Goal: Task Accomplishment & Management: Manage account settings

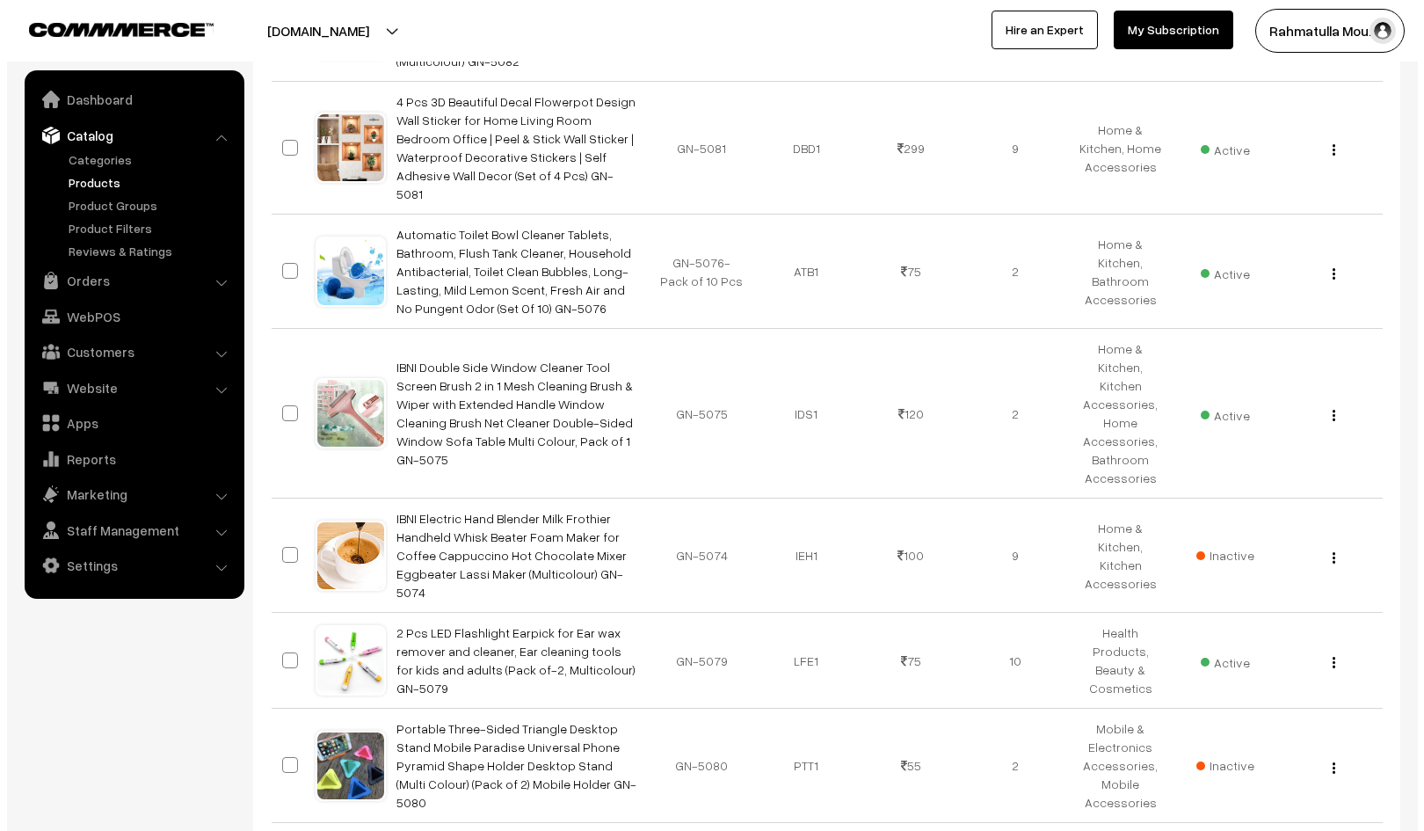
scroll to position [6241, 0]
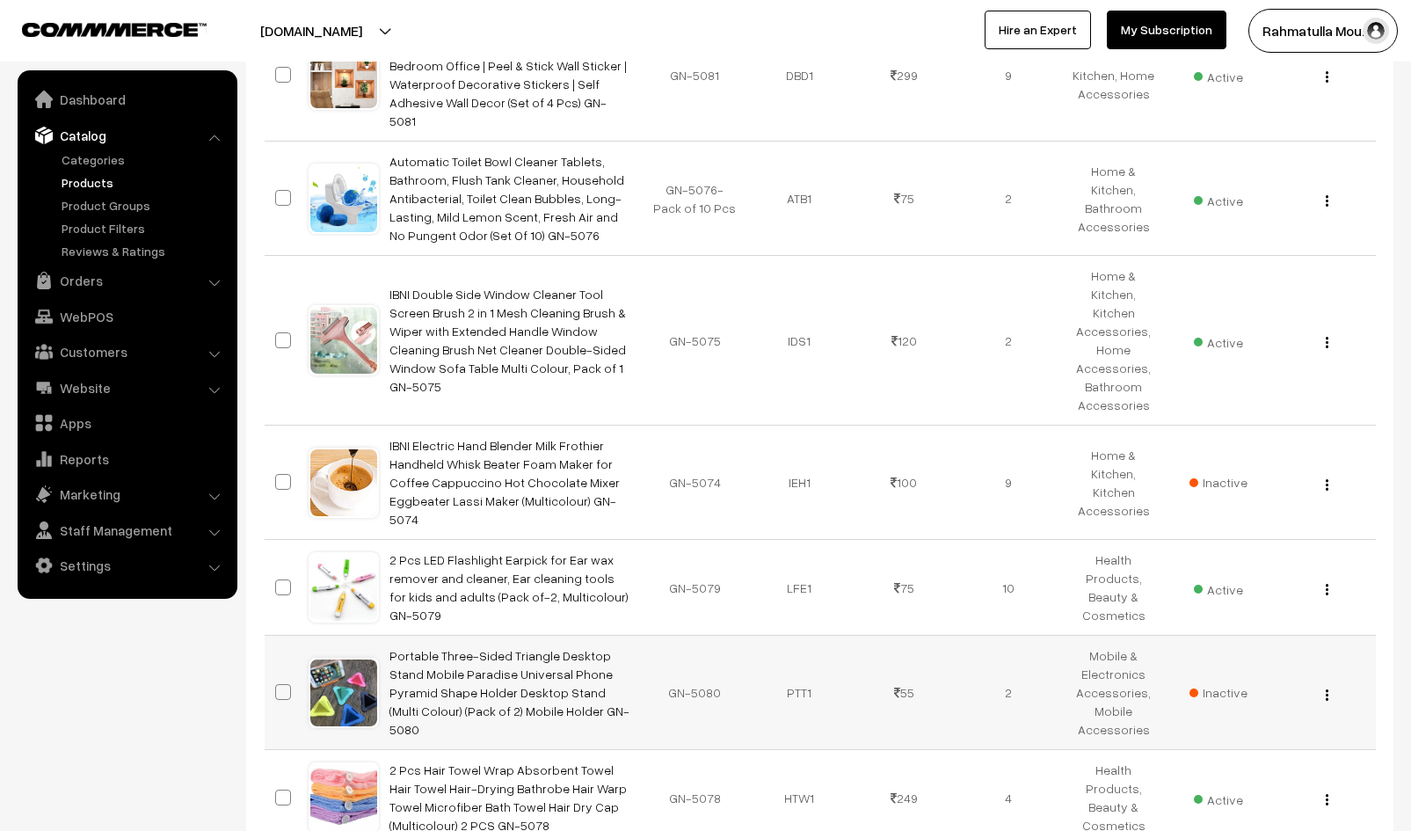
click at [1326, 689] on img "button" at bounding box center [1326, 694] width 3 height 11
click at [1202, 777] on link "Delete" at bounding box center [1247, 796] width 149 height 39
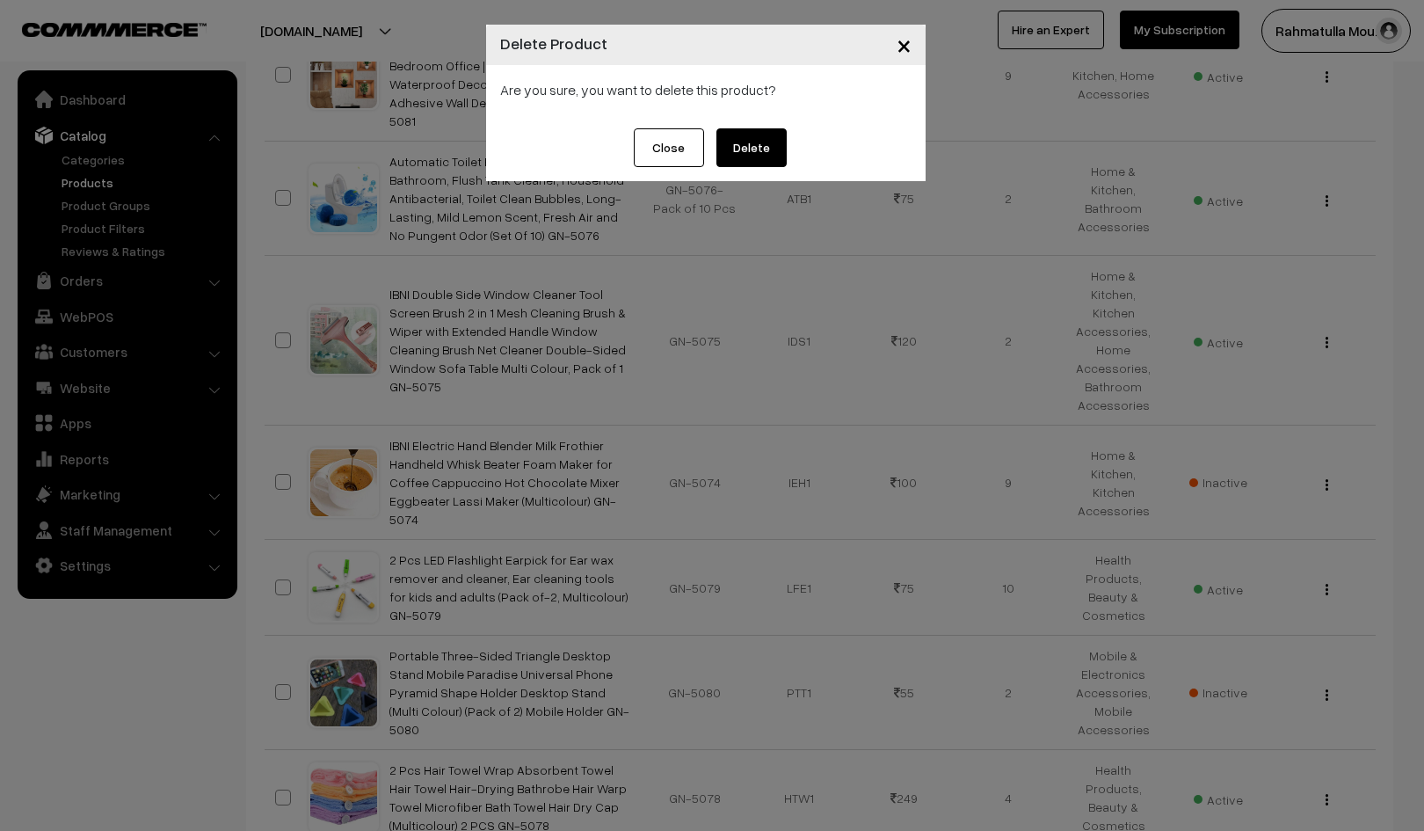
click at [751, 145] on button "Delete" at bounding box center [751, 147] width 70 height 39
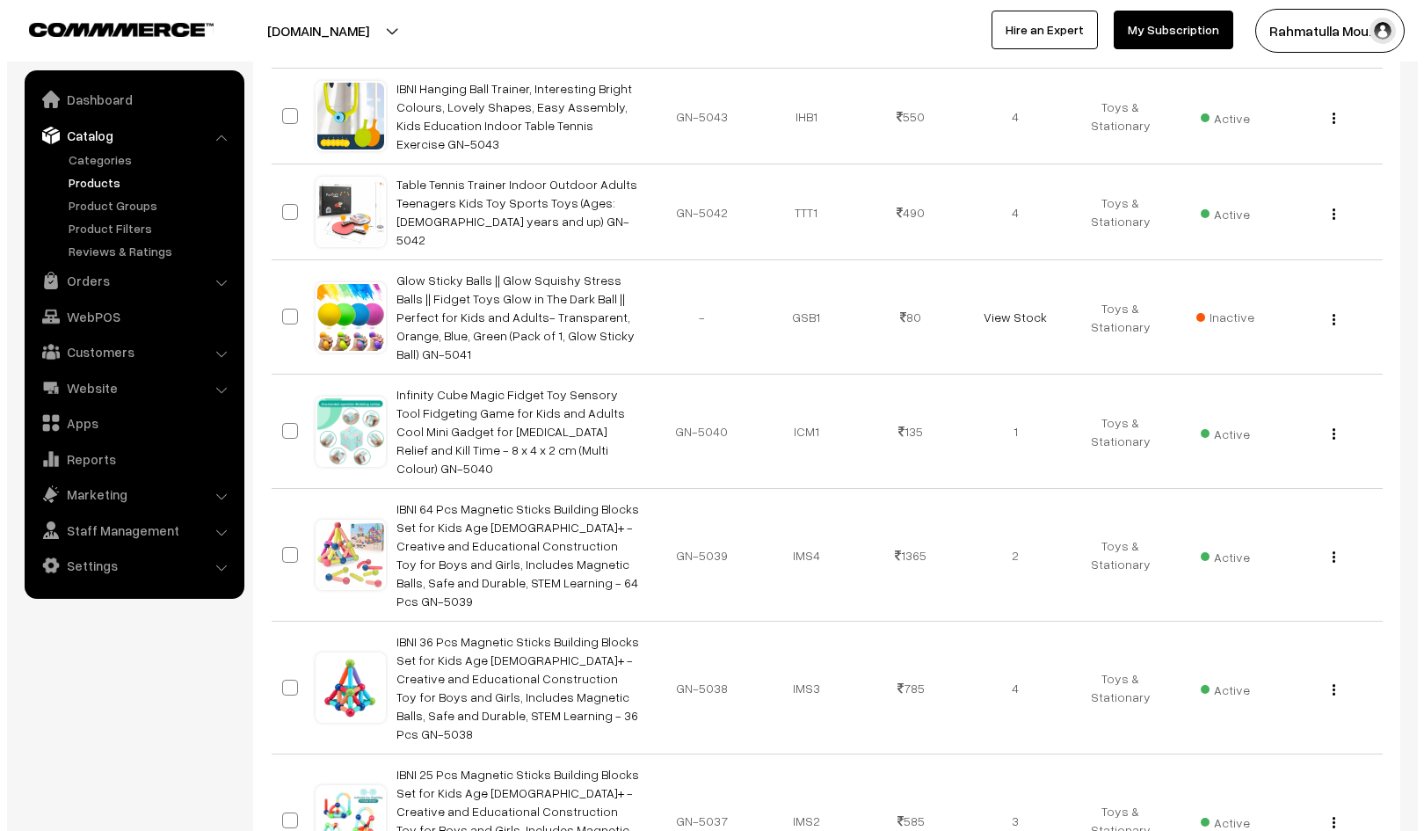
scroll to position [10513, 0]
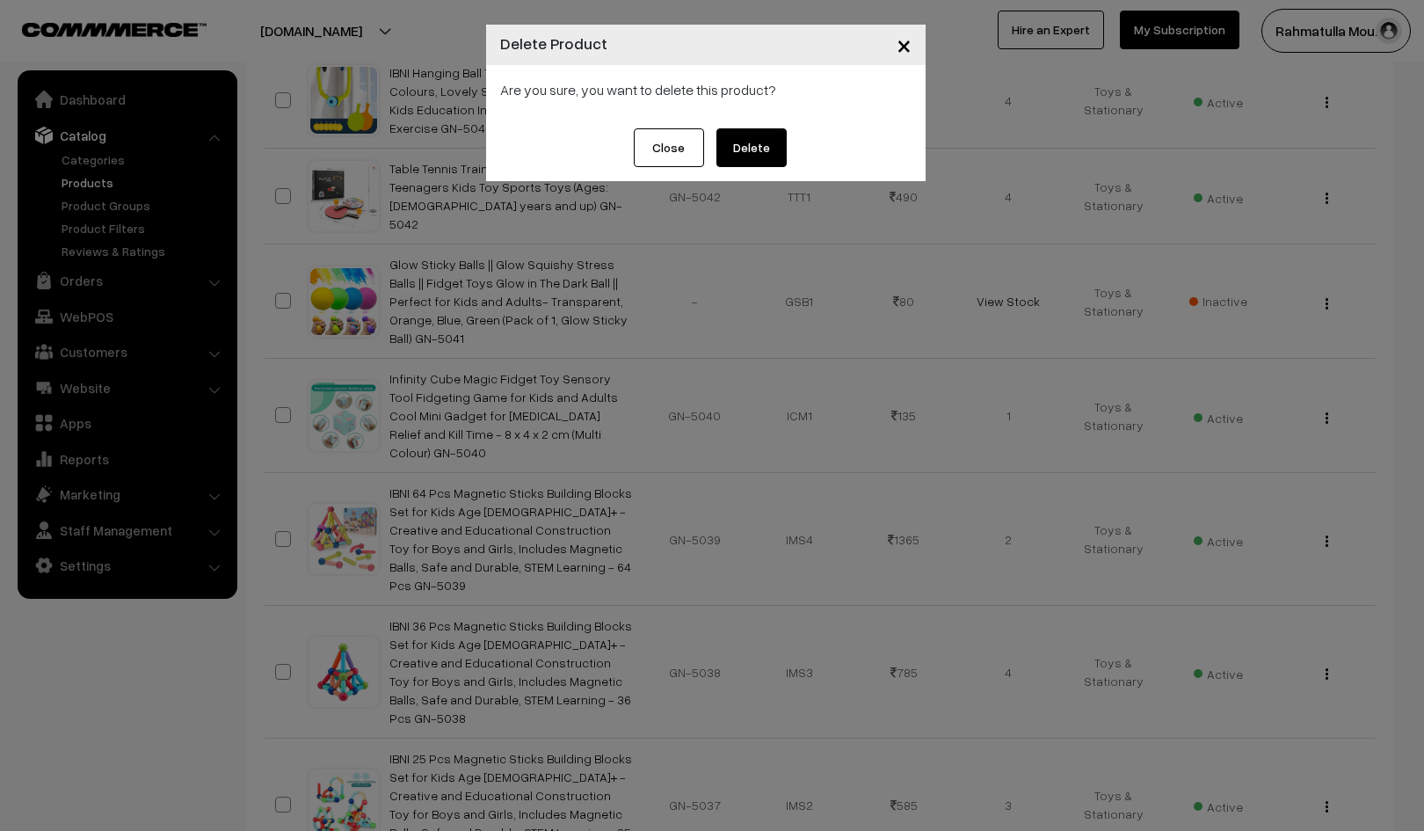
click at [749, 143] on button "Delete" at bounding box center [751, 147] width 70 height 39
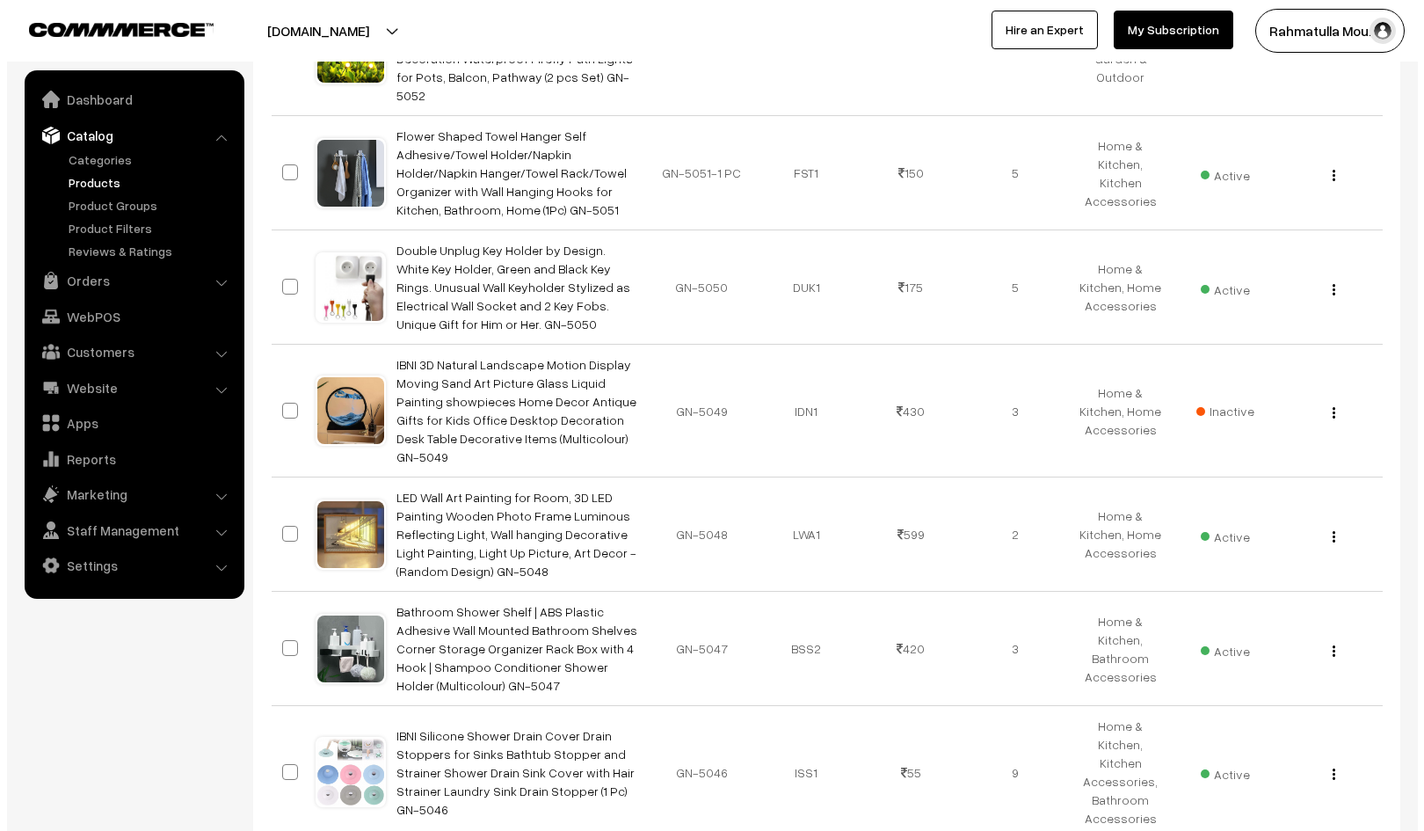
scroll to position [9509, 0]
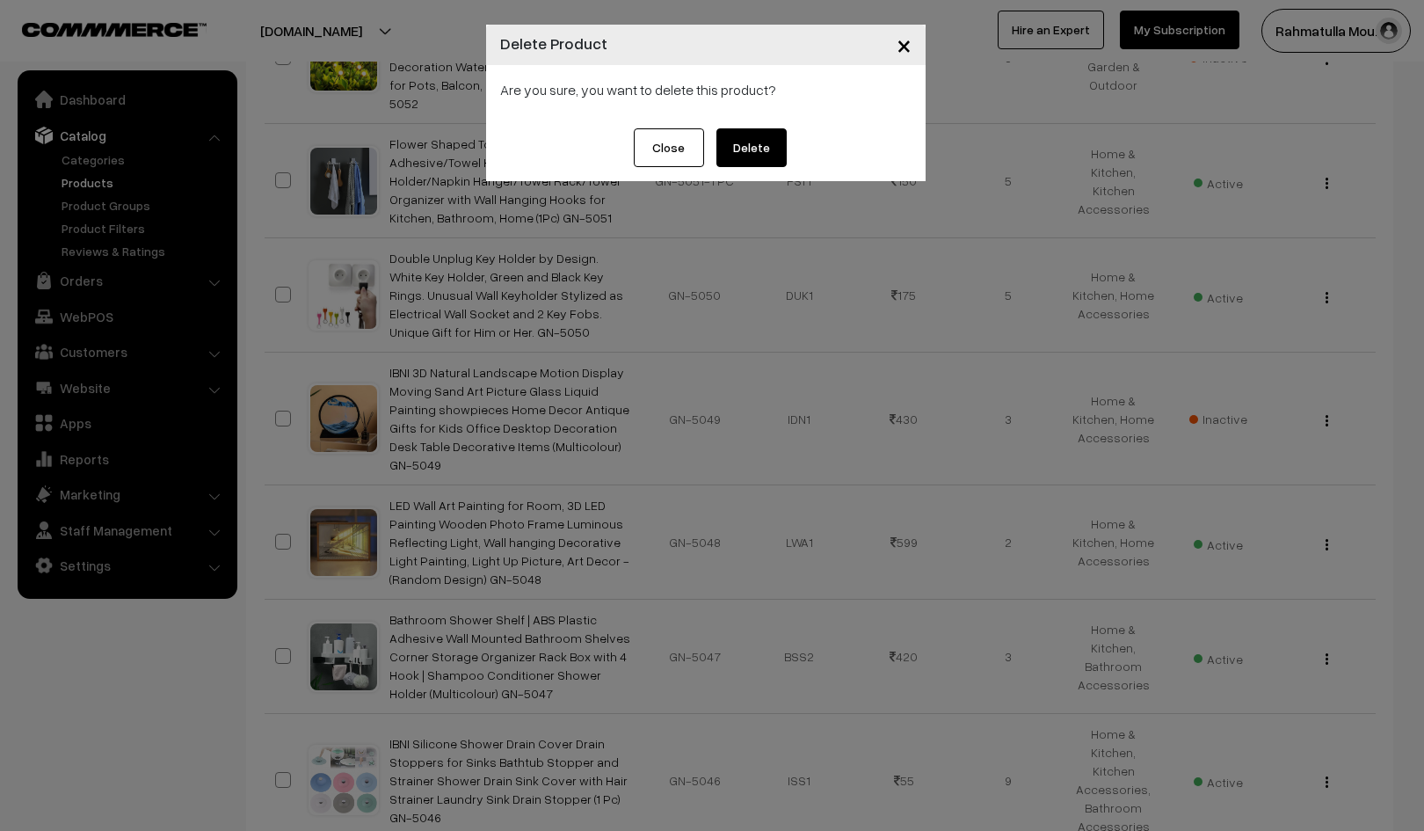
click at [758, 148] on button "Delete" at bounding box center [751, 147] width 70 height 39
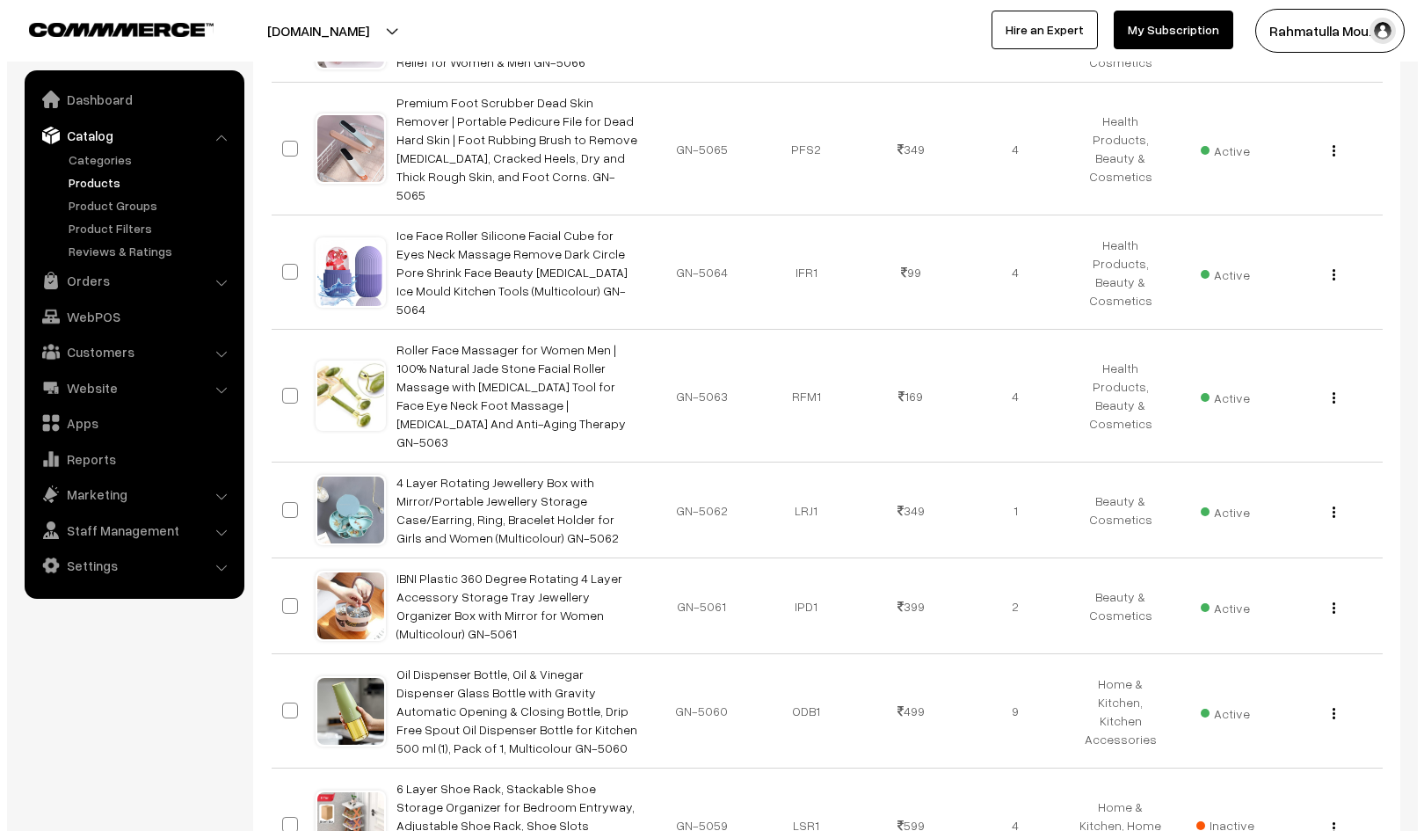
scroll to position [7927, 0]
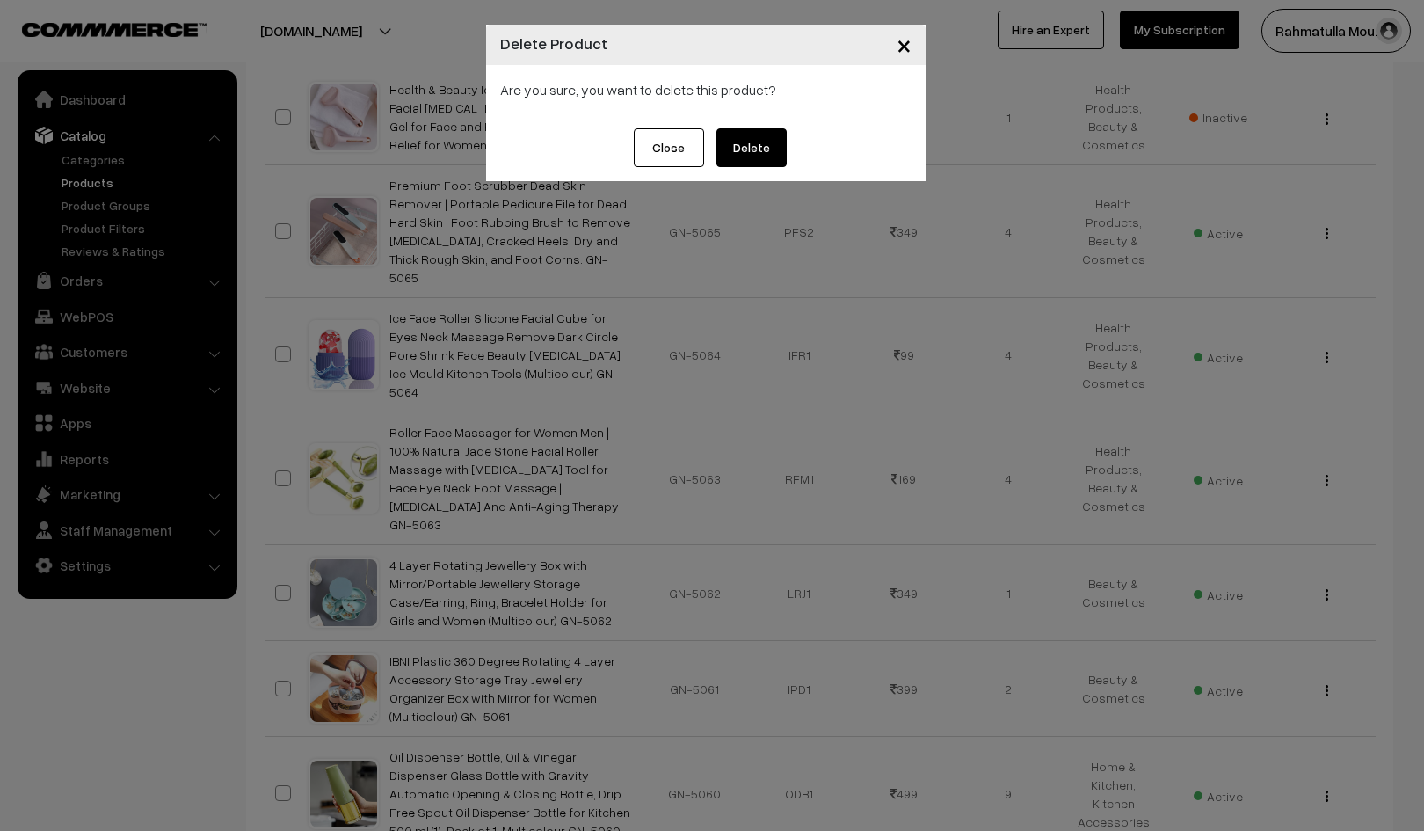
click at [753, 147] on button "Delete" at bounding box center [751, 147] width 70 height 39
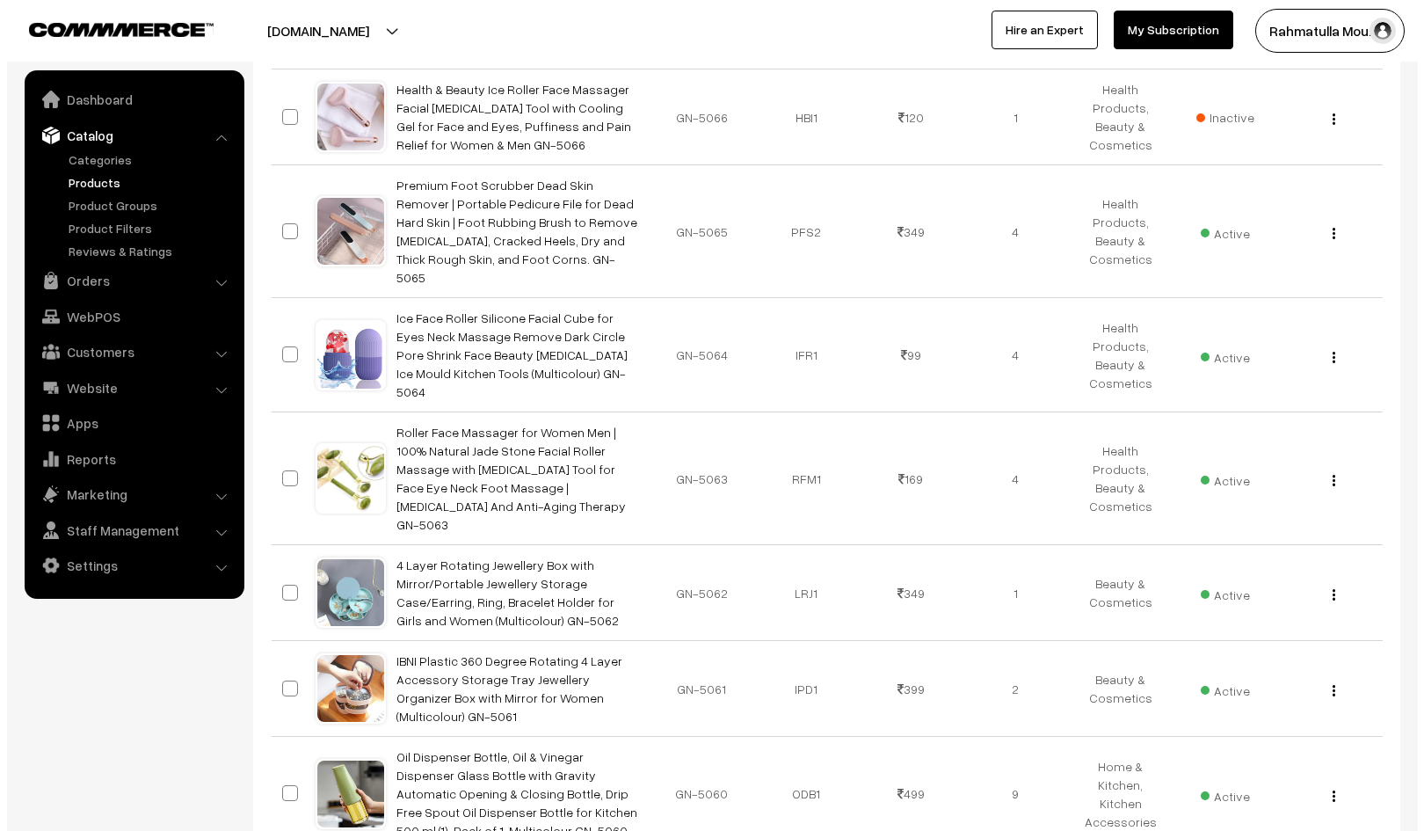
scroll to position [7927, 0]
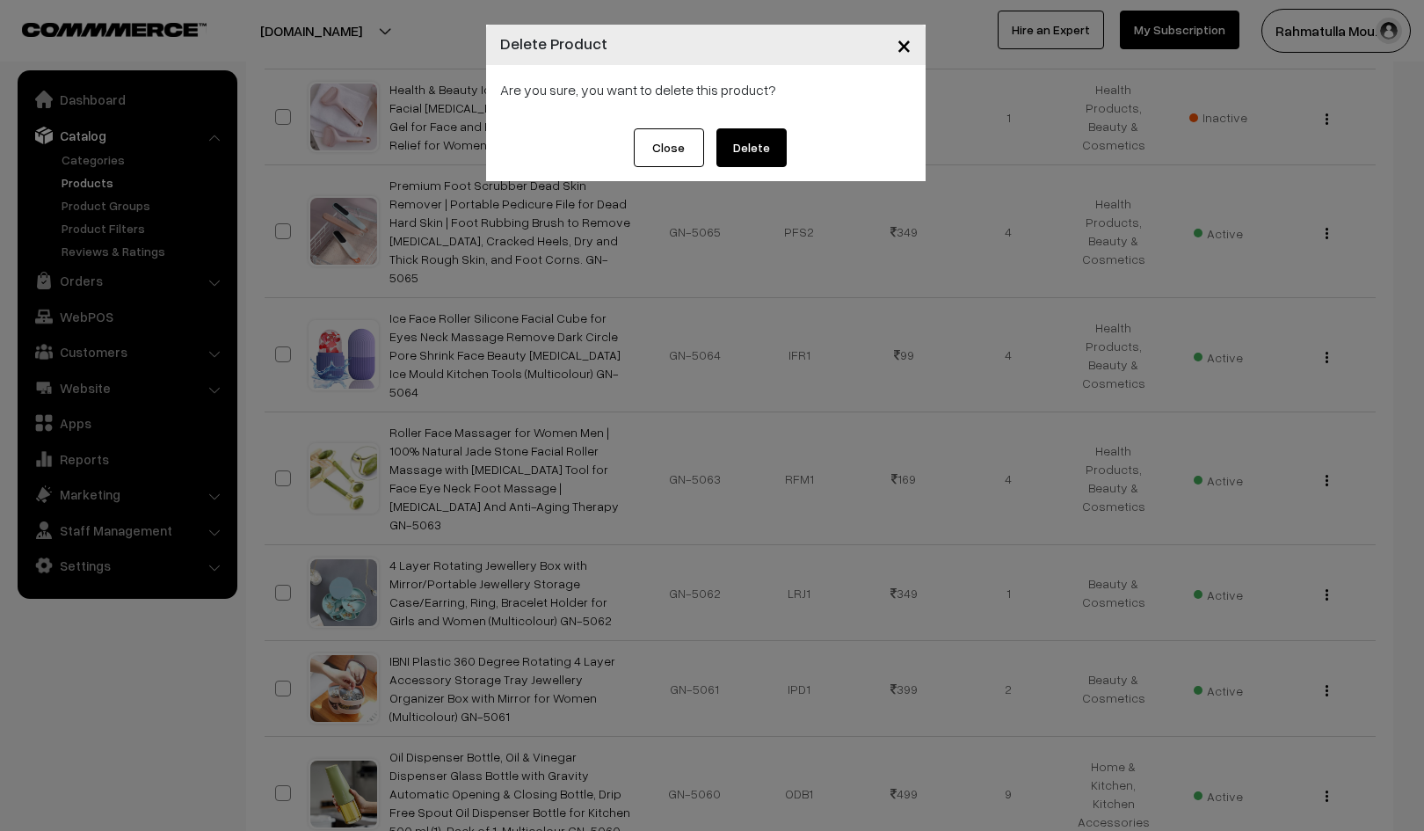
click at [760, 146] on button "Delete" at bounding box center [751, 147] width 70 height 39
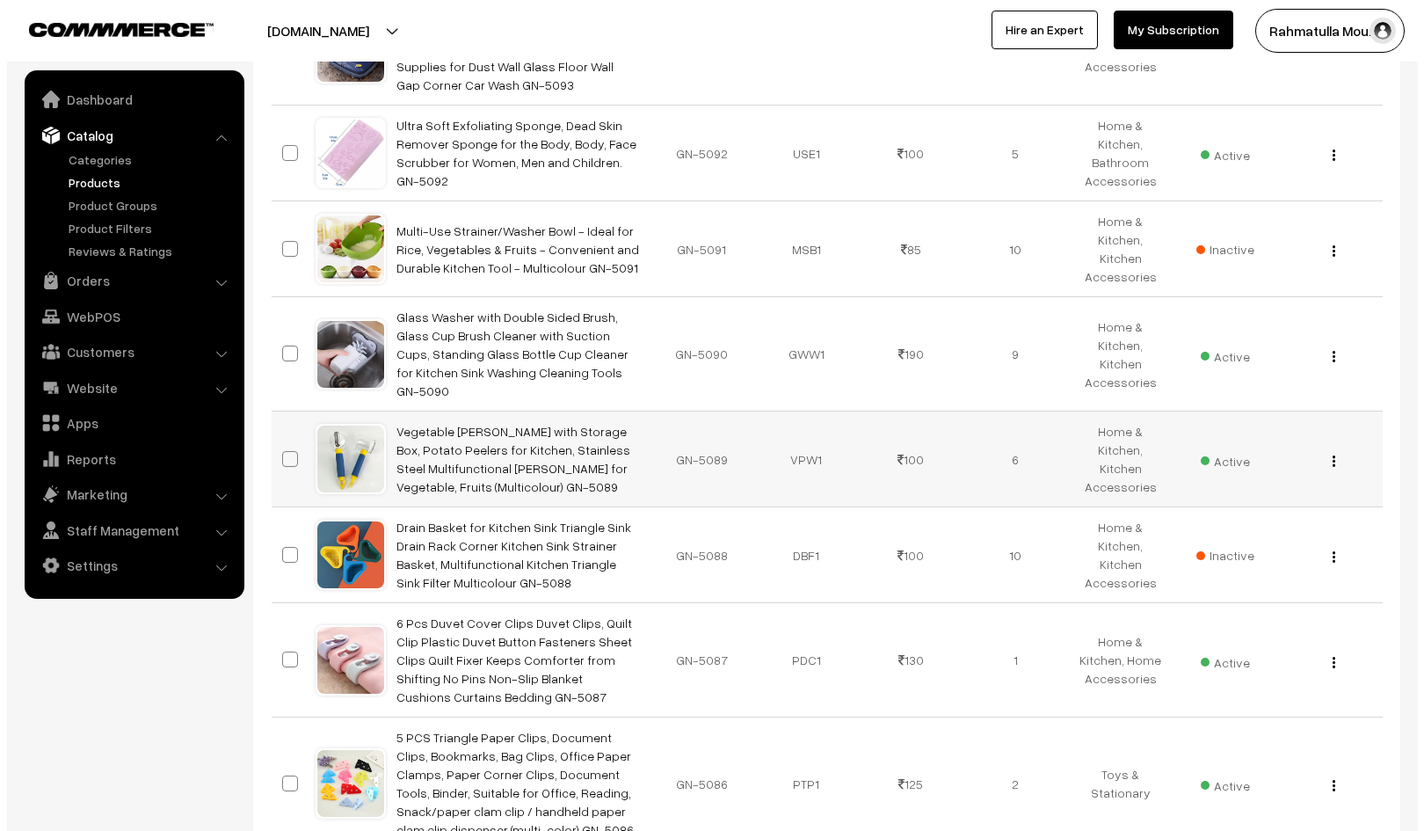
scroll to position [4888, 0]
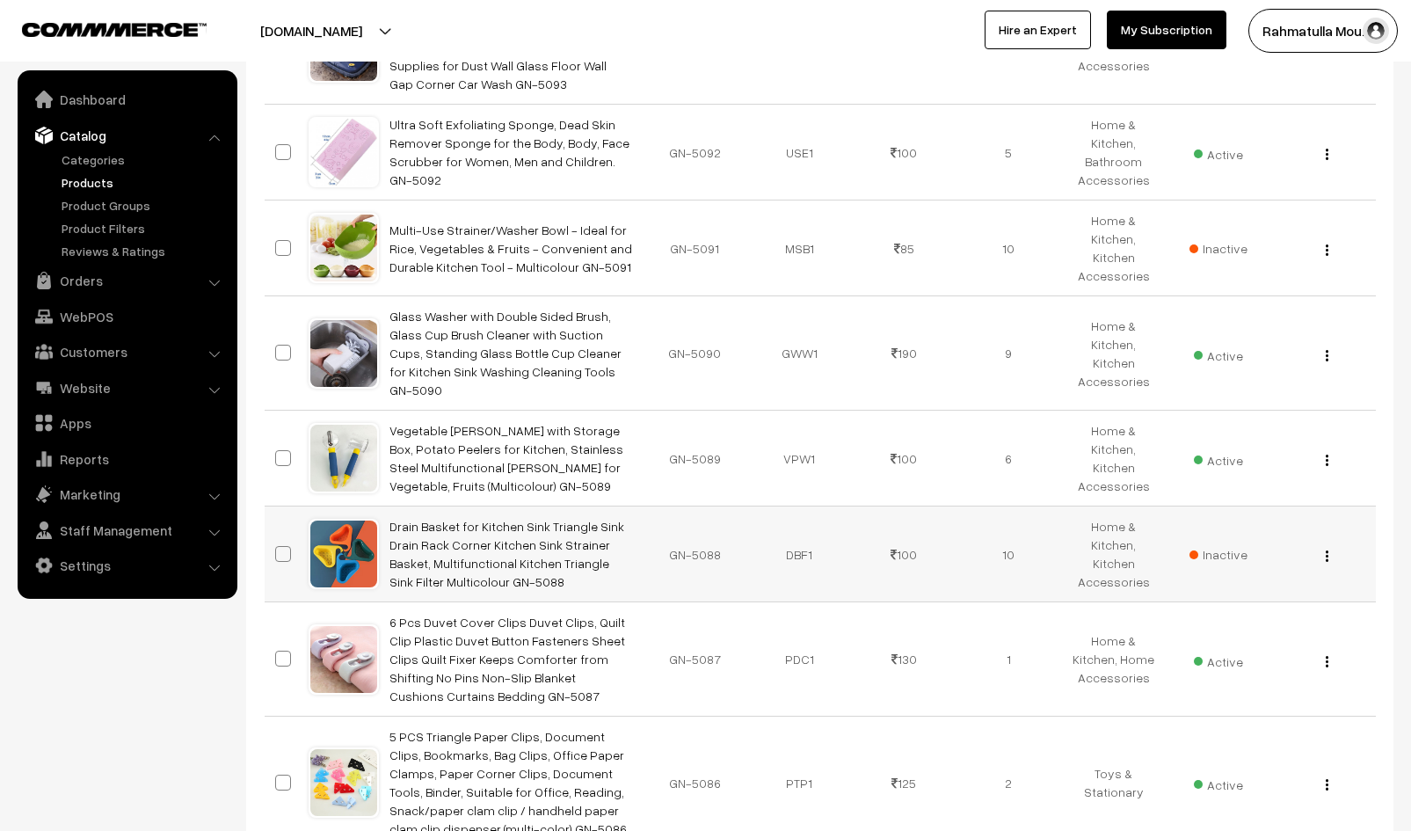
click at [1328, 550] on img "button" at bounding box center [1326, 555] width 3 height 11
click at [1200, 639] on link "Delete" at bounding box center [1247, 658] width 149 height 39
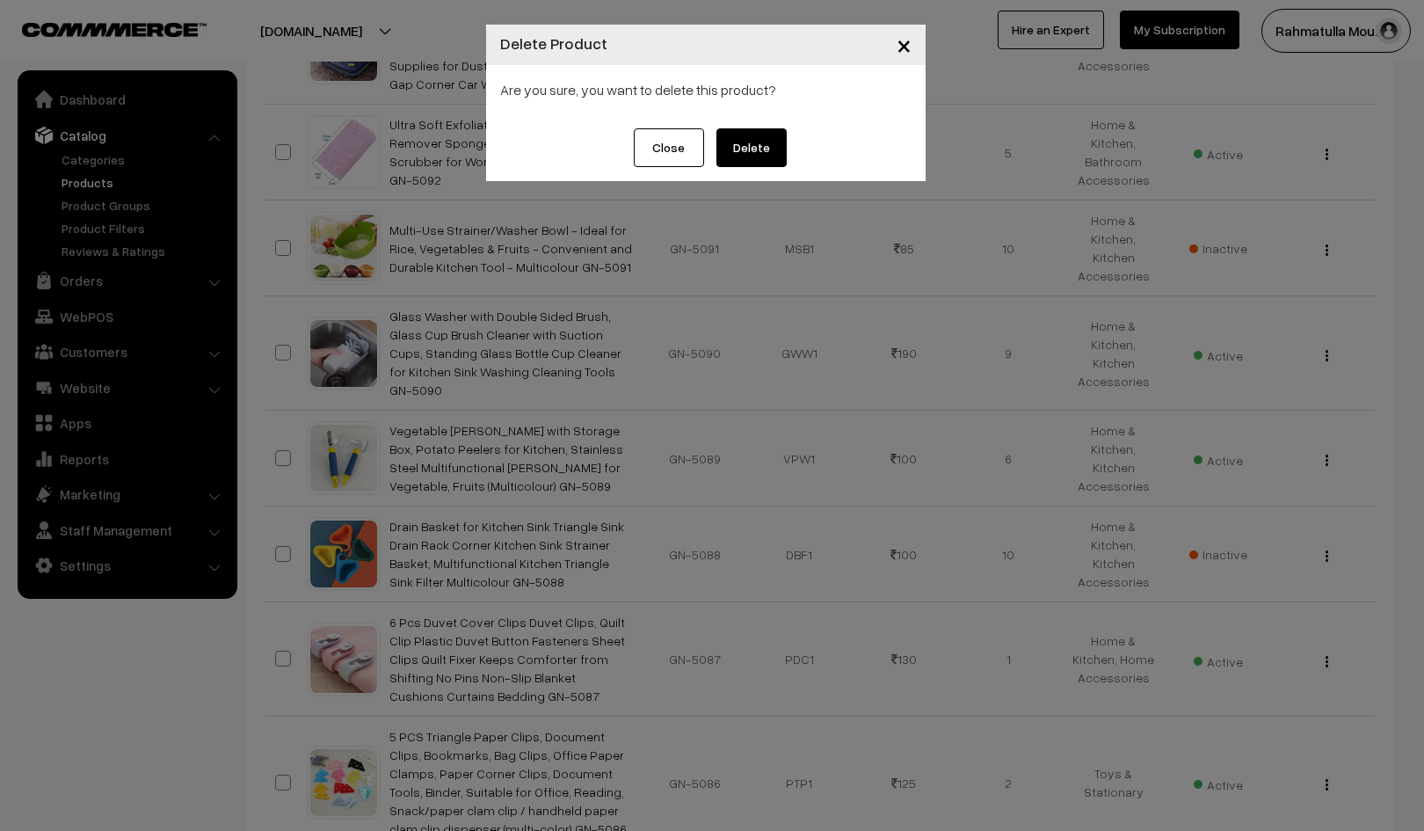
click at [758, 143] on button "Delete" at bounding box center [751, 147] width 70 height 39
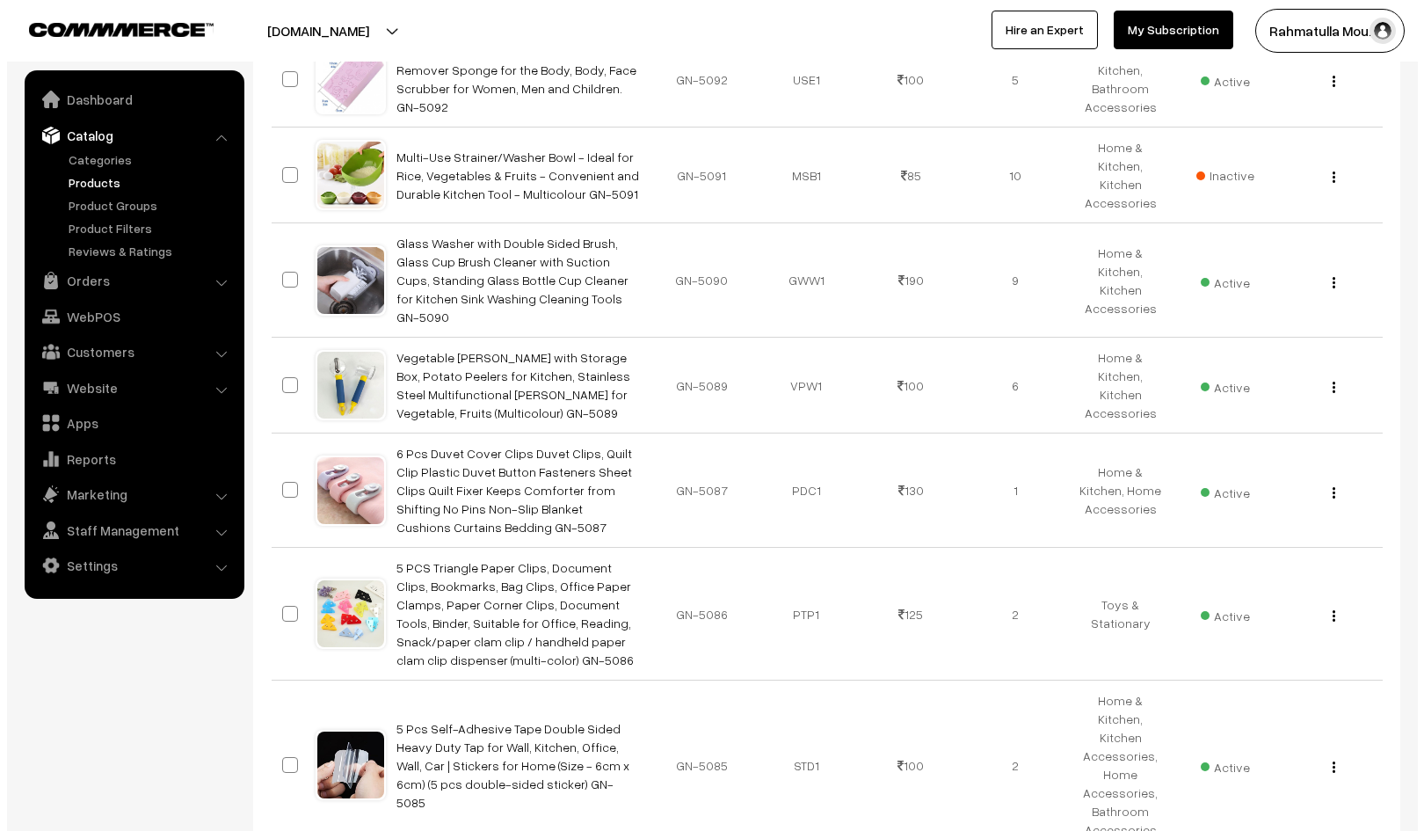
scroll to position [4976, 0]
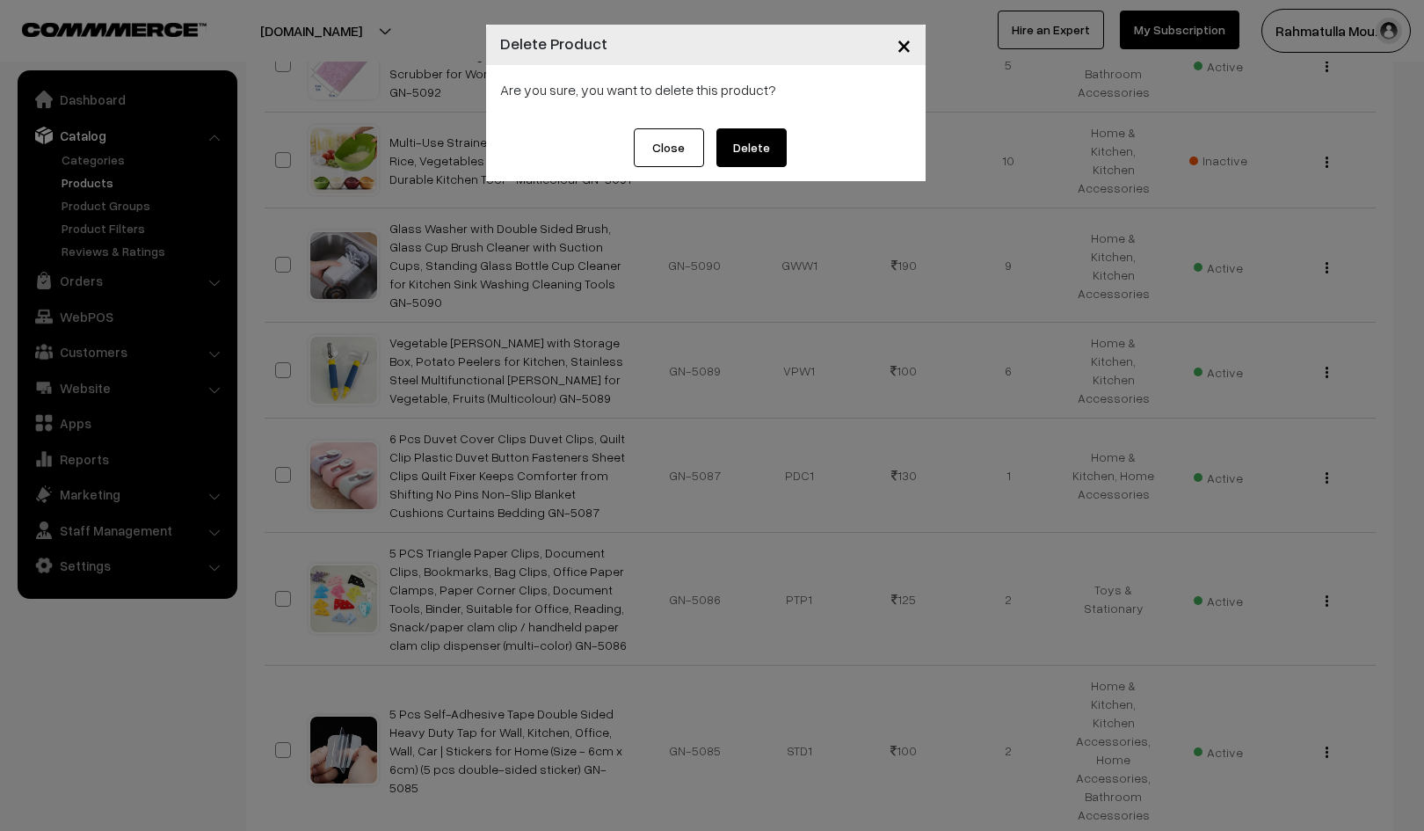
click at [750, 139] on button "Delete" at bounding box center [751, 147] width 70 height 39
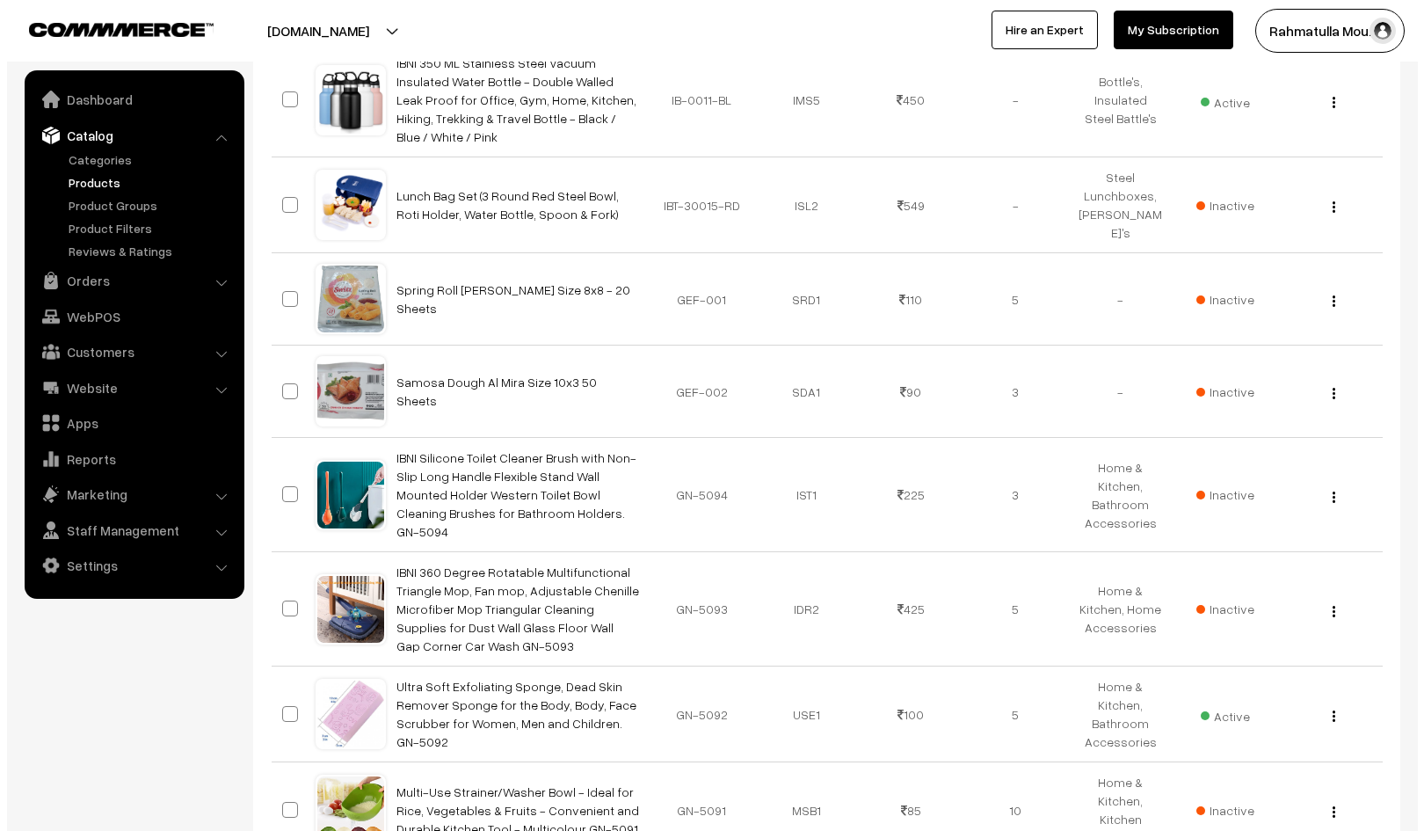
scroll to position [4185, 0]
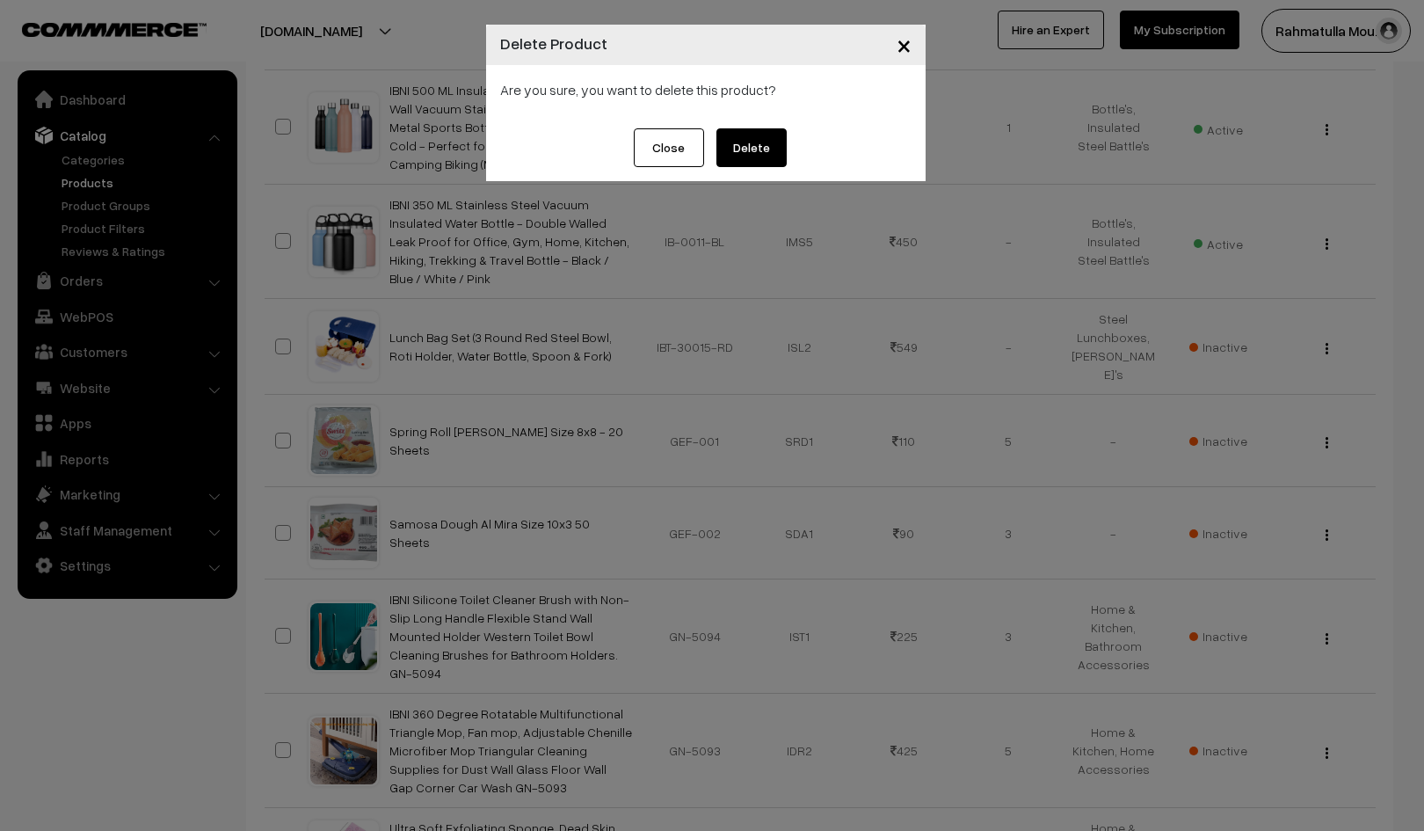
click at [766, 144] on button "Delete" at bounding box center [751, 147] width 70 height 39
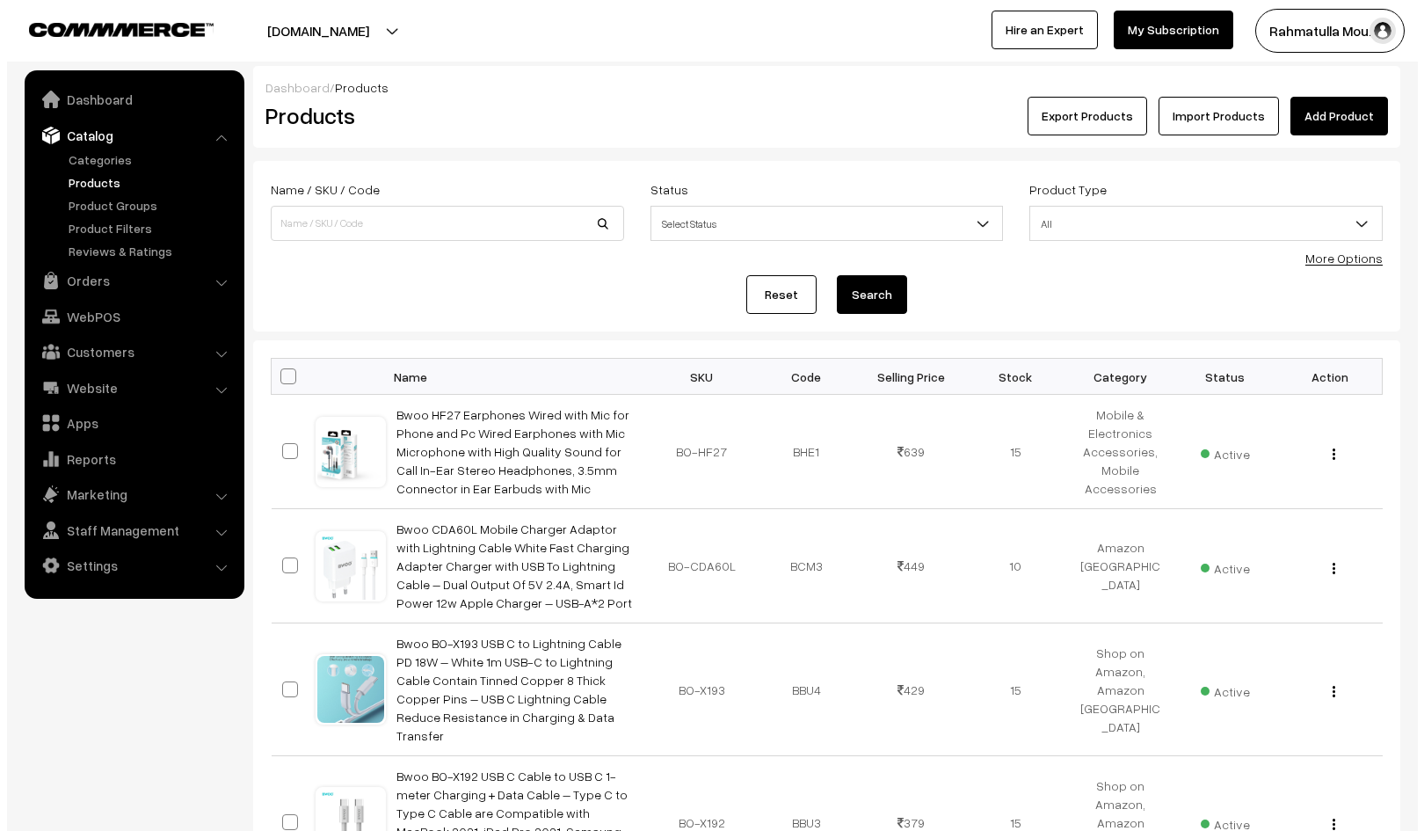
scroll to position [4185, 0]
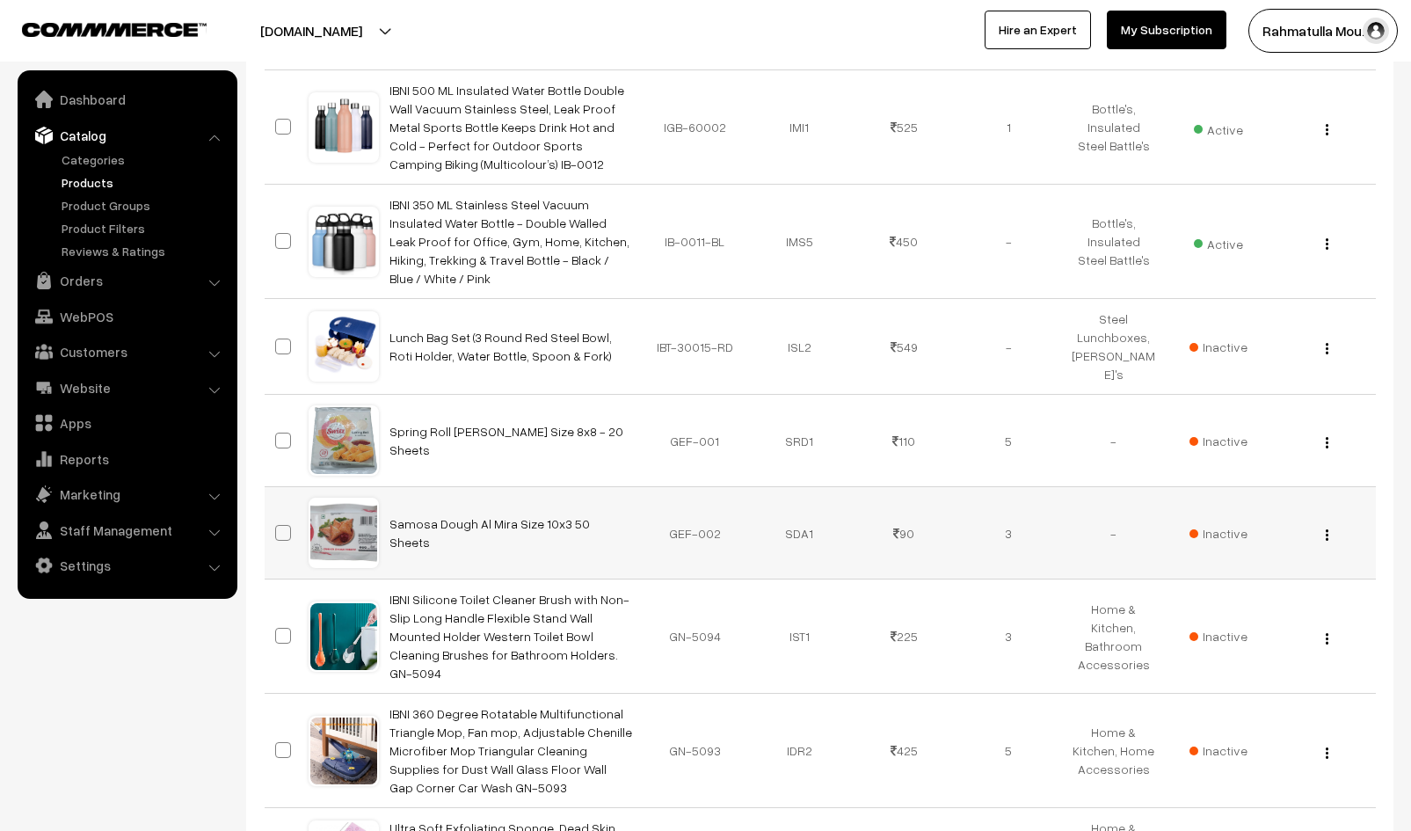
click at [1331, 524] on div "View Edit Delete" at bounding box center [1322, 533] width 83 height 18
click at [1323, 524] on div "View Edit Delete" at bounding box center [1322, 533] width 83 height 18
click at [1326, 529] on img "button" at bounding box center [1326, 534] width 3 height 11
click at [1214, 618] on link "Delete" at bounding box center [1247, 637] width 149 height 39
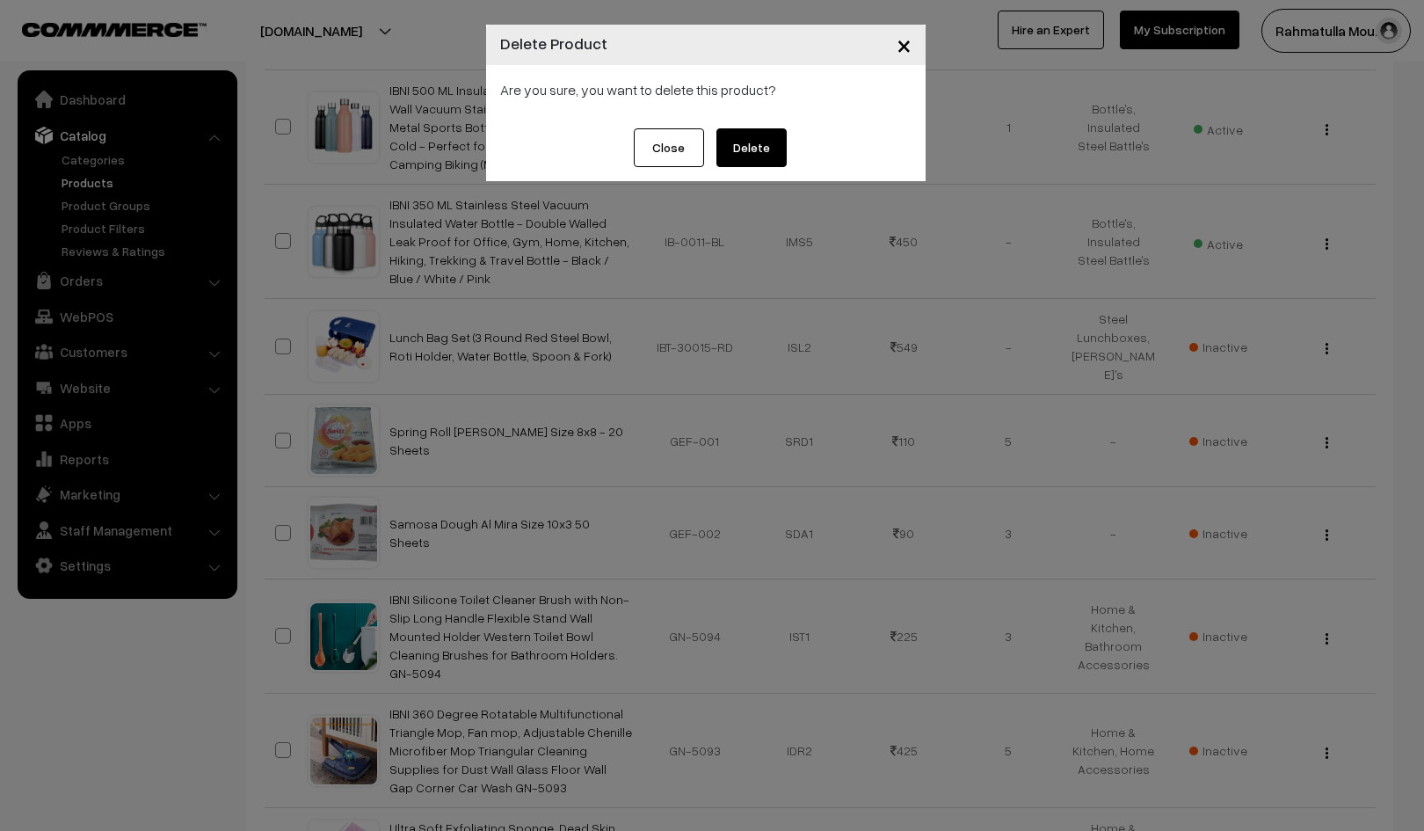
click at [748, 149] on button "Delete" at bounding box center [751, 147] width 70 height 39
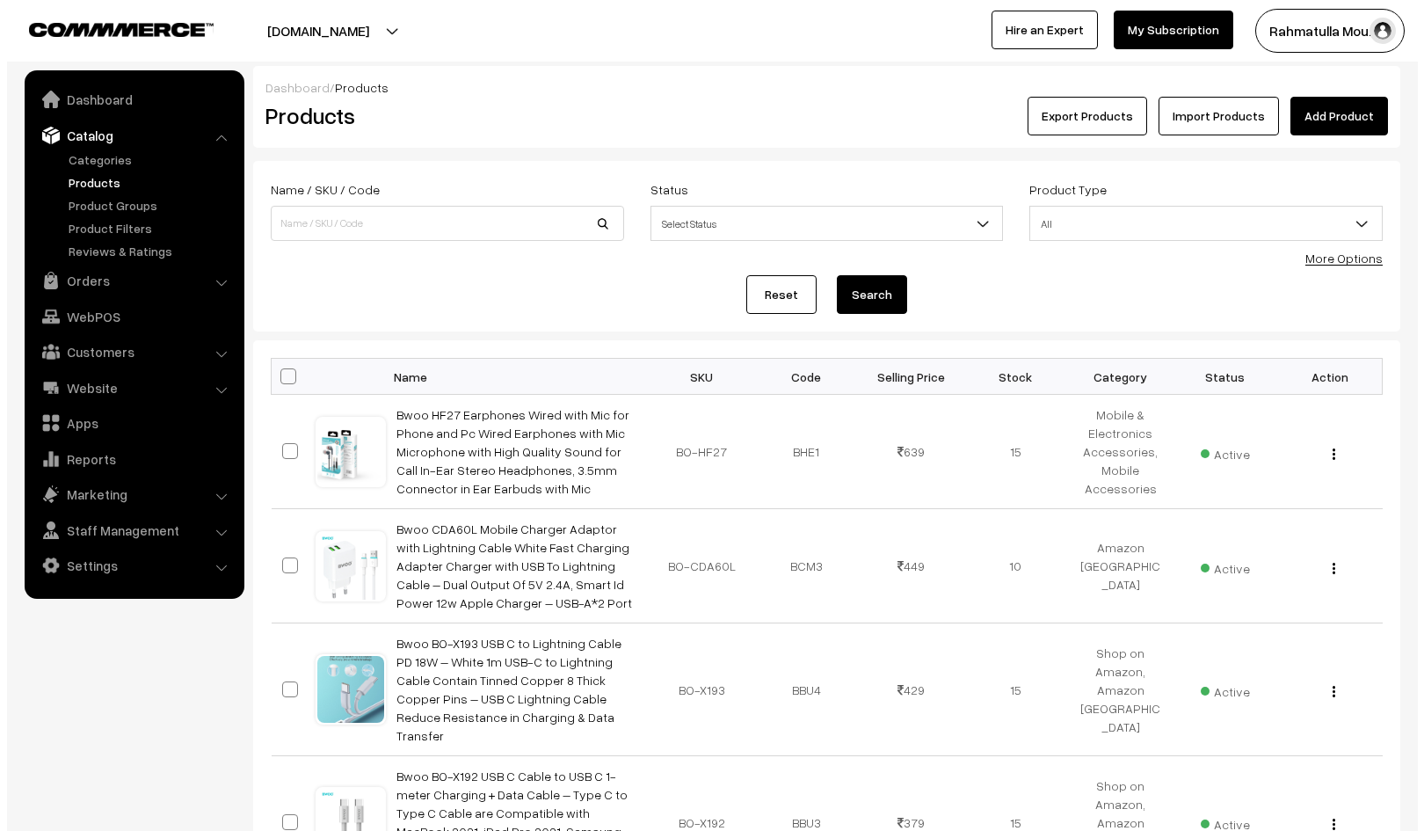
scroll to position [4097, 0]
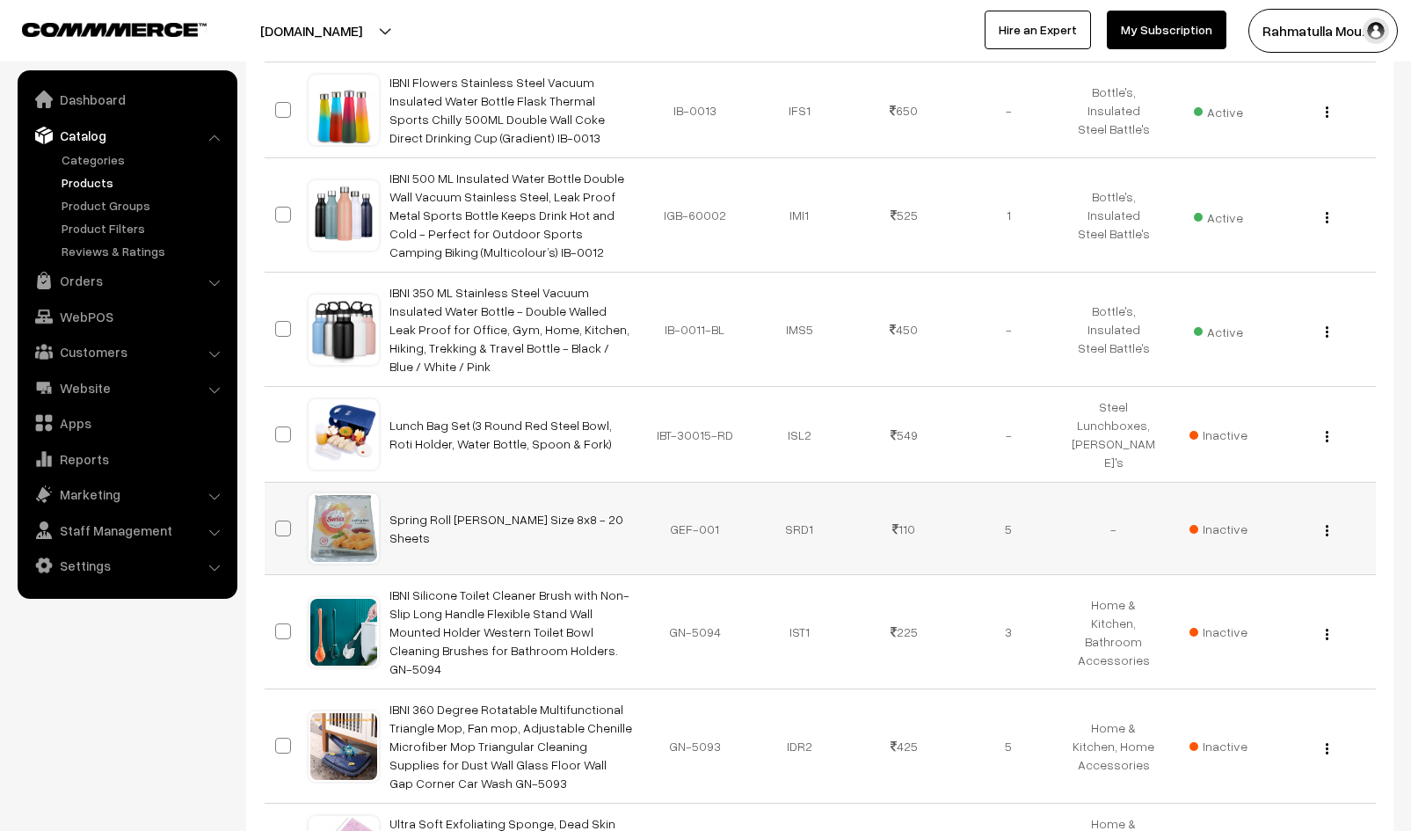
click at [1327, 523] on button "button" at bounding box center [1327, 530] width 4 height 14
click at [1200, 614] on link "Delete" at bounding box center [1247, 633] width 149 height 39
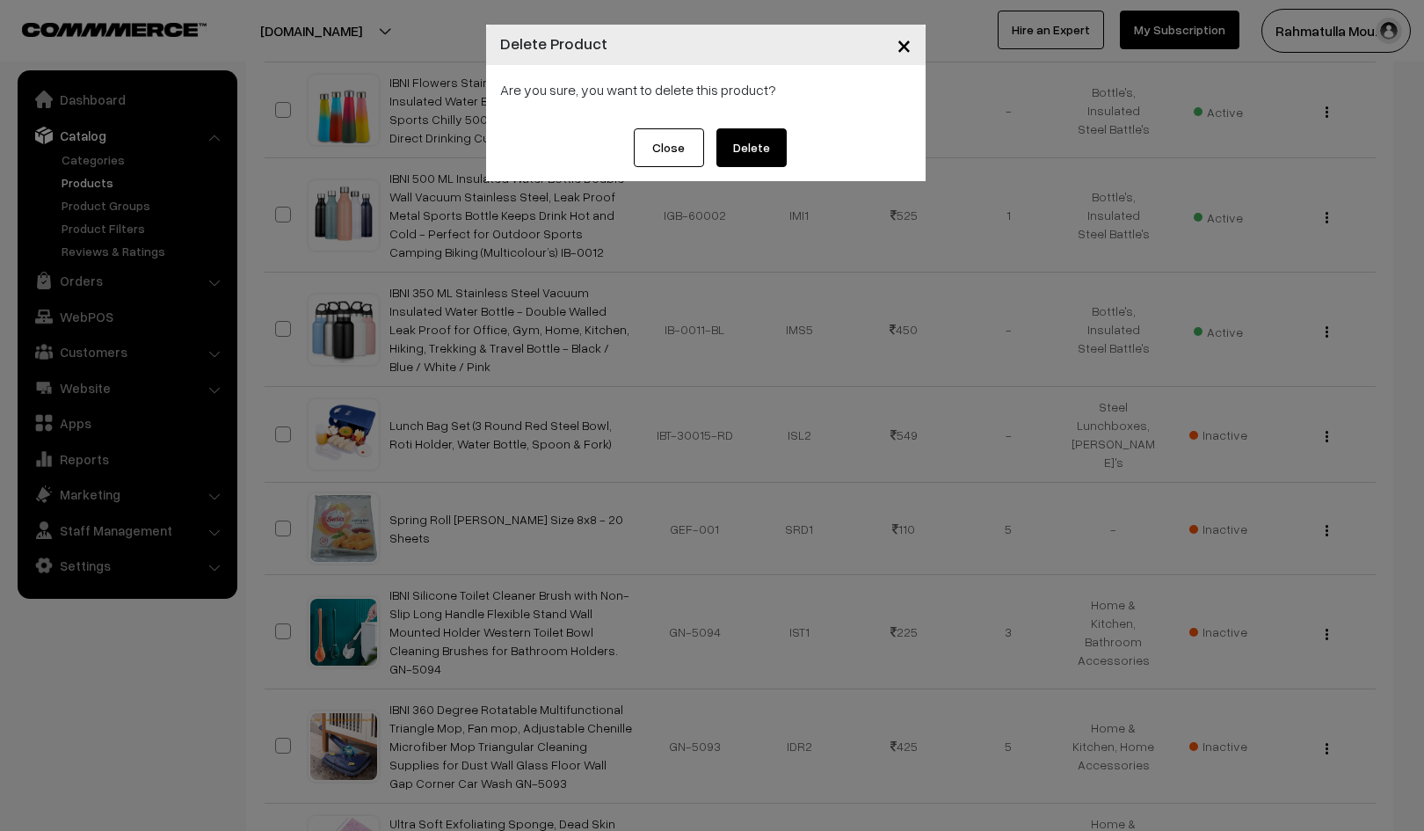
click at [731, 144] on button "Delete" at bounding box center [751, 147] width 70 height 39
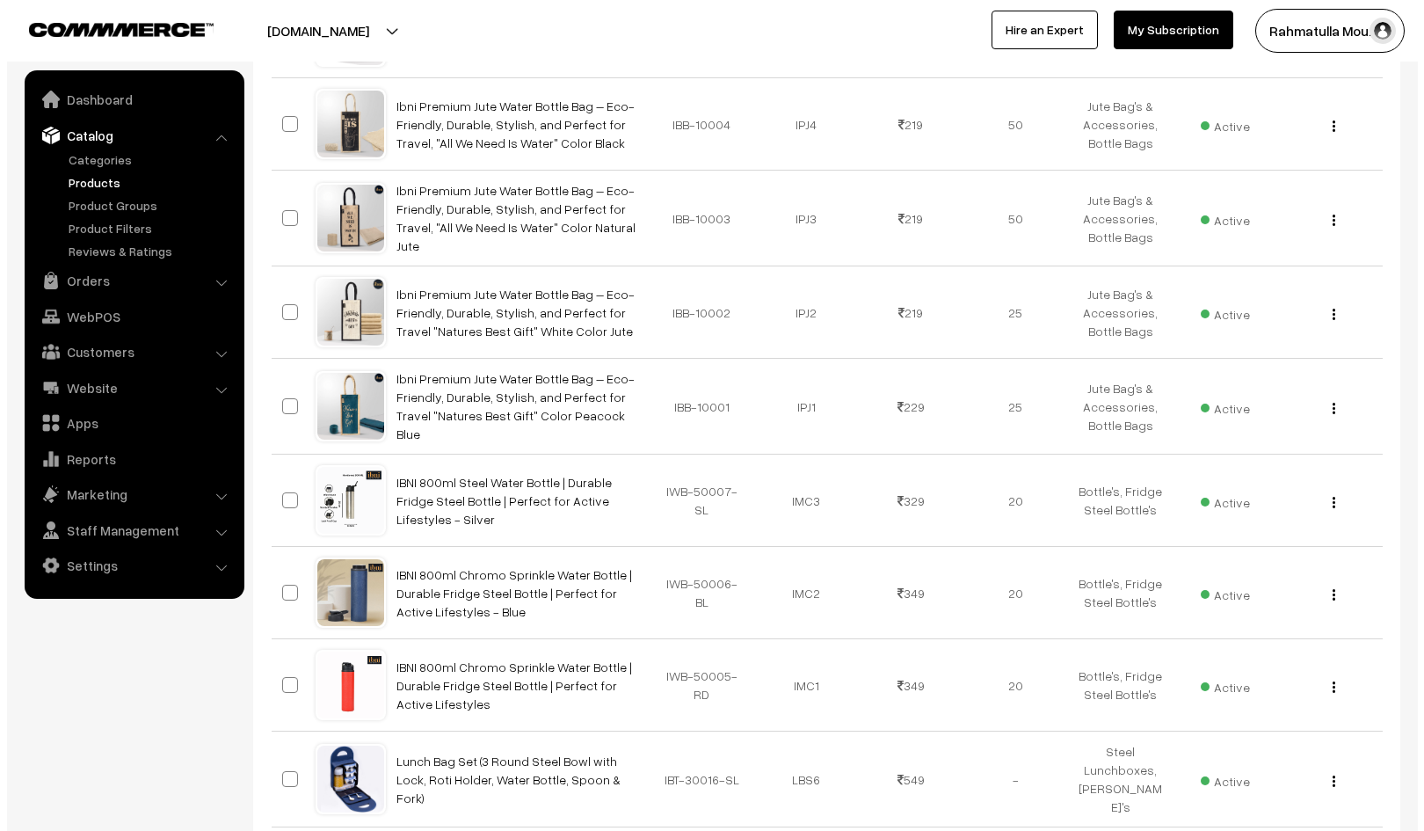
scroll to position [1899, 0]
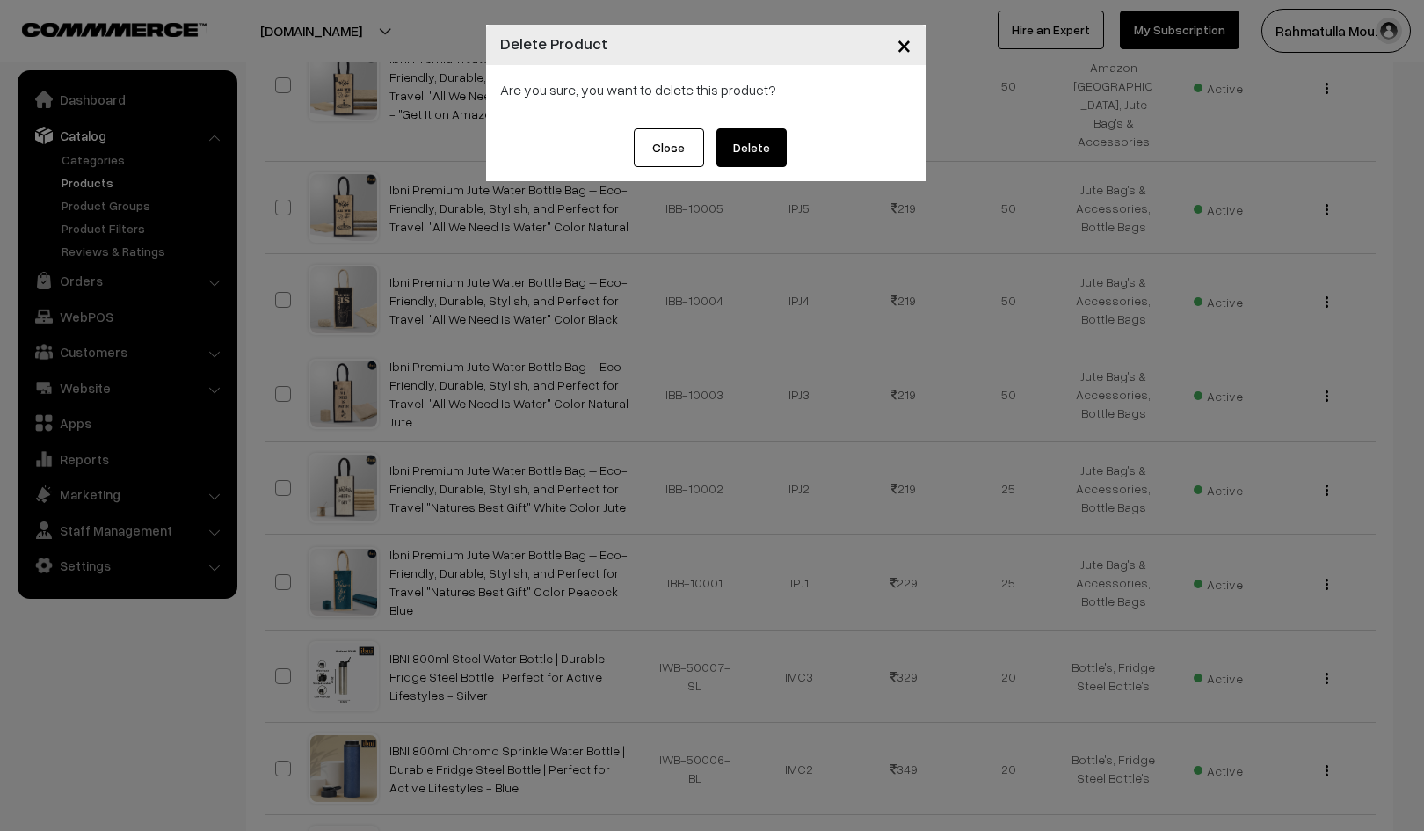
click at [749, 139] on button "Delete" at bounding box center [751, 147] width 70 height 39
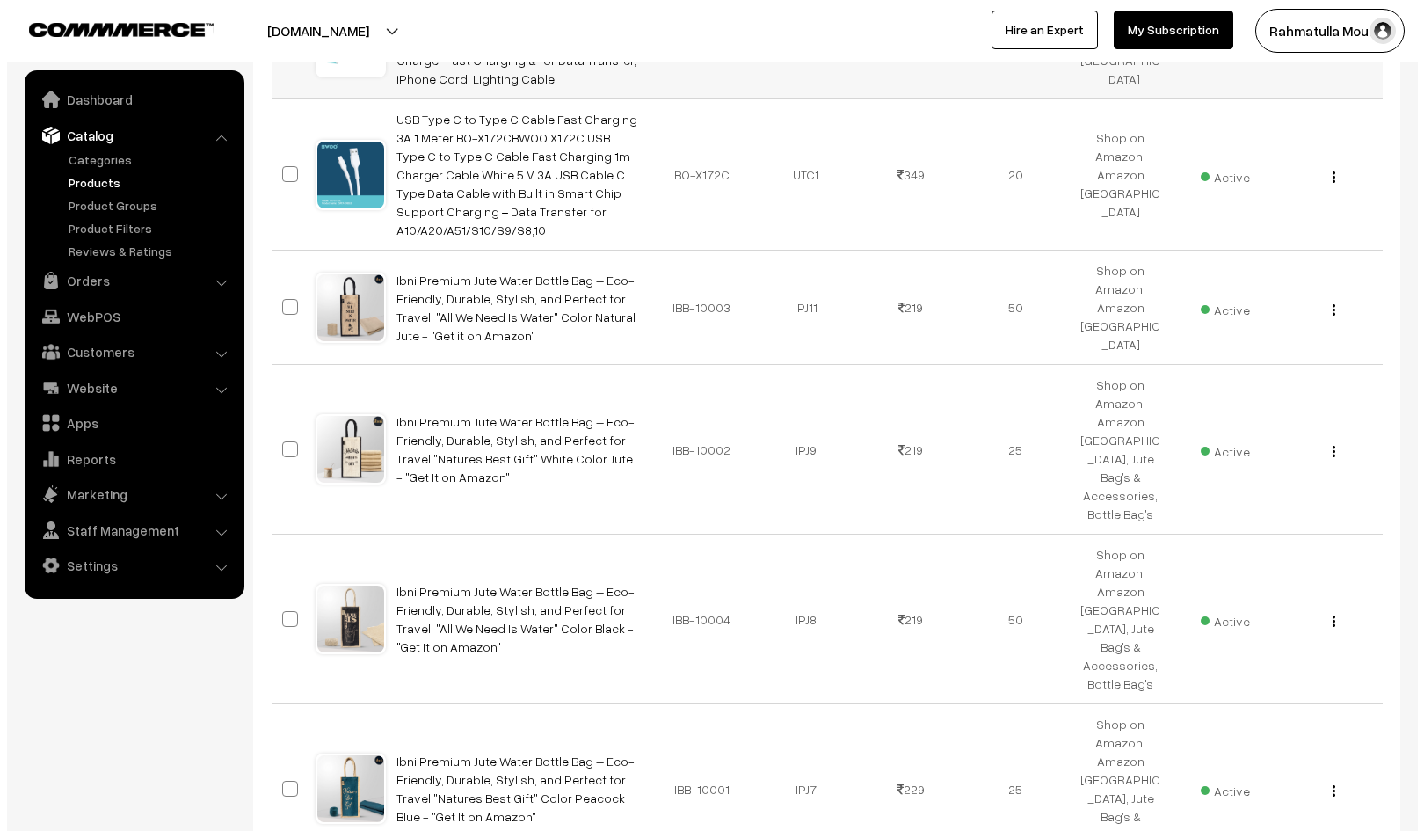
scroll to position [1019, 0]
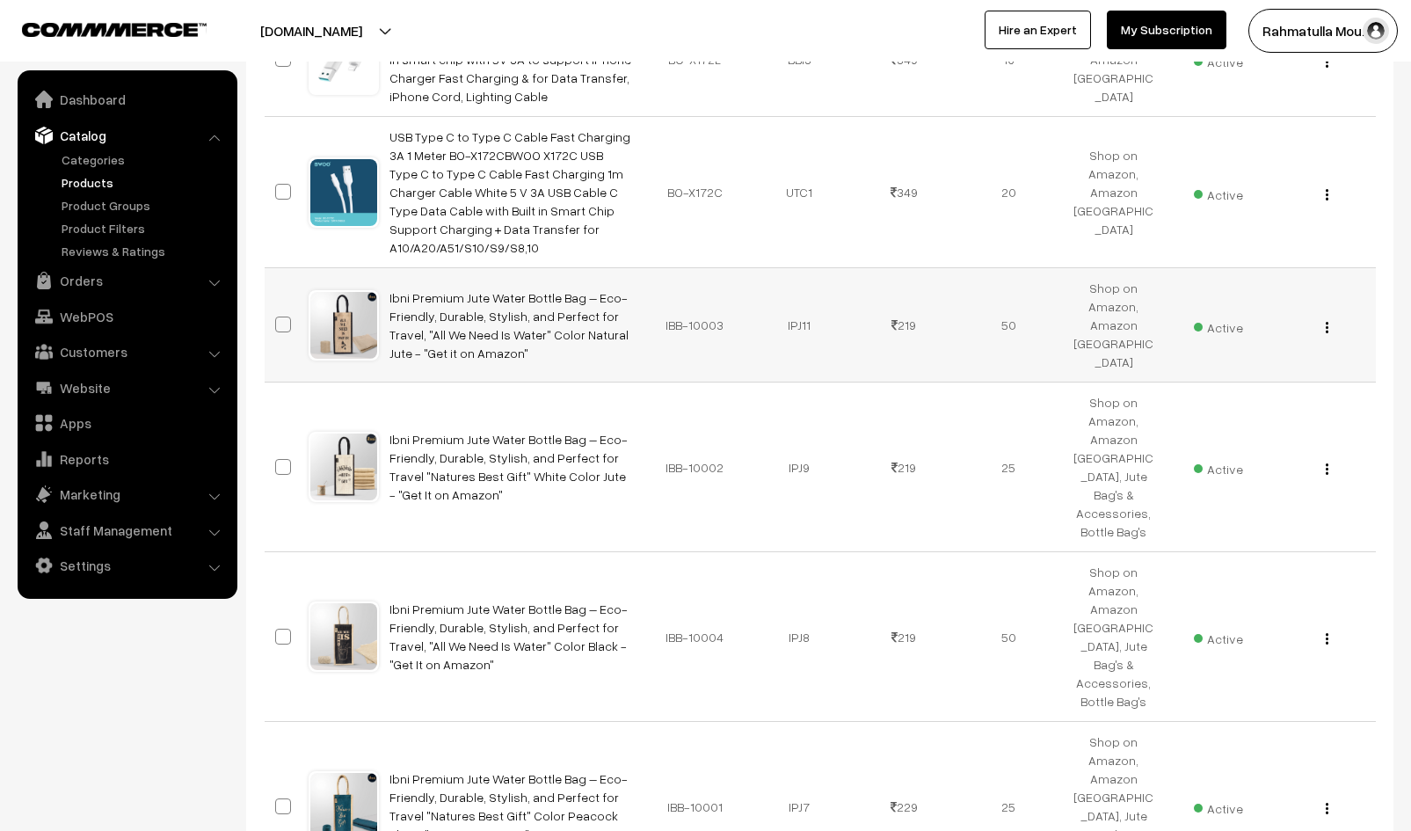
click at [1325, 322] on img "button" at bounding box center [1326, 327] width 3 height 11
click at [1224, 410] on link "Delete" at bounding box center [1247, 429] width 149 height 39
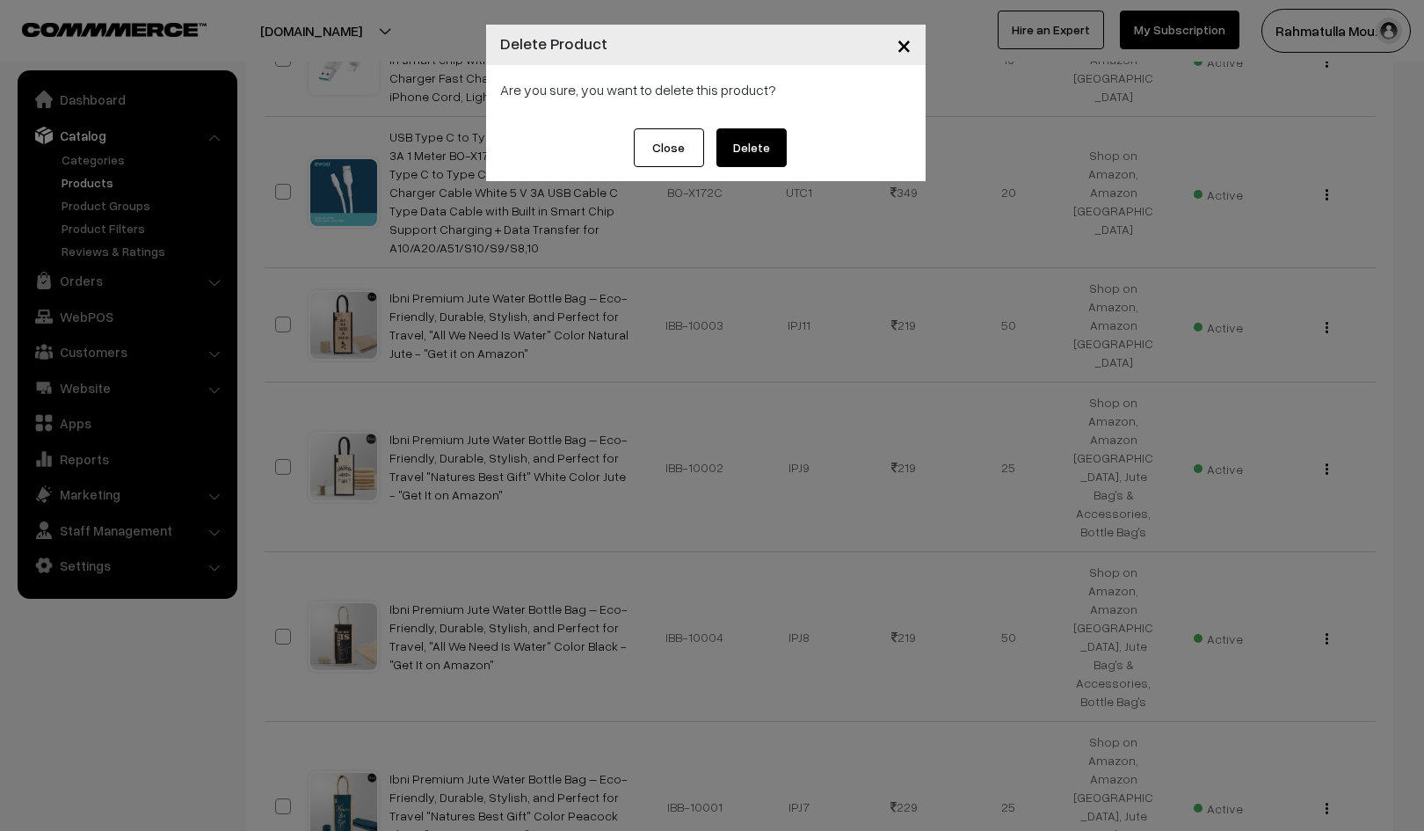
click at [747, 144] on button "Delete" at bounding box center [751, 147] width 70 height 39
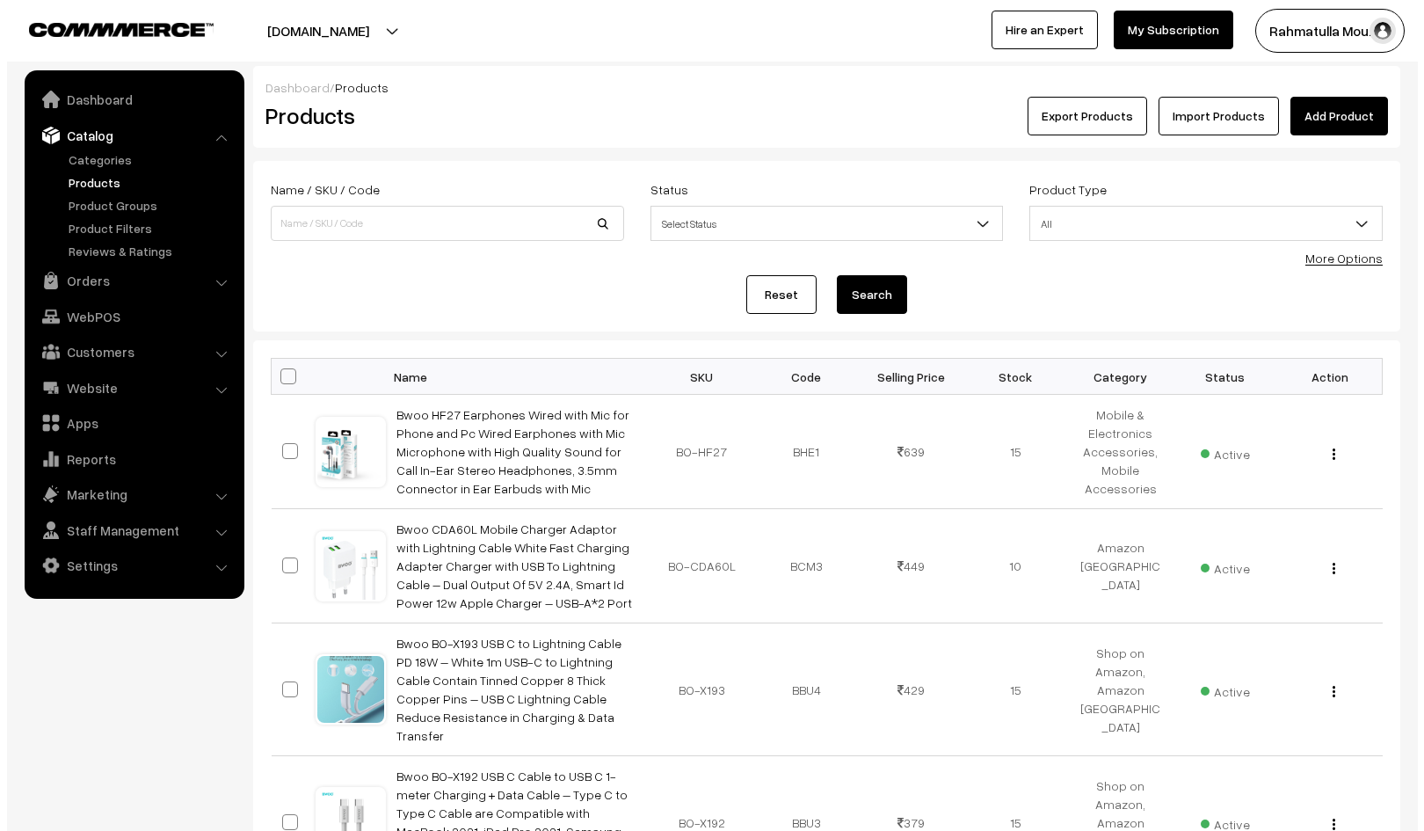
scroll to position [1019, 0]
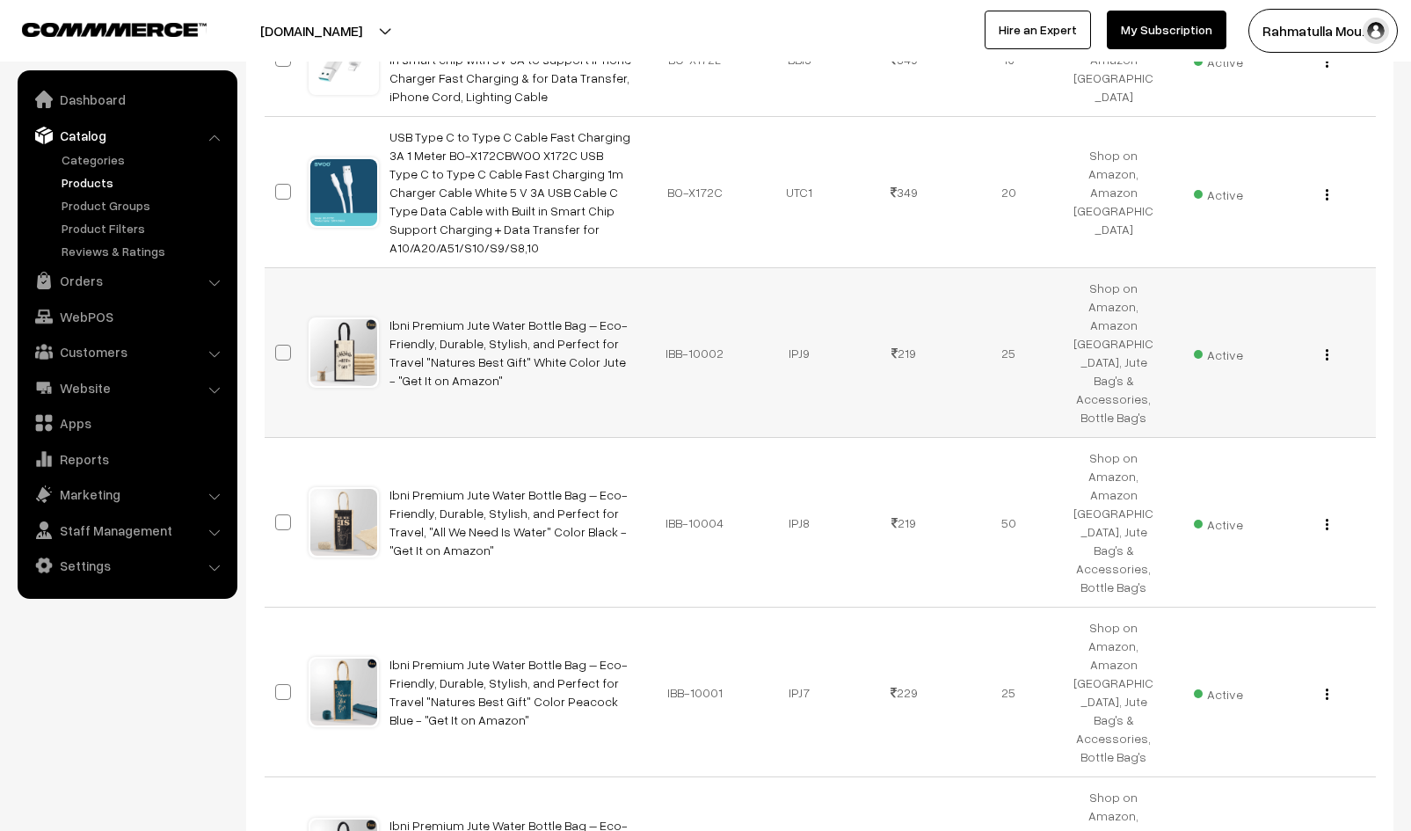
click at [1326, 349] on img "button" at bounding box center [1326, 354] width 3 height 11
click at [1202, 438] on link "Delete" at bounding box center [1247, 457] width 149 height 39
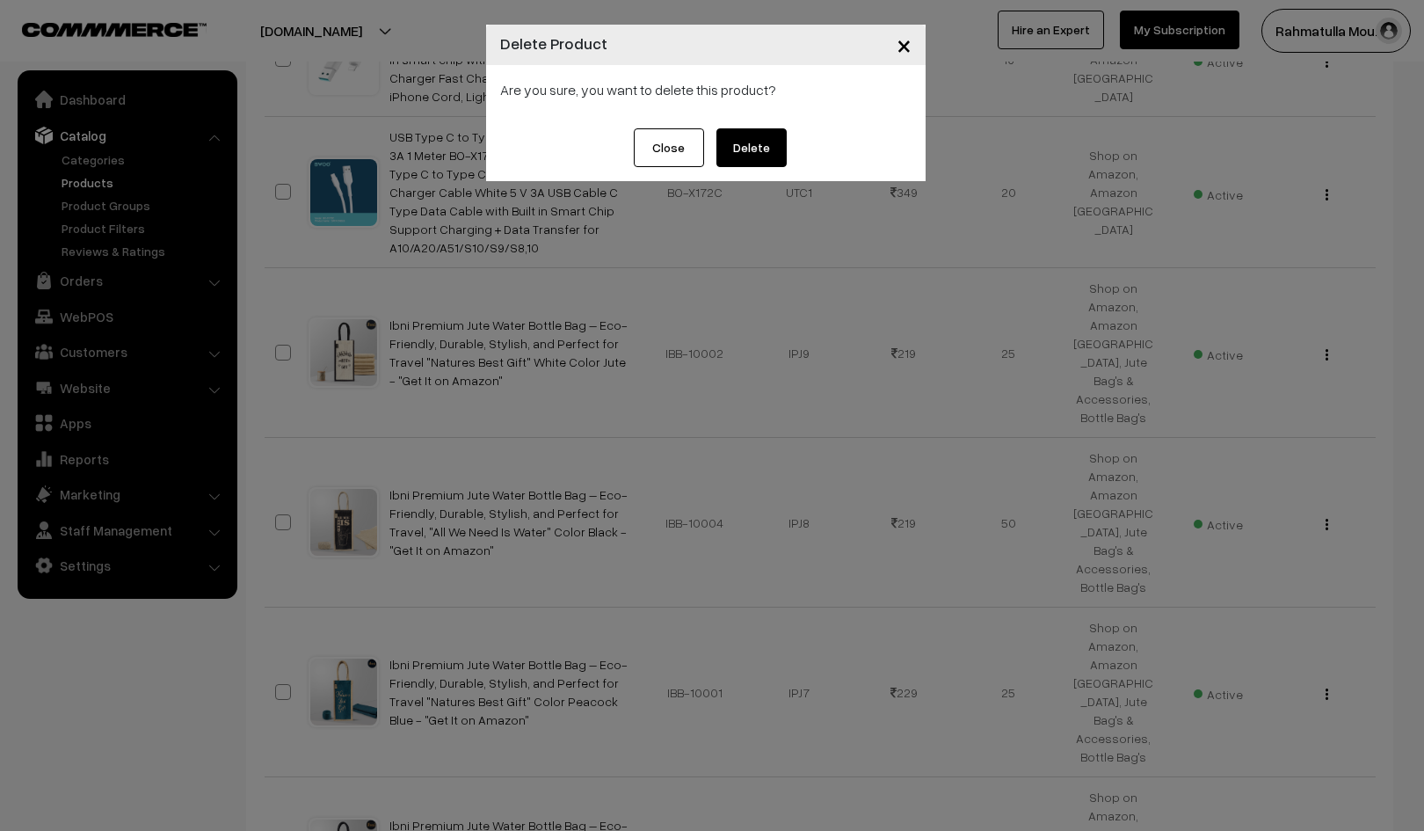
click at [757, 135] on button "Delete" at bounding box center [751, 147] width 70 height 39
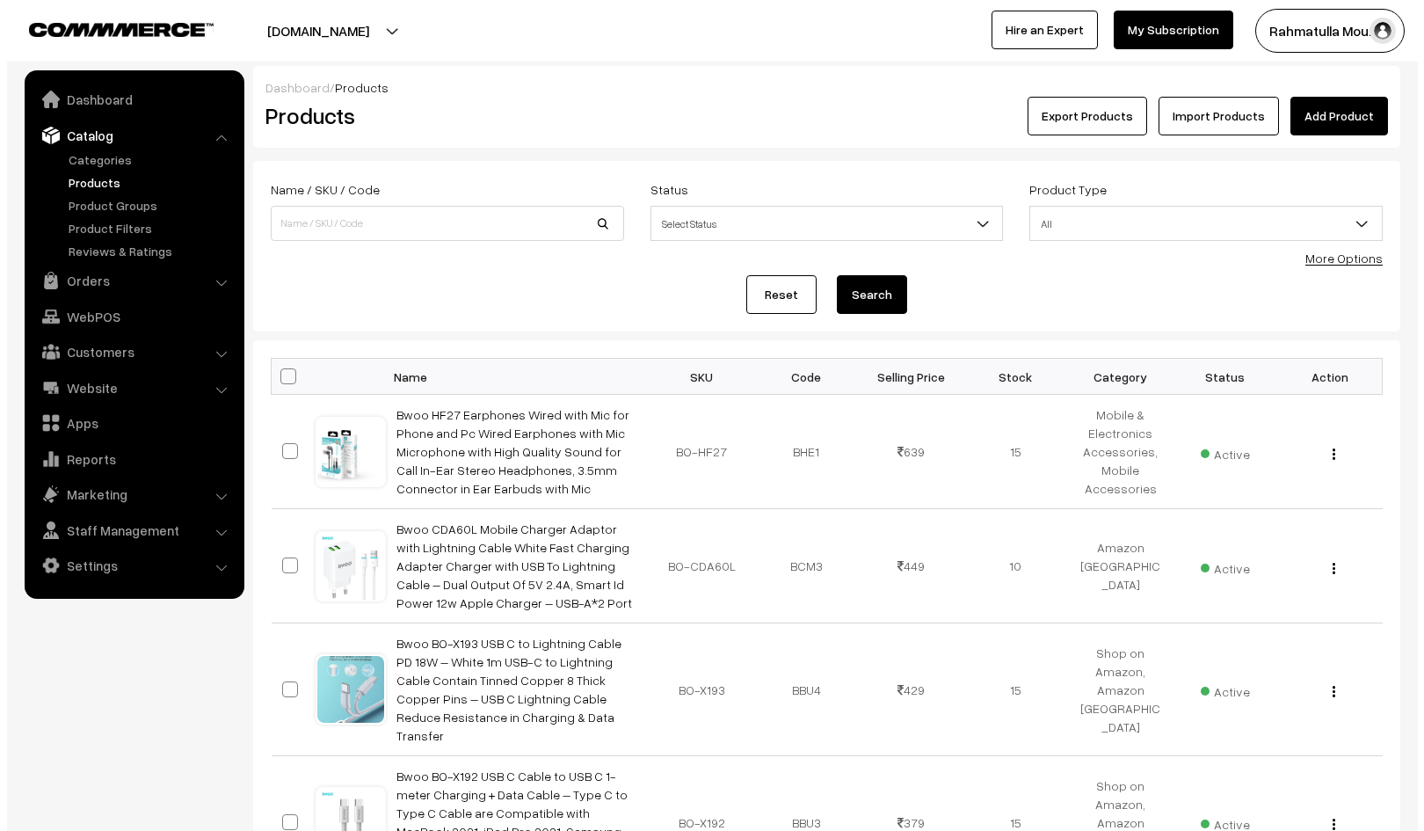
scroll to position [1019, 0]
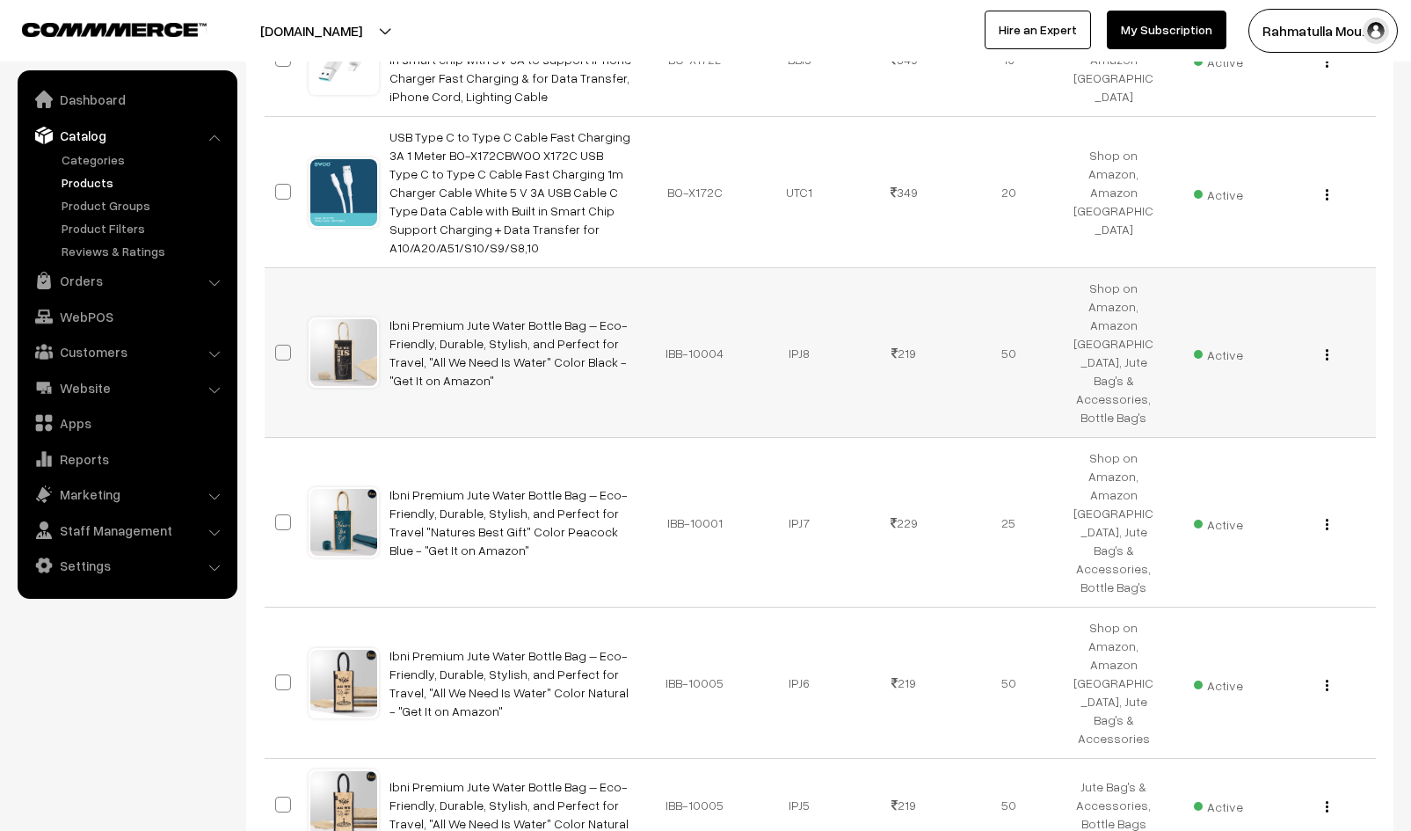
click at [1326, 349] on img "button" at bounding box center [1326, 354] width 3 height 11
click at [1188, 438] on link "Delete" at bounding box center [1247, 457] width 149 height 39
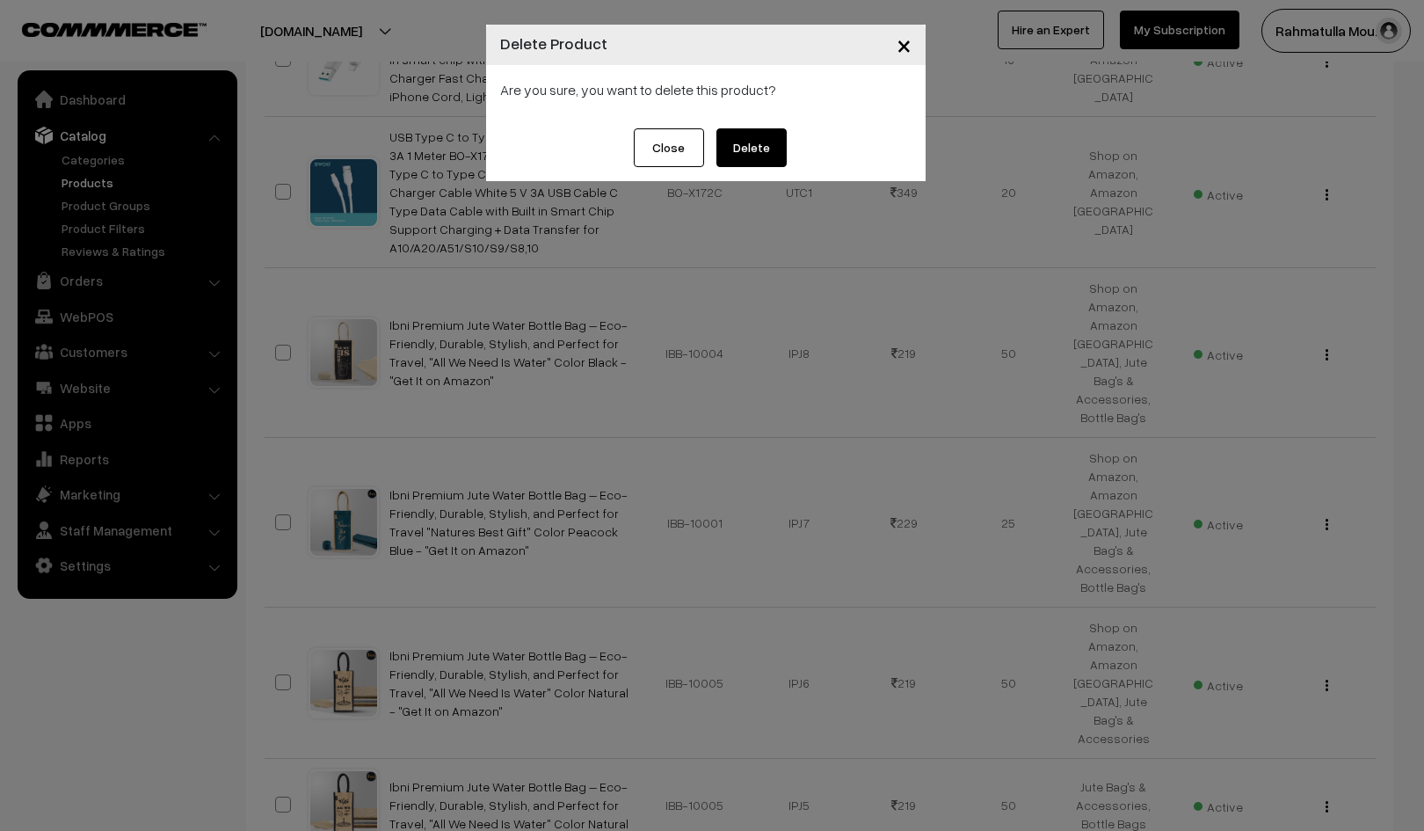
click at [759, 149] on button "Delete" at bounding box center [751, 147] width 70 height 39
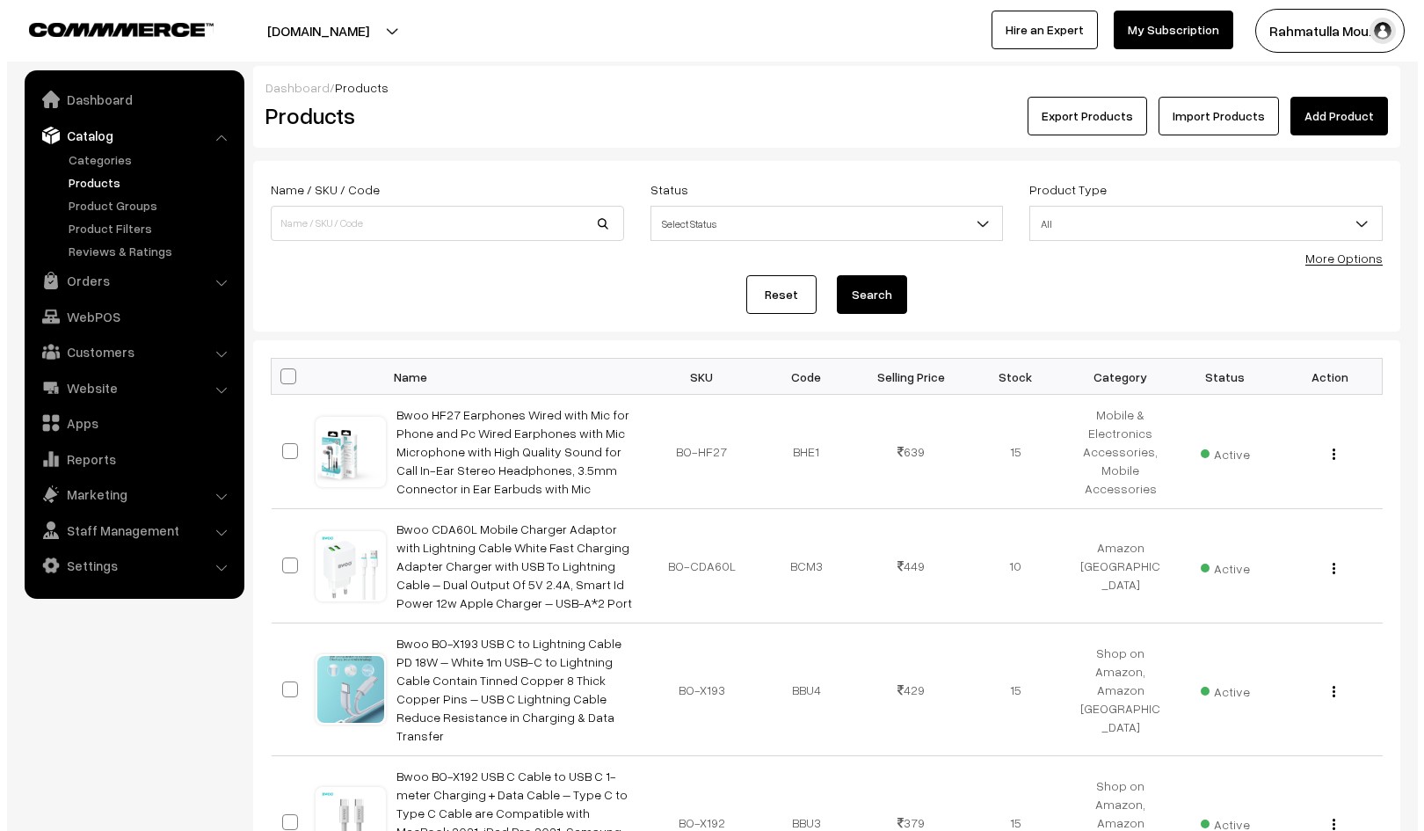
scroll to position [1019, 0]
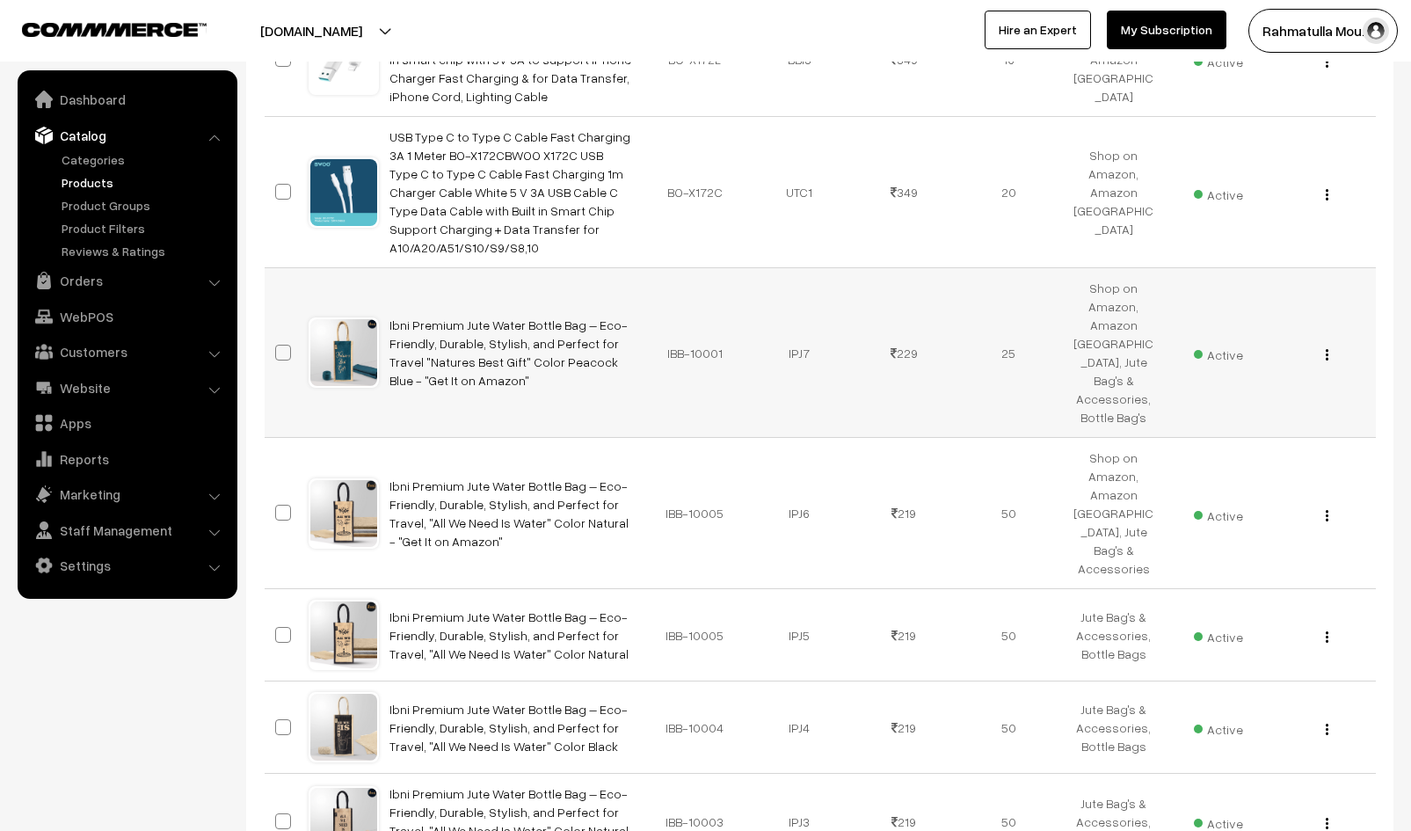
click at [1326, 349] on img "button" at bounding box center [1326, 354] width 3 height 11
click at [1212, 438] on link "Delete" at bounding box center [1247, 457] width 149 height 39
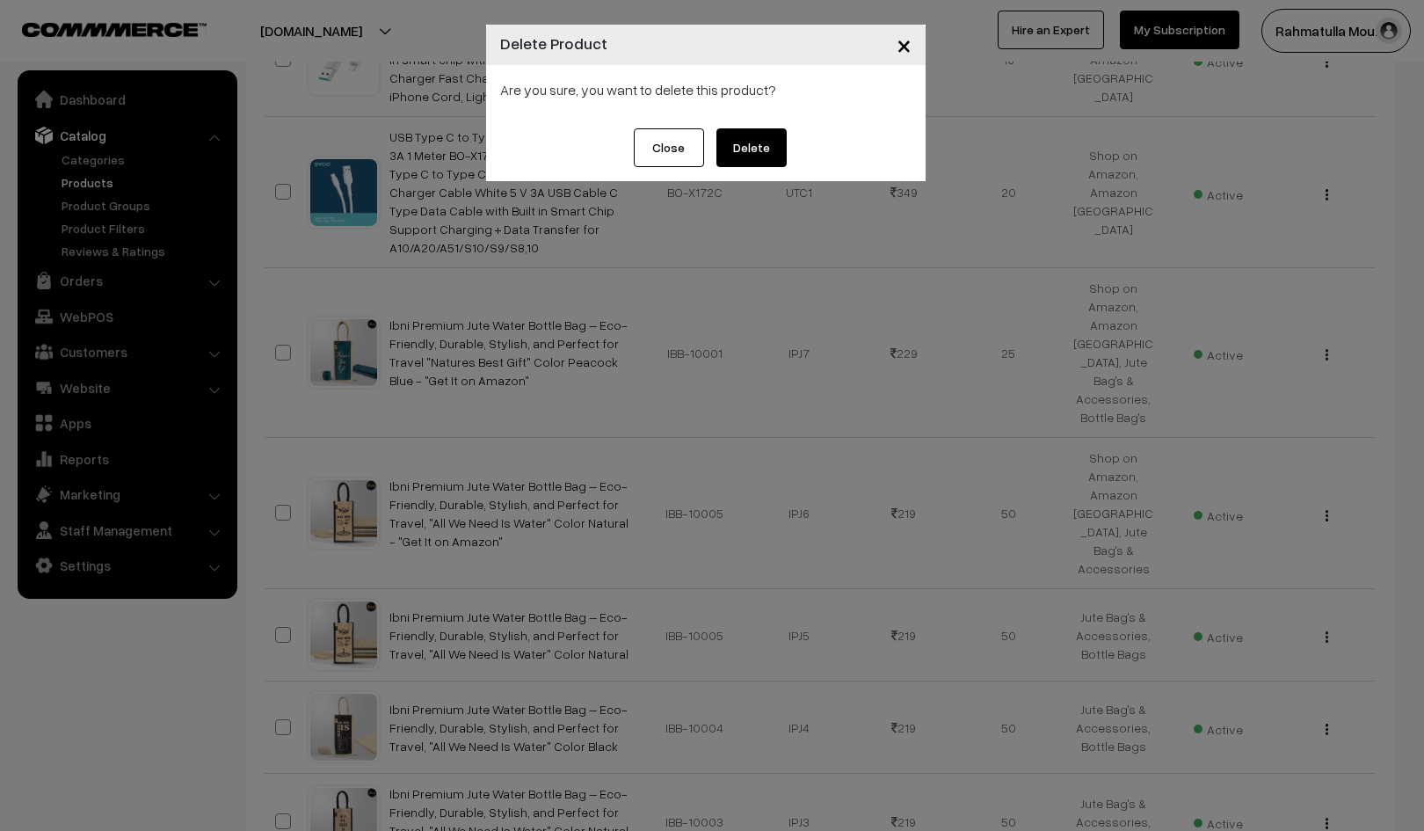
click at [751, 147] on button "Delete" at bounding box center [751, 147] width 70 height 39
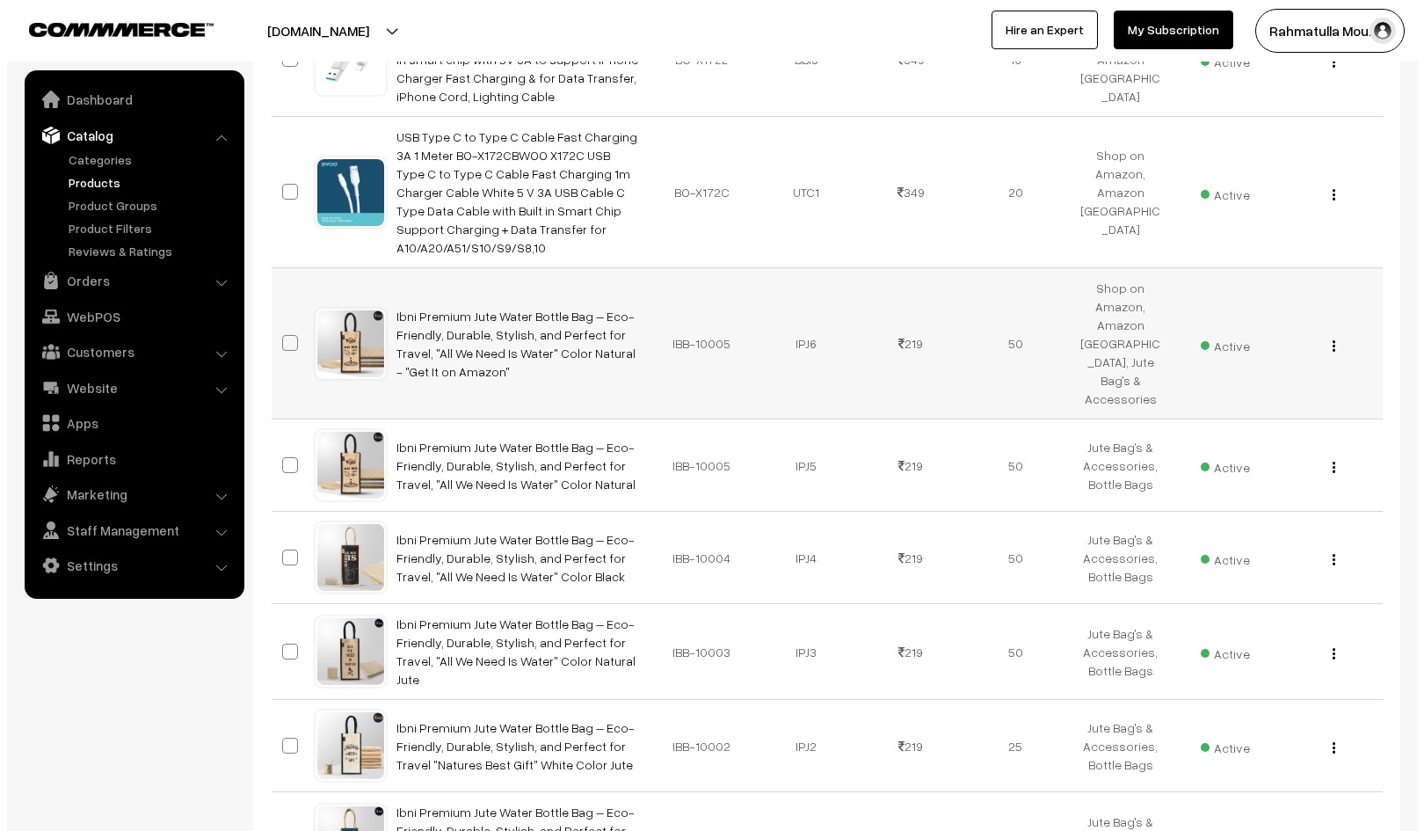
scroll to position [1019, 0]
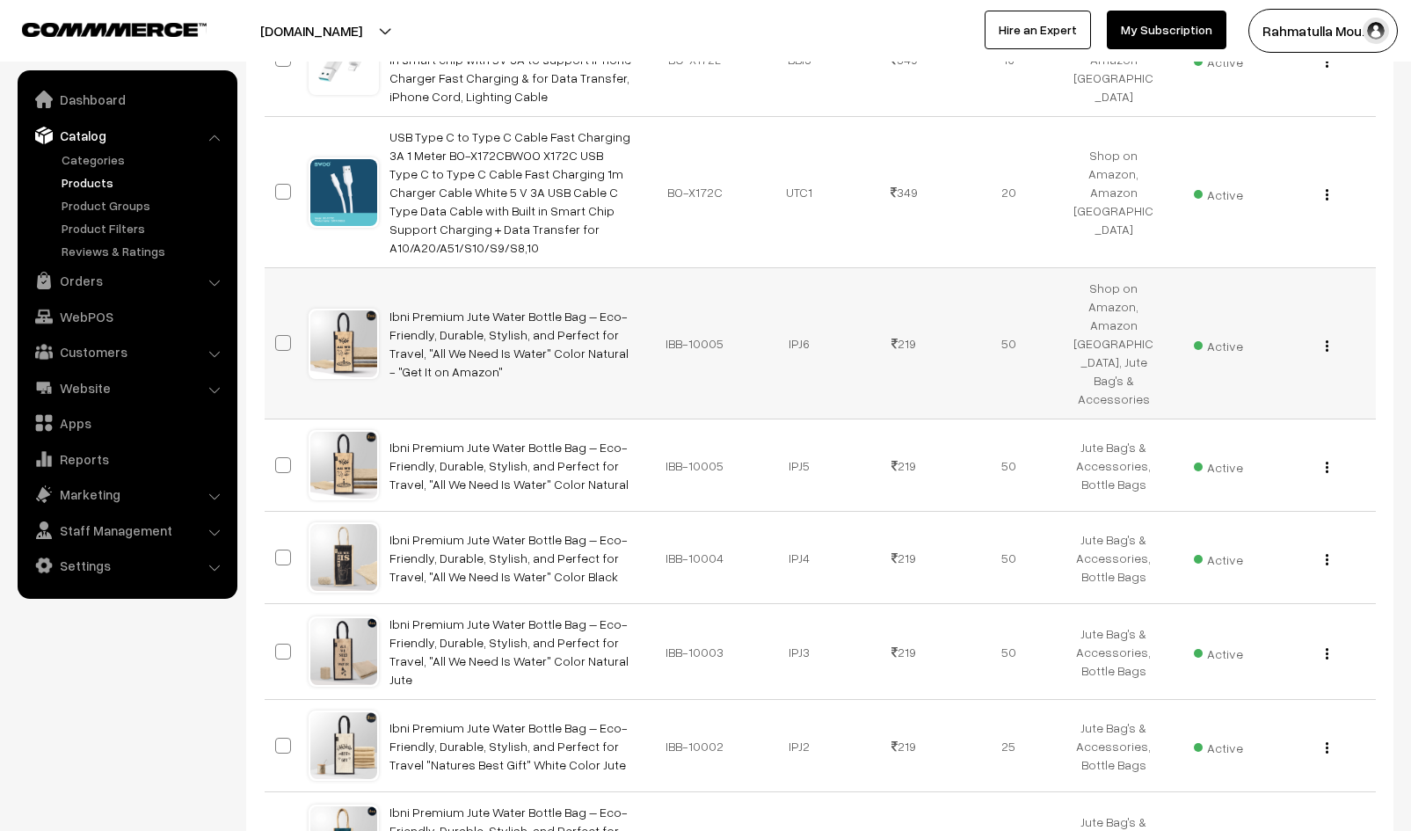
click at [1328, 338] on button "button" at bounding box center [1327, 345] width 4 height 14
click at [1218, 428] on link "Delete" at bounding box center [1247, 447] width 149 height 39
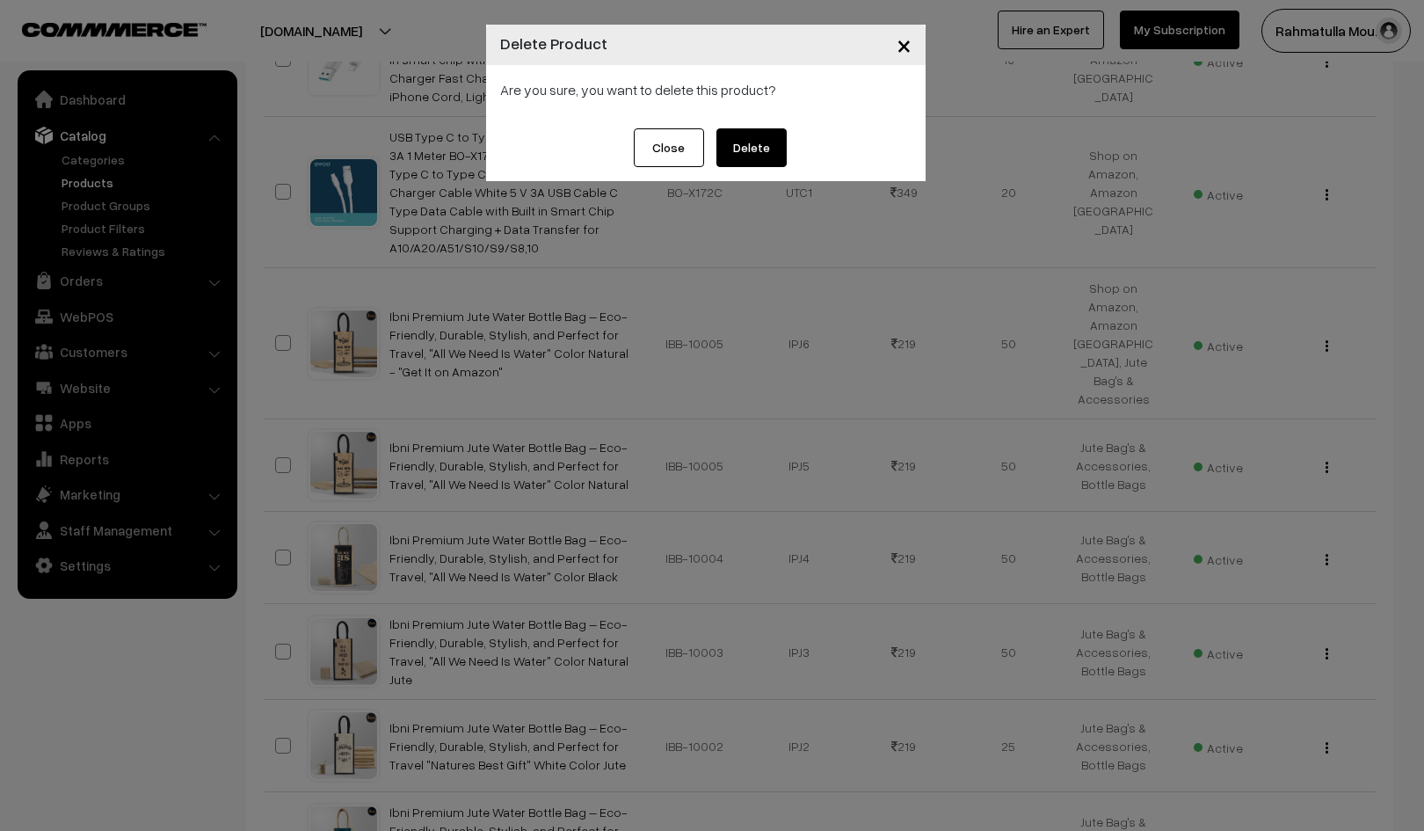
click at [754, 140] on button "Delete" at bounding box center [751, 147] width 70 height 39
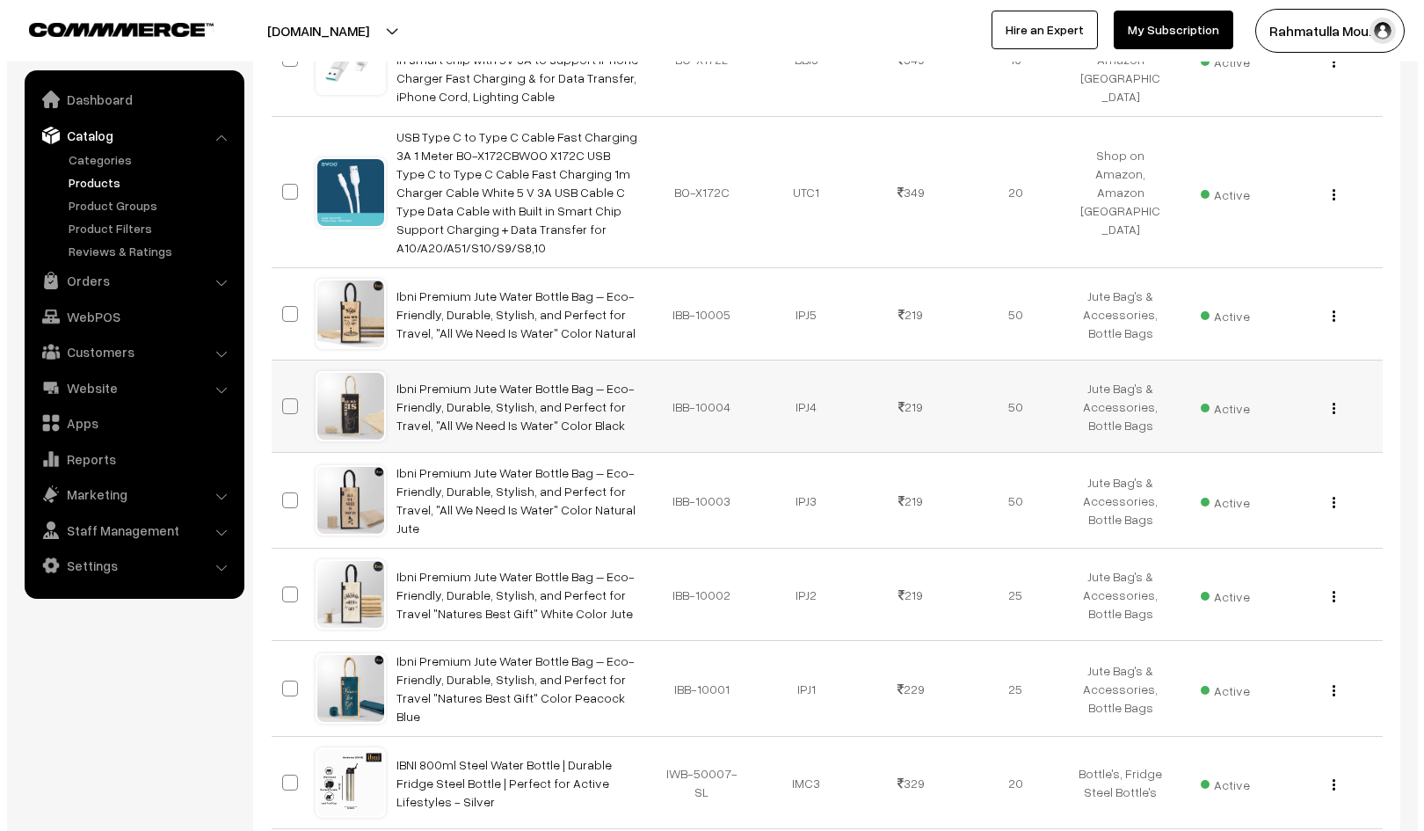
scroll to position [1019, 0]
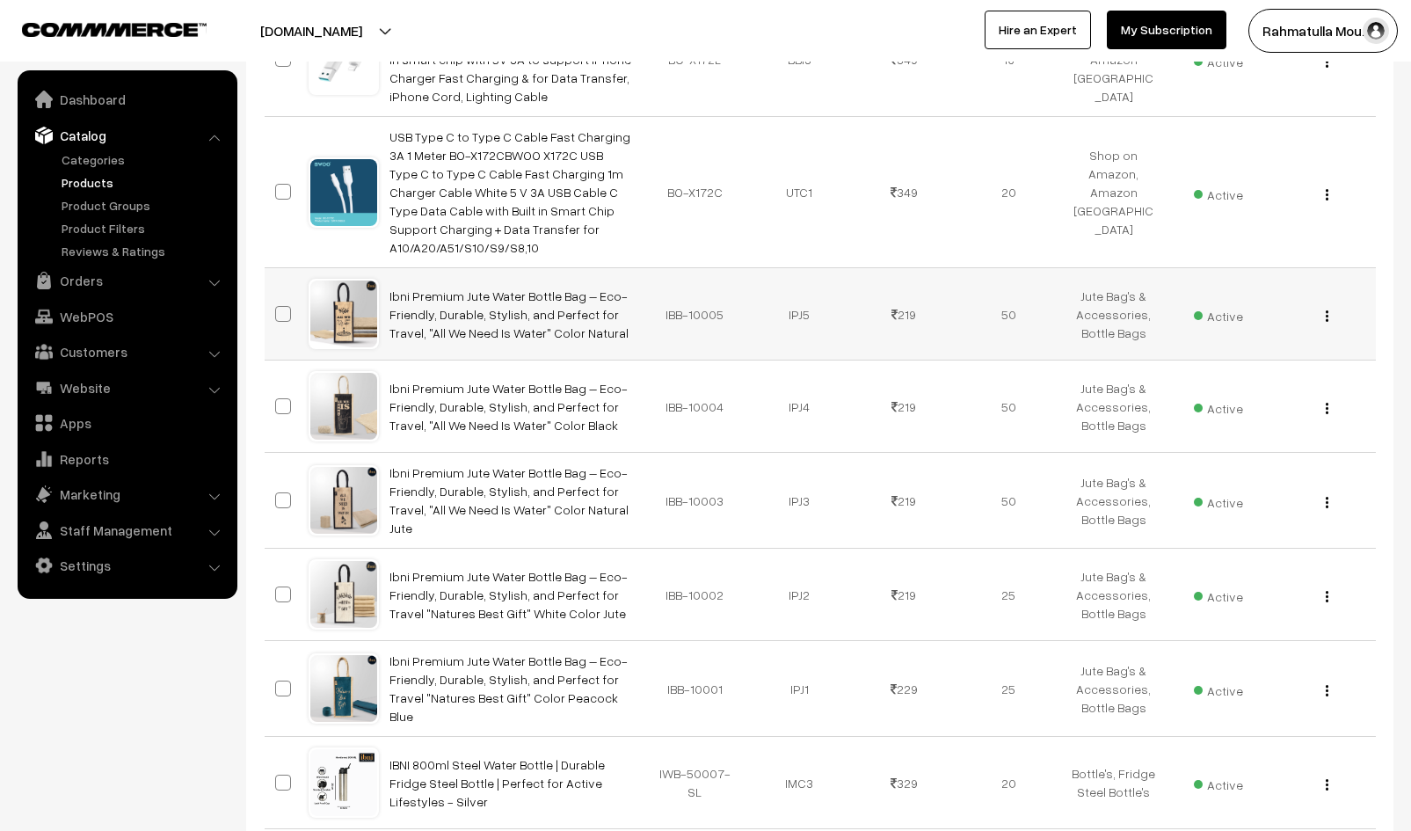
click at [1328, 310] on img "button" at bounding box center [1326, 315] width 3 height 11
click at [1199, 399] on link "Delete" at bounding box center [1247, 418] width 149 height 39
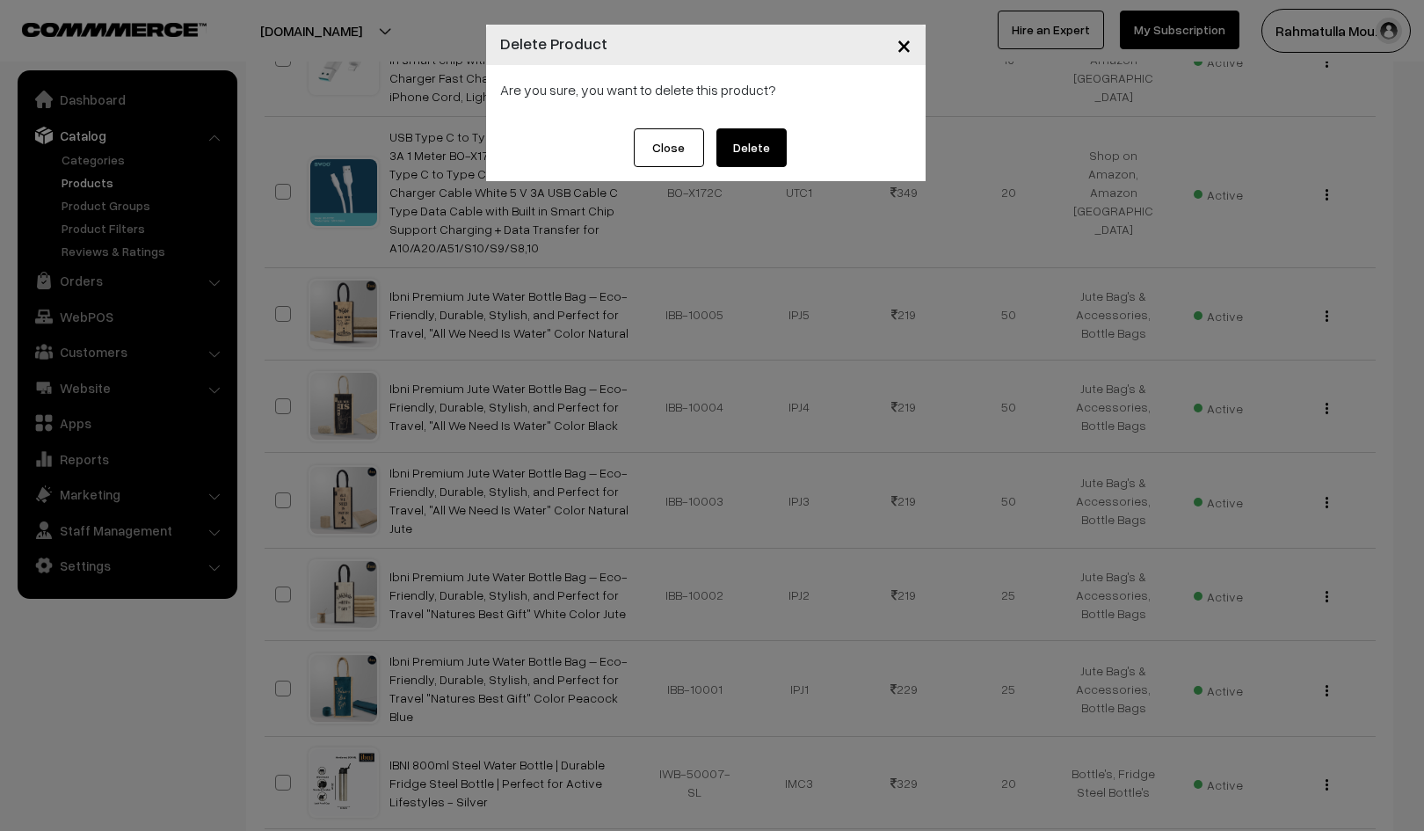
click at [752, 145] on button "Delete" at bounding box center [751, 147] width 70 height 39
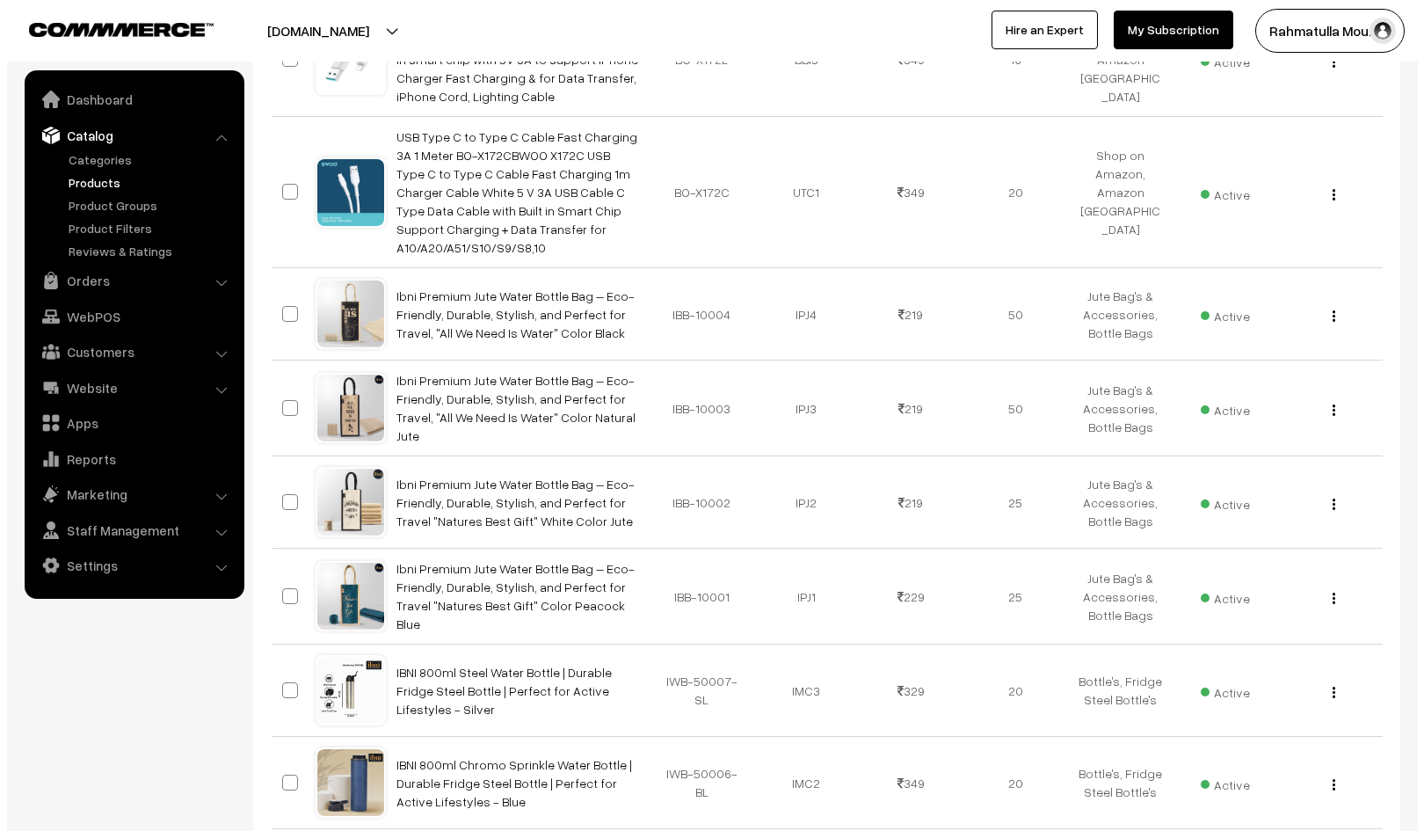
scroll to position [1019, 0]
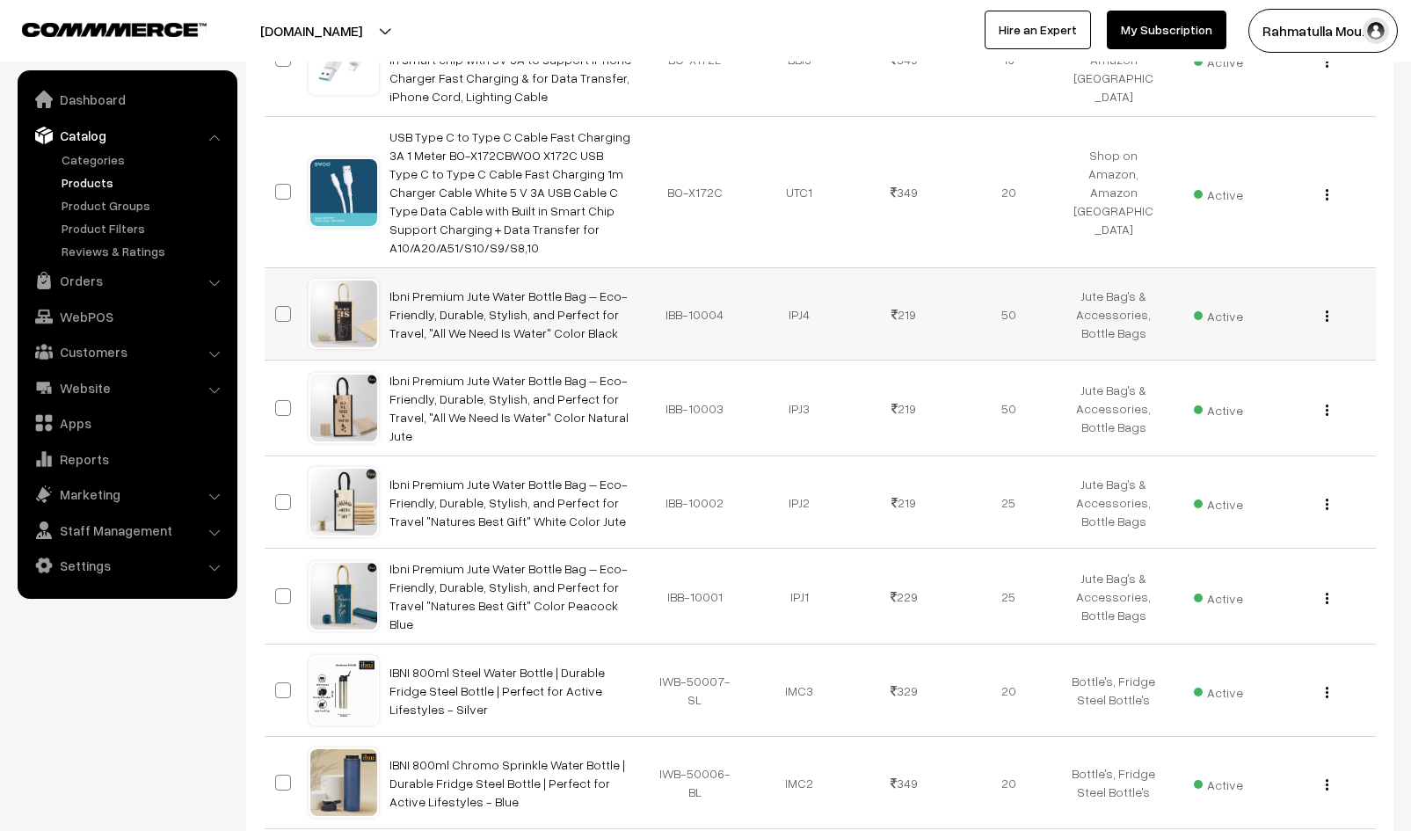
click at [1324, 305] on div "View Edit Delete" at bounding box center [1322, 314] width 83 height 18
click at [1327, 310] on img "button" at bounding box center [1326, 315] width 3 height 11
click at [1202, 399] on link "Delete" at bounding box center [1247, 418] width 149 height 39
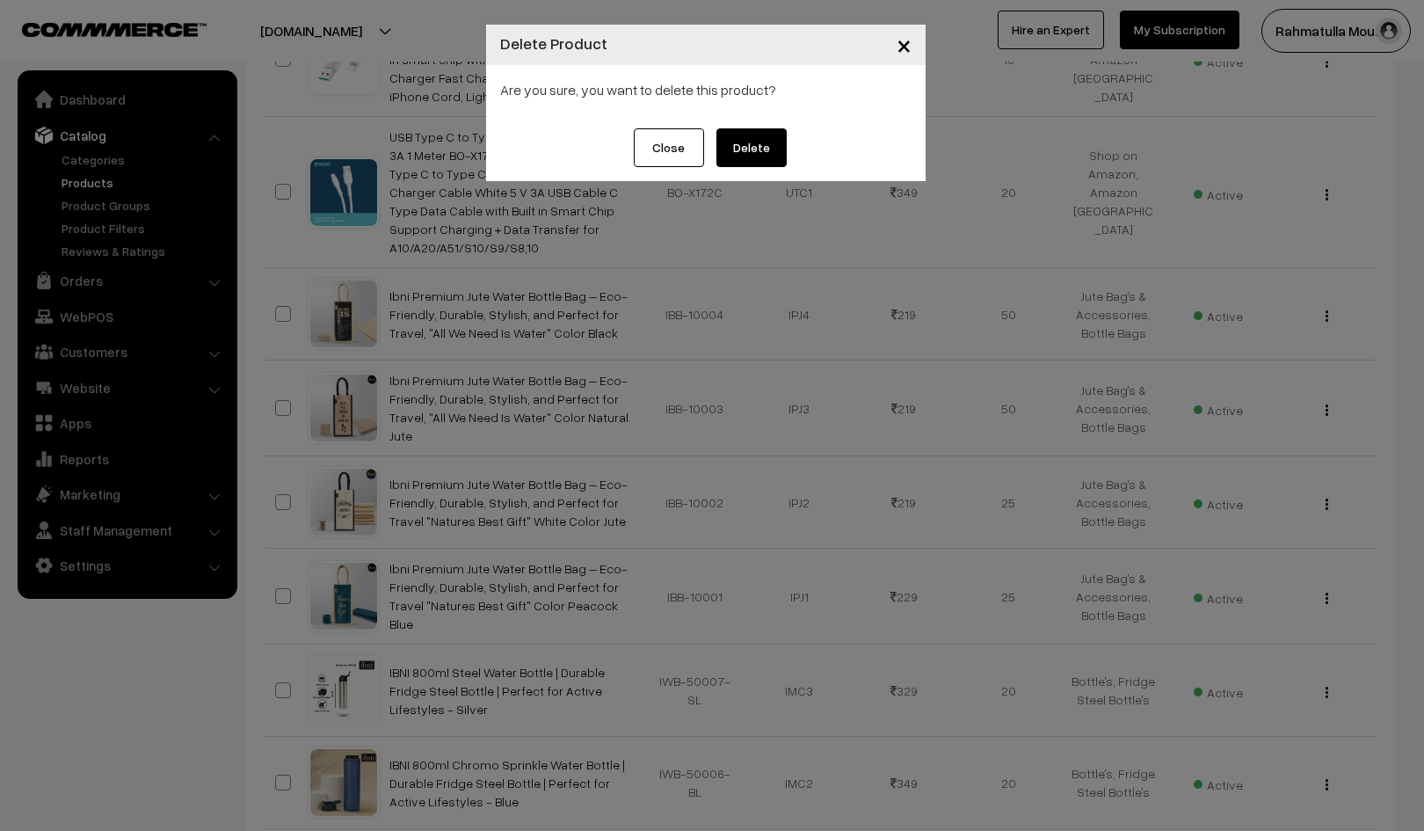
click at [757, 142] on button "Delete" at bounding box center [751, 147] width 70 height 39
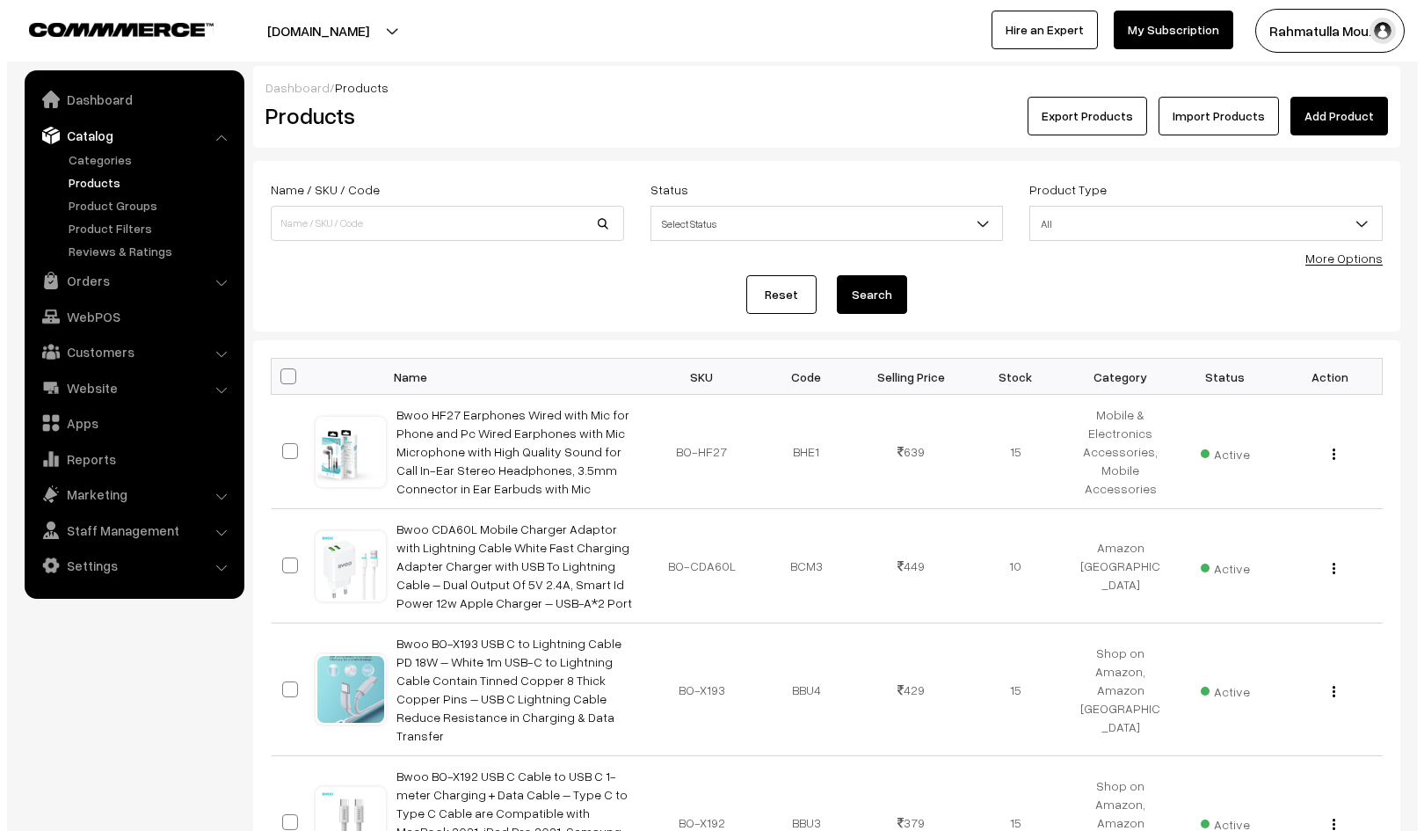
scroll to position [1019, 0]
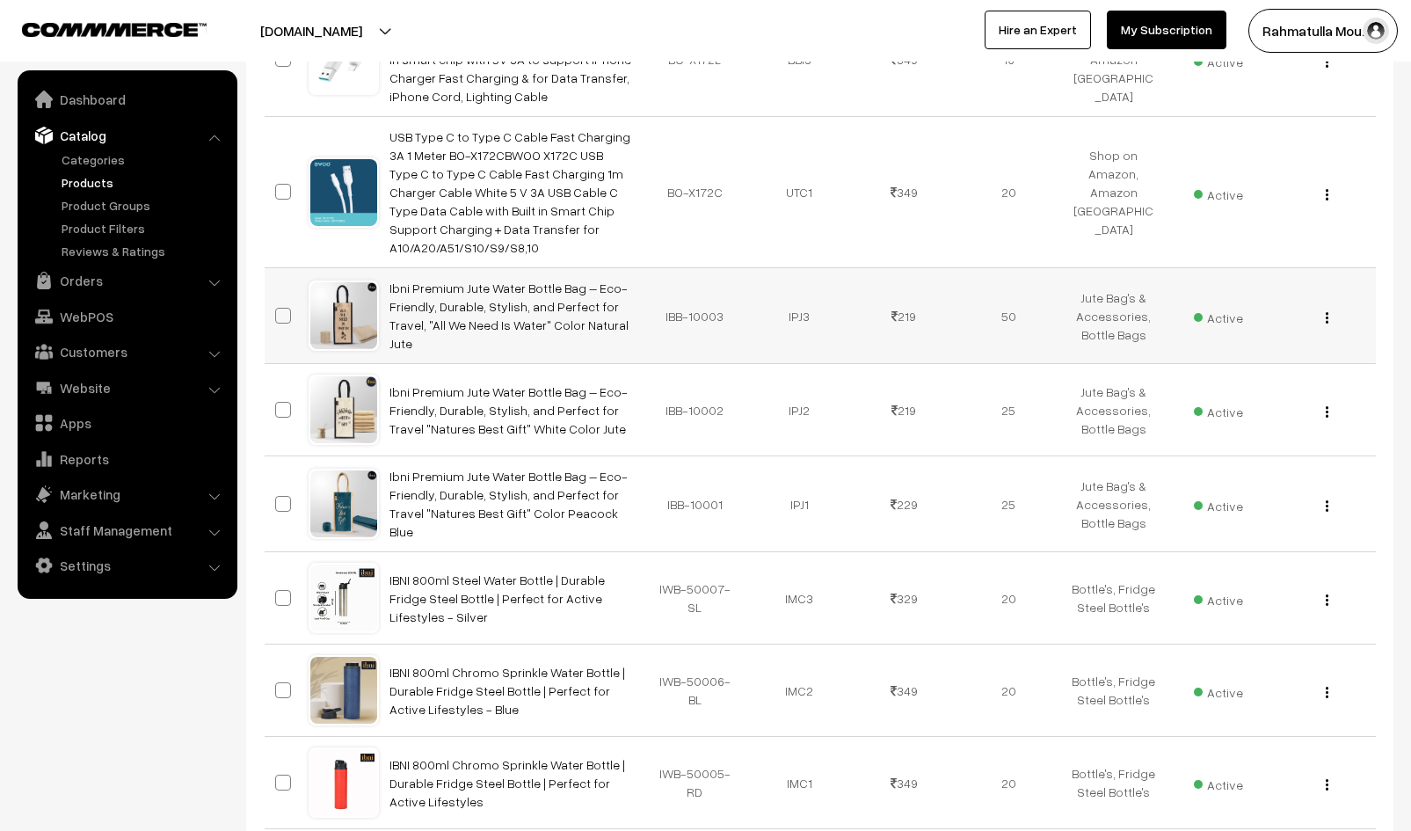
click at [1328, 310] on button "button" at bounding box center [1327, 317] width 4 height 14
click at [1203, 401] on link "Delete" at bounding box center [1247, 420] width 149 height 39
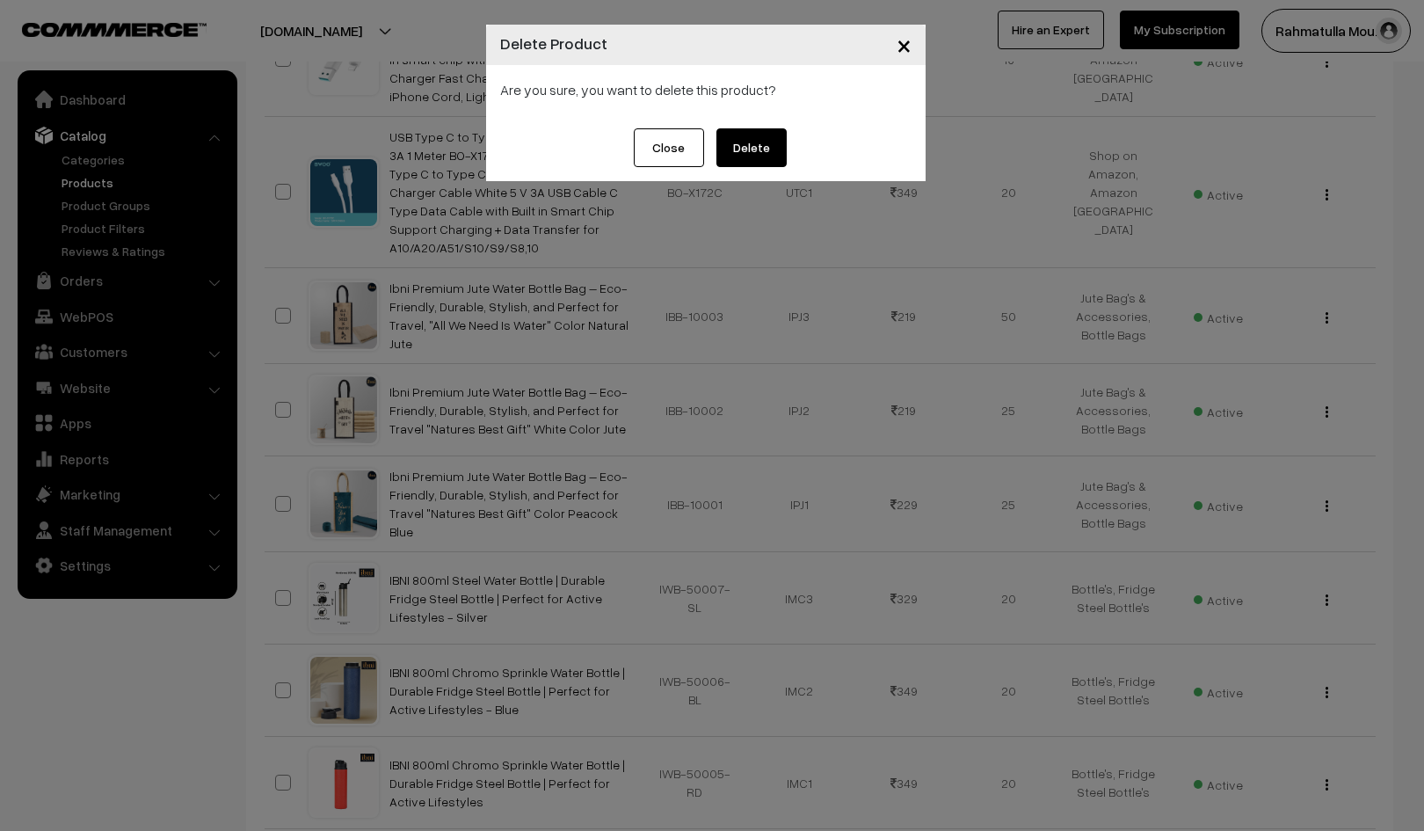
click at [748, 149] on button "Delete" at bounding box center [751, 147] width 70 height 39
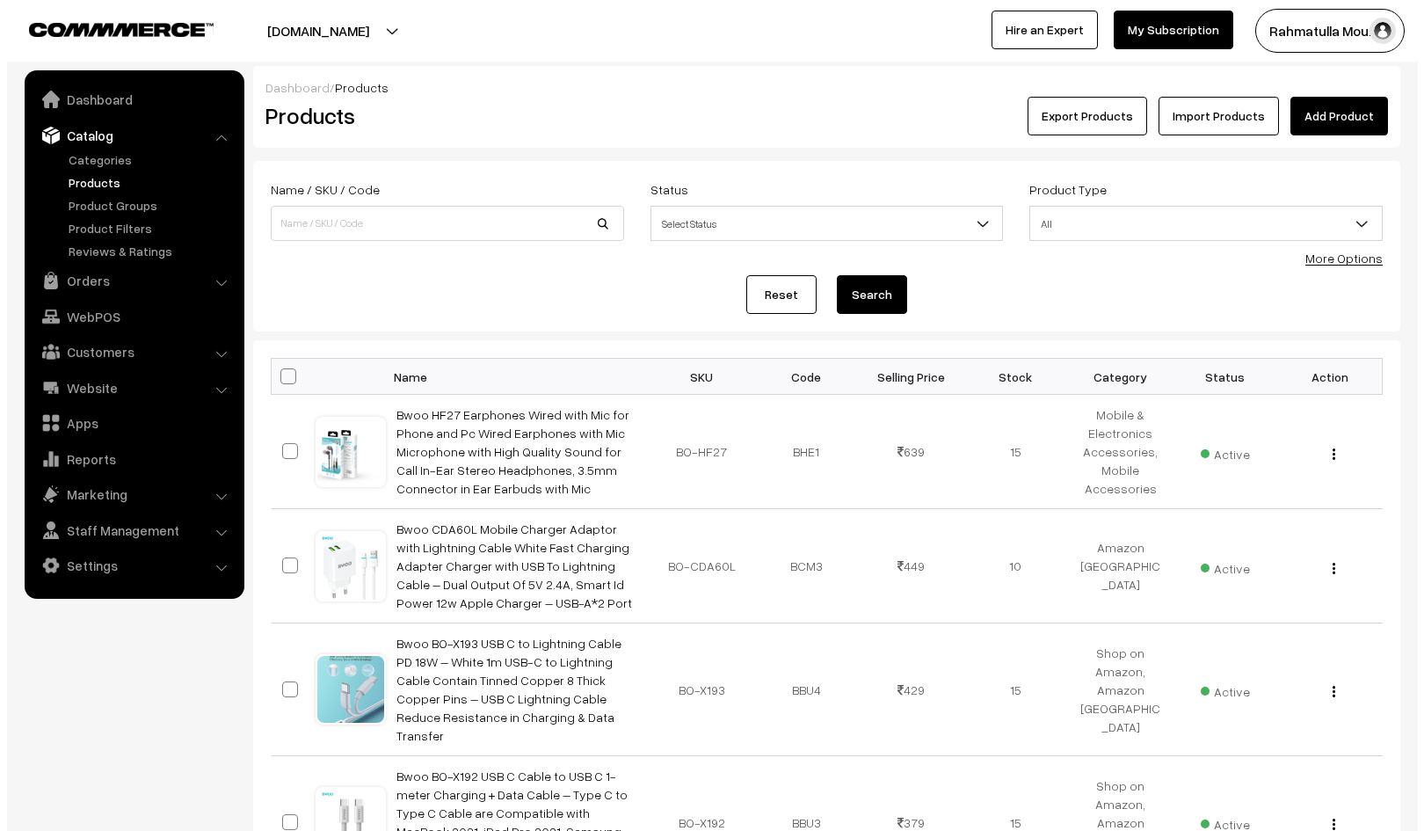
scroll to position [1019, 0]
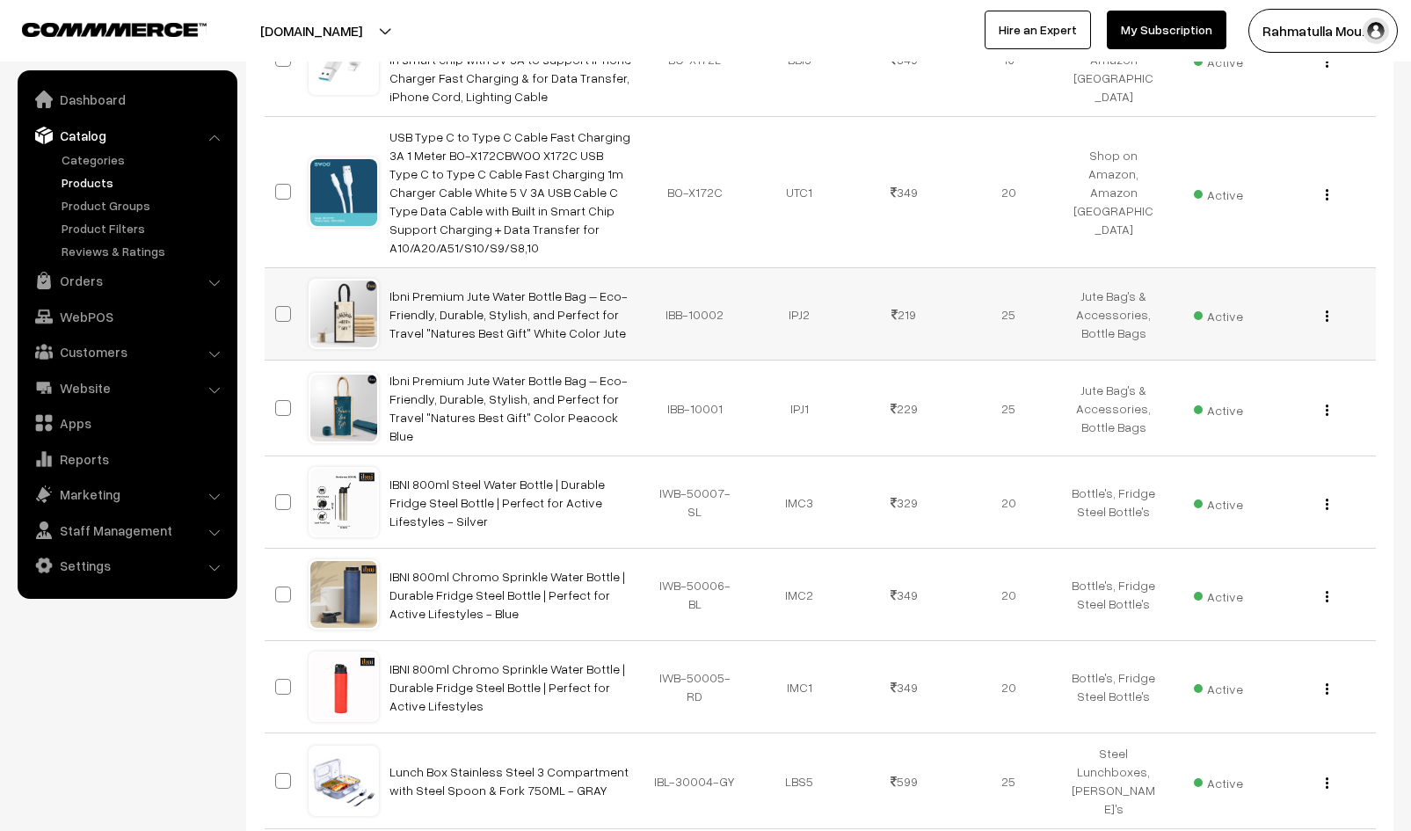
click at [1326, 310] on img "button" at bounding box center [1326, 315] width 3 height 11
click at [1204, 399] on link "Delete" at bounding box center [1247, 418] width 149 height 39
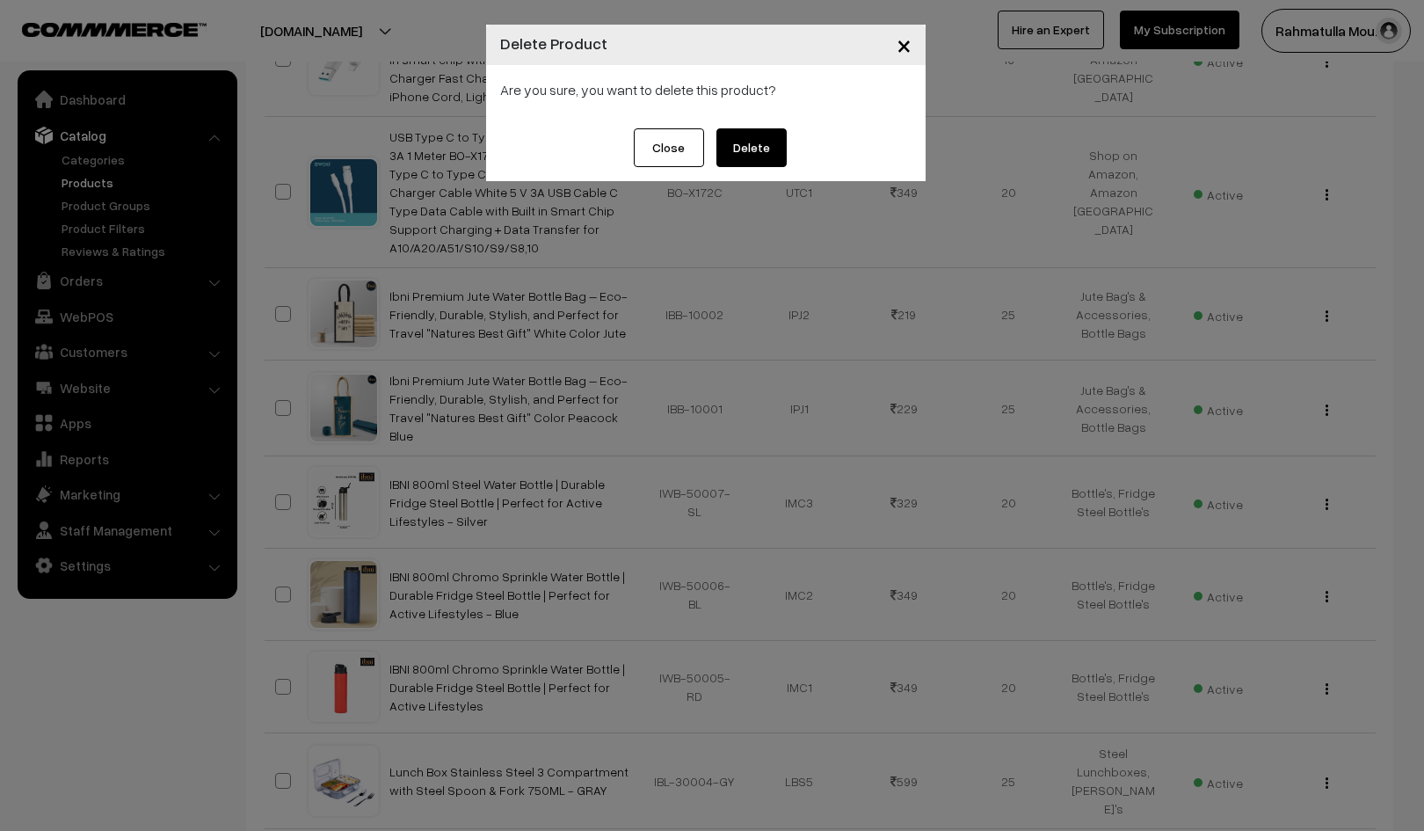
click at [753, 142] on button "Delete" at bounding box center [751, 147] width 70 height 39
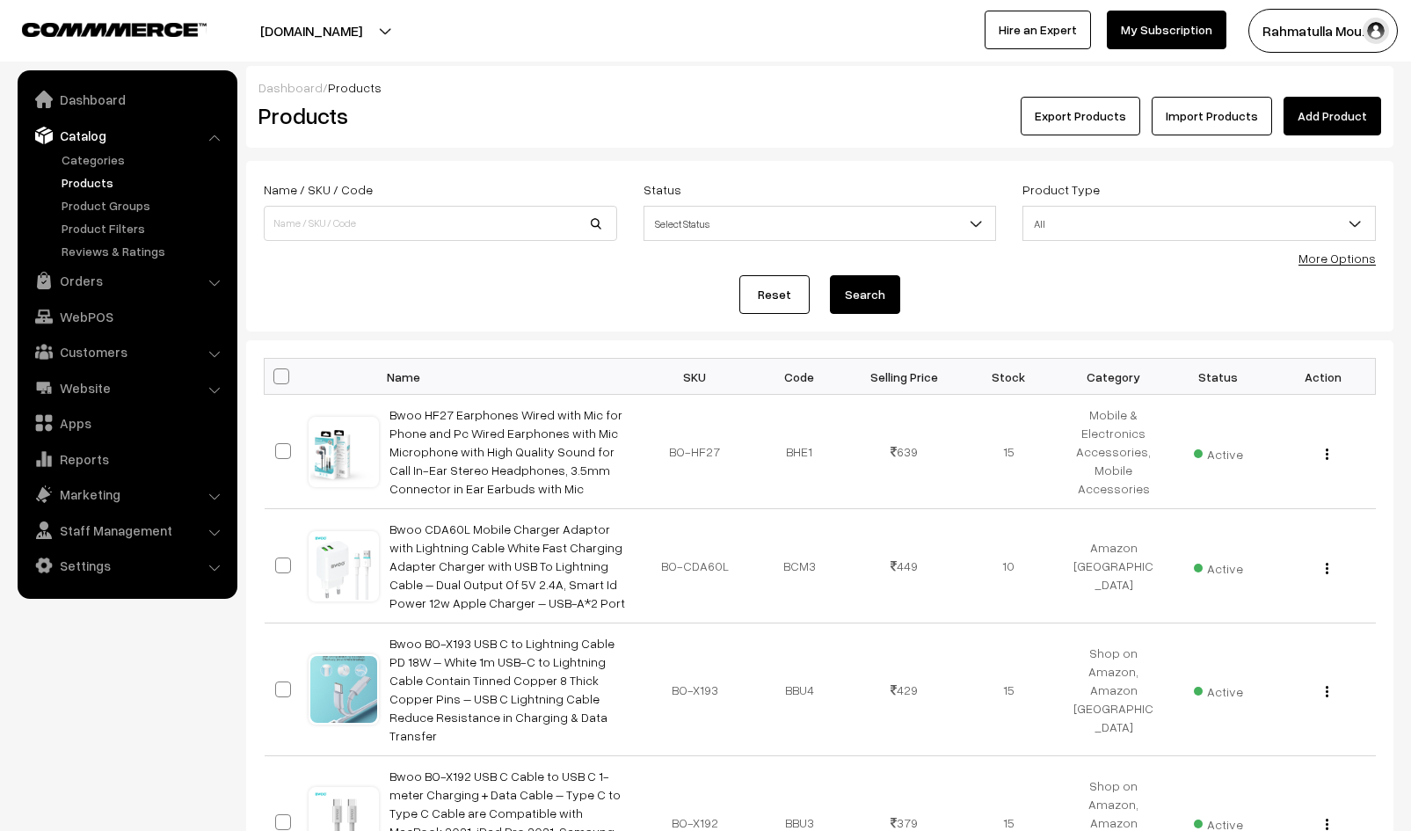
scroll to position [1019, 0]
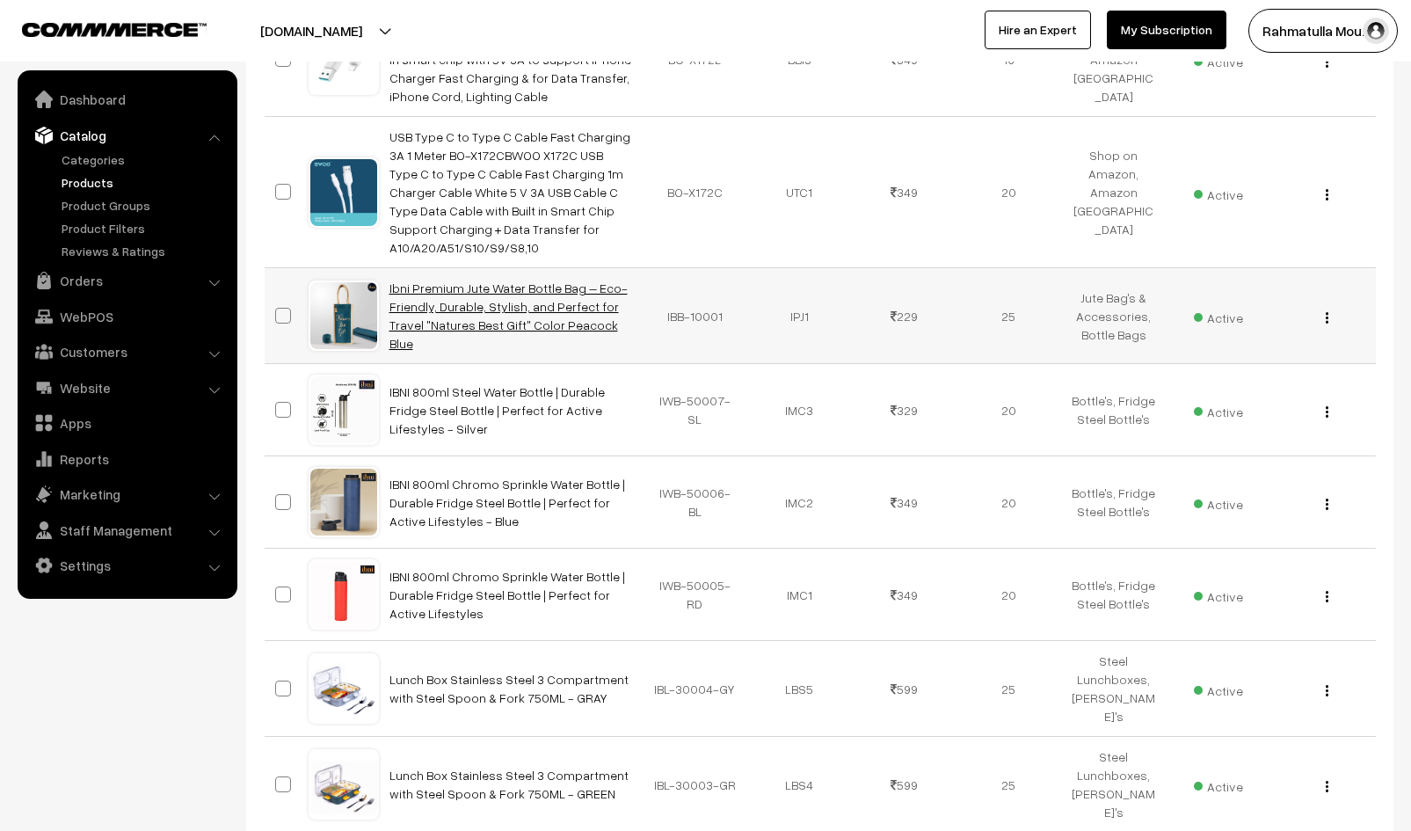
click at [495, 280] on link "Ibni Premium Jute Water Bottle Bag – Eco-Friendly, Durable, Stylish, and Perfec…" at bounding box center [508, 315] width 238 height 70
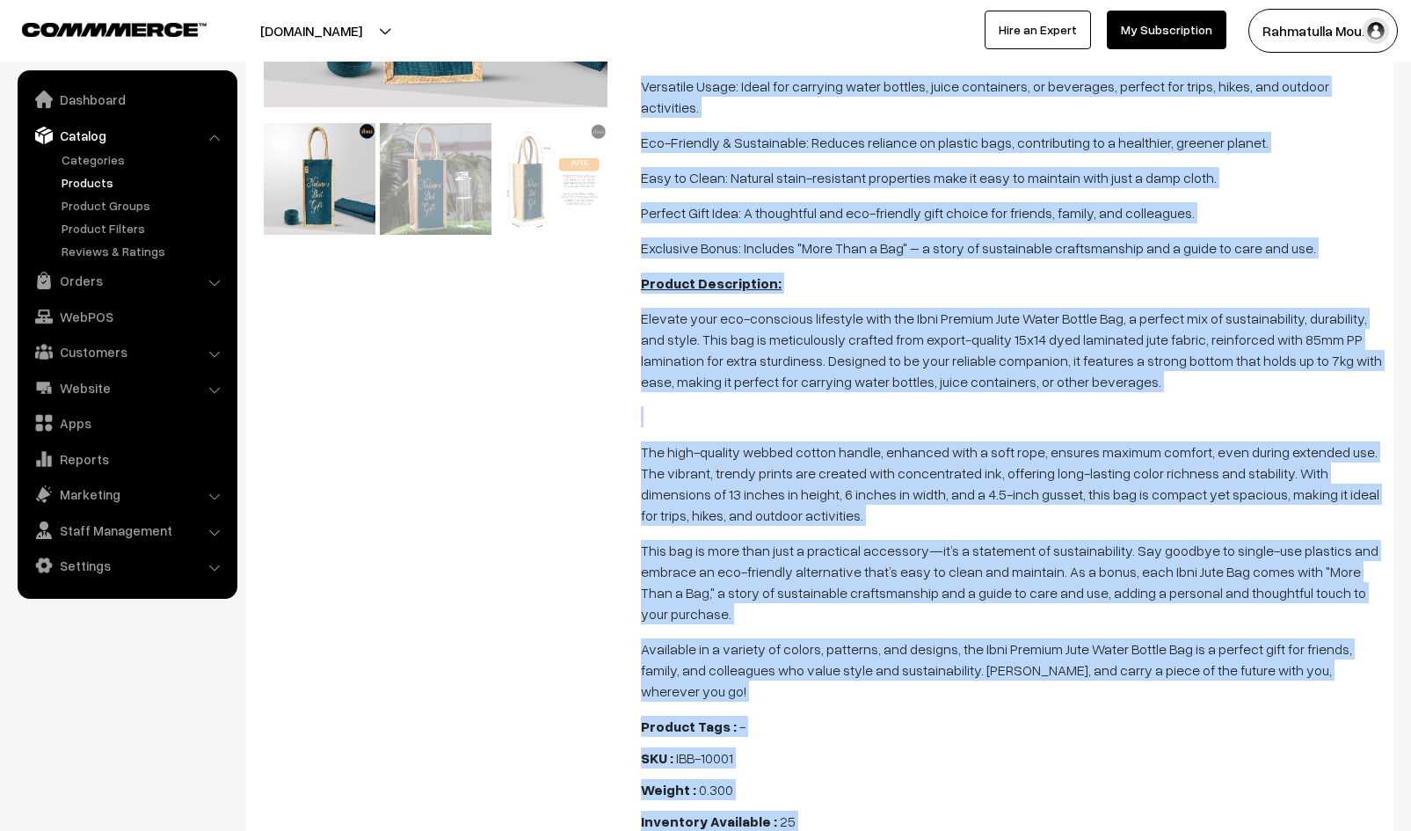
scroll to position [608, 0]
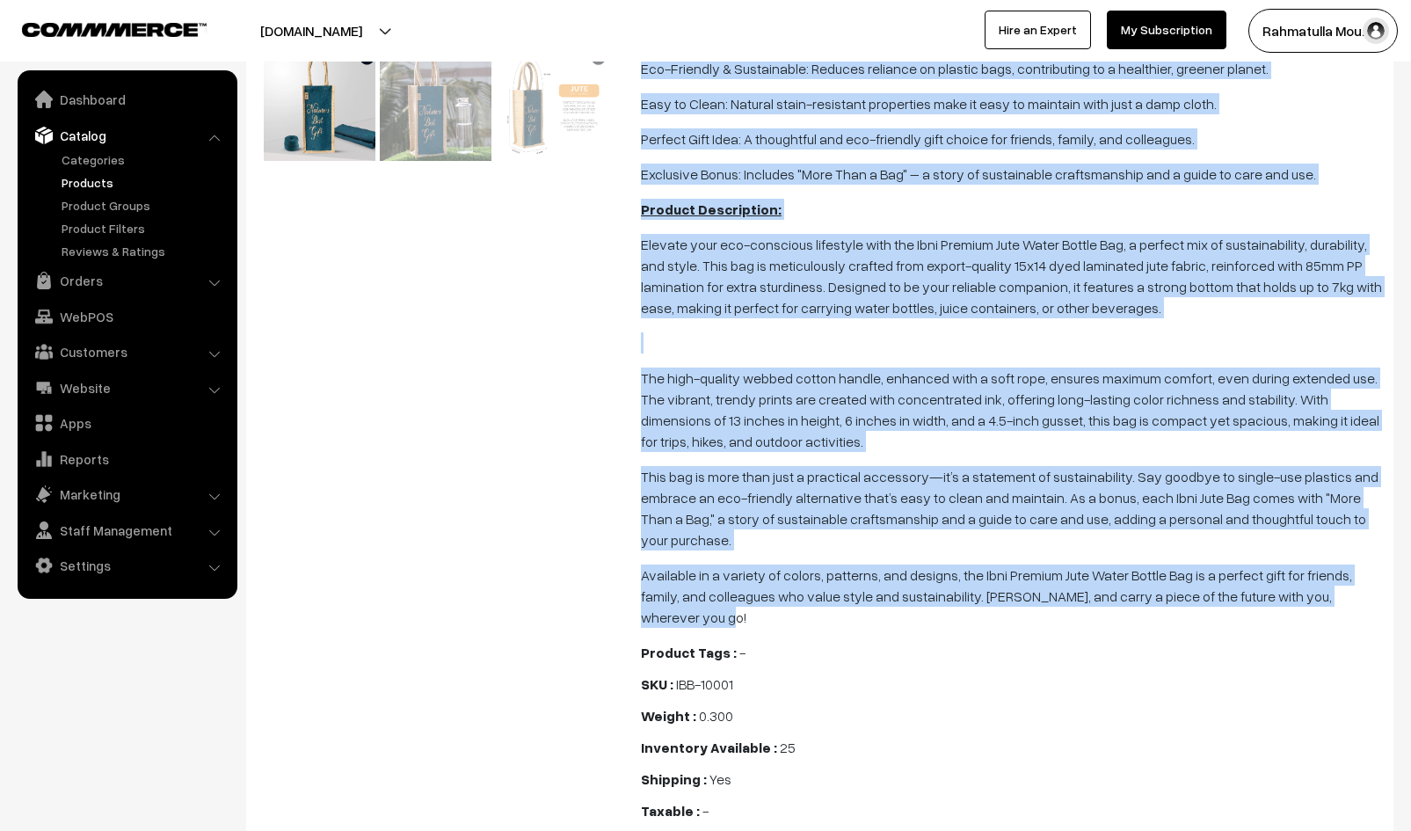
drag, startPoint x: 643, startPoint y: 186, endPoint x: 1352, endPoint y: 574, distance: 808.3
click at [1352, 574] on span "Shop Now on Amazon Bullet Points: High-Quality Material: Made from export-grade…" at bounding box center [1012, 197] width 742 height 860
copy span "Loremi Dolors: Amet-Consect Adipisci: Elit sedd eiusmo-tempo 84i05 utla etdolor…"
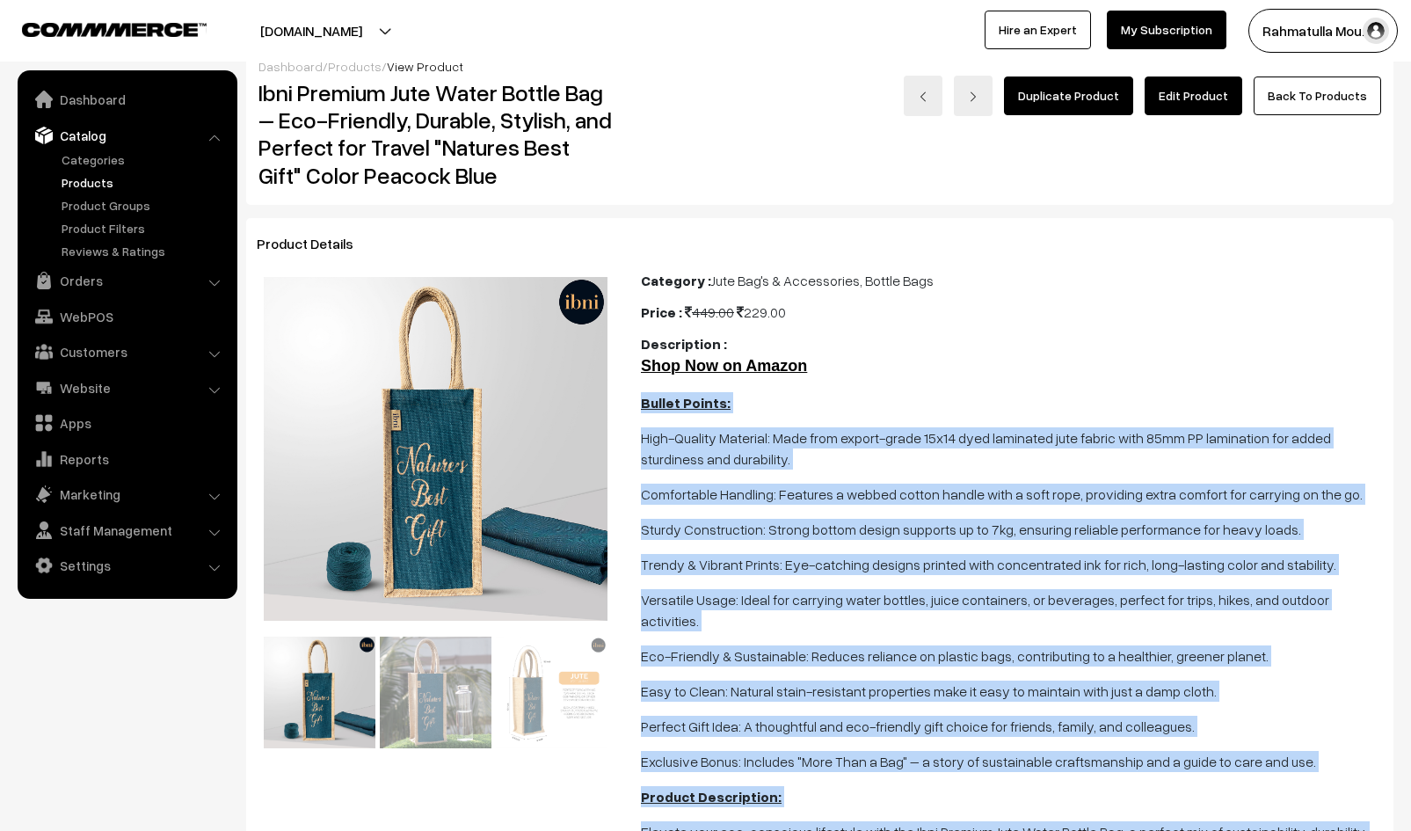
scroll to position [0, 0]
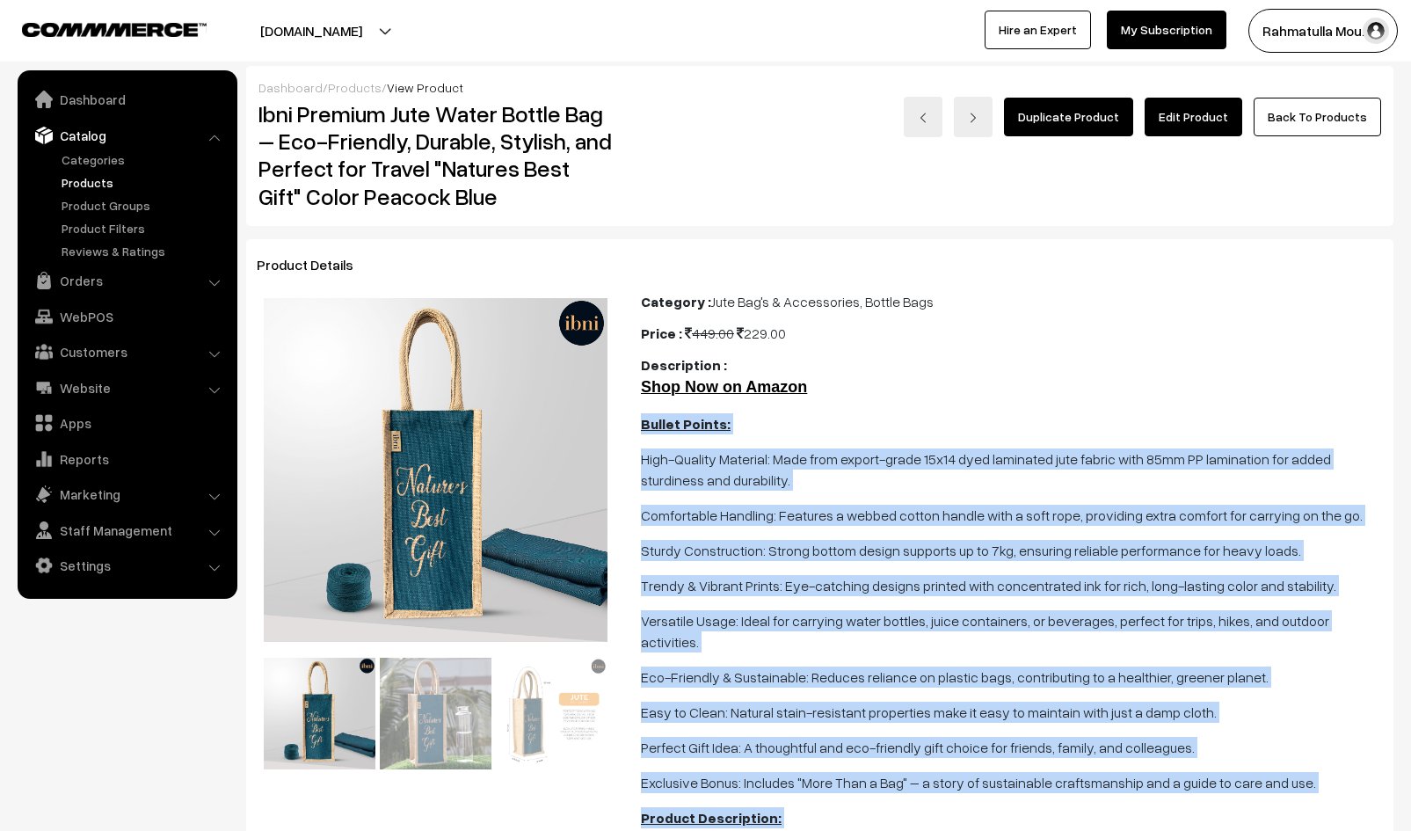
click at [82, 180] on link "Products" at bounding box center [144, 182] width 174 height 18
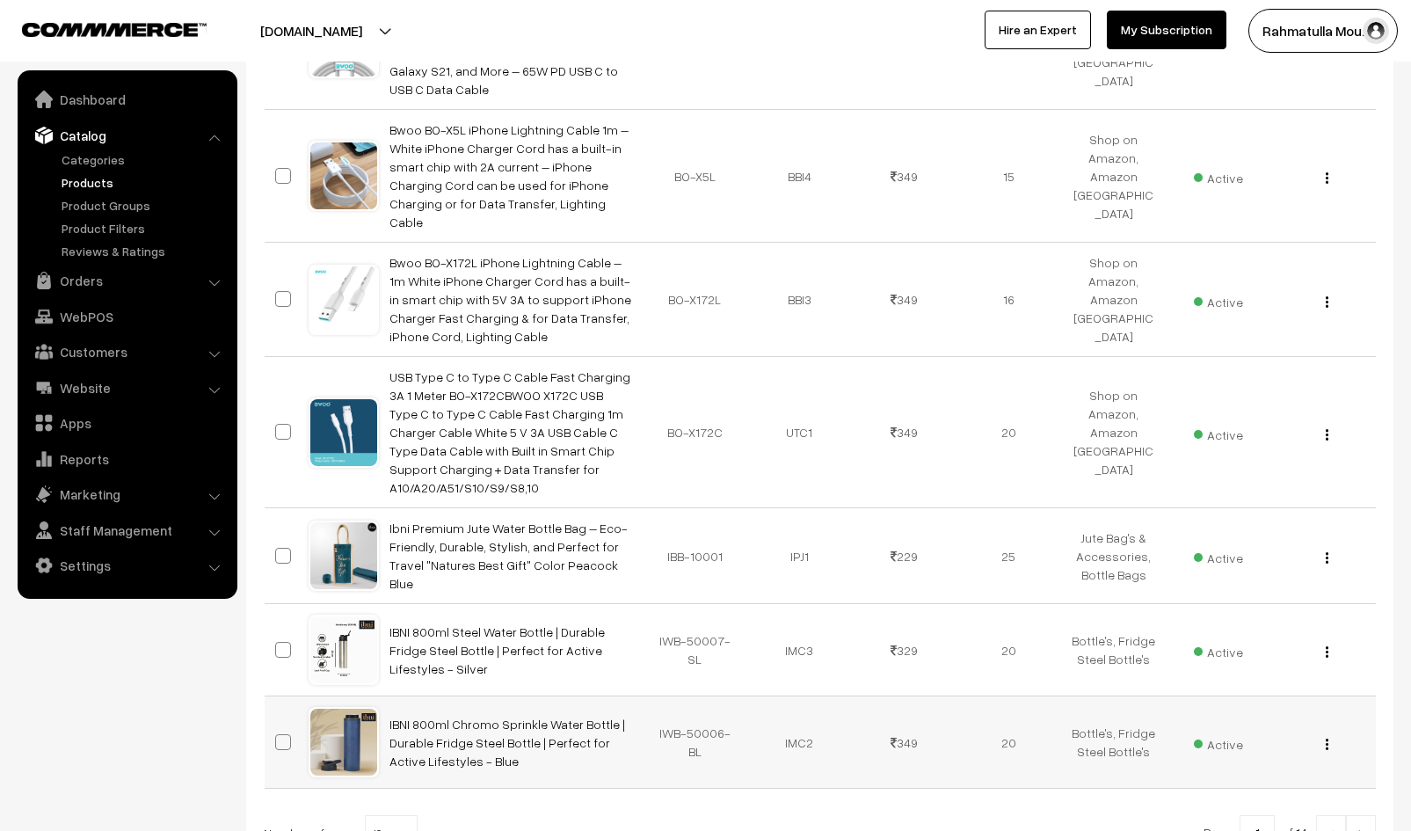
scroll to position [880, 0]
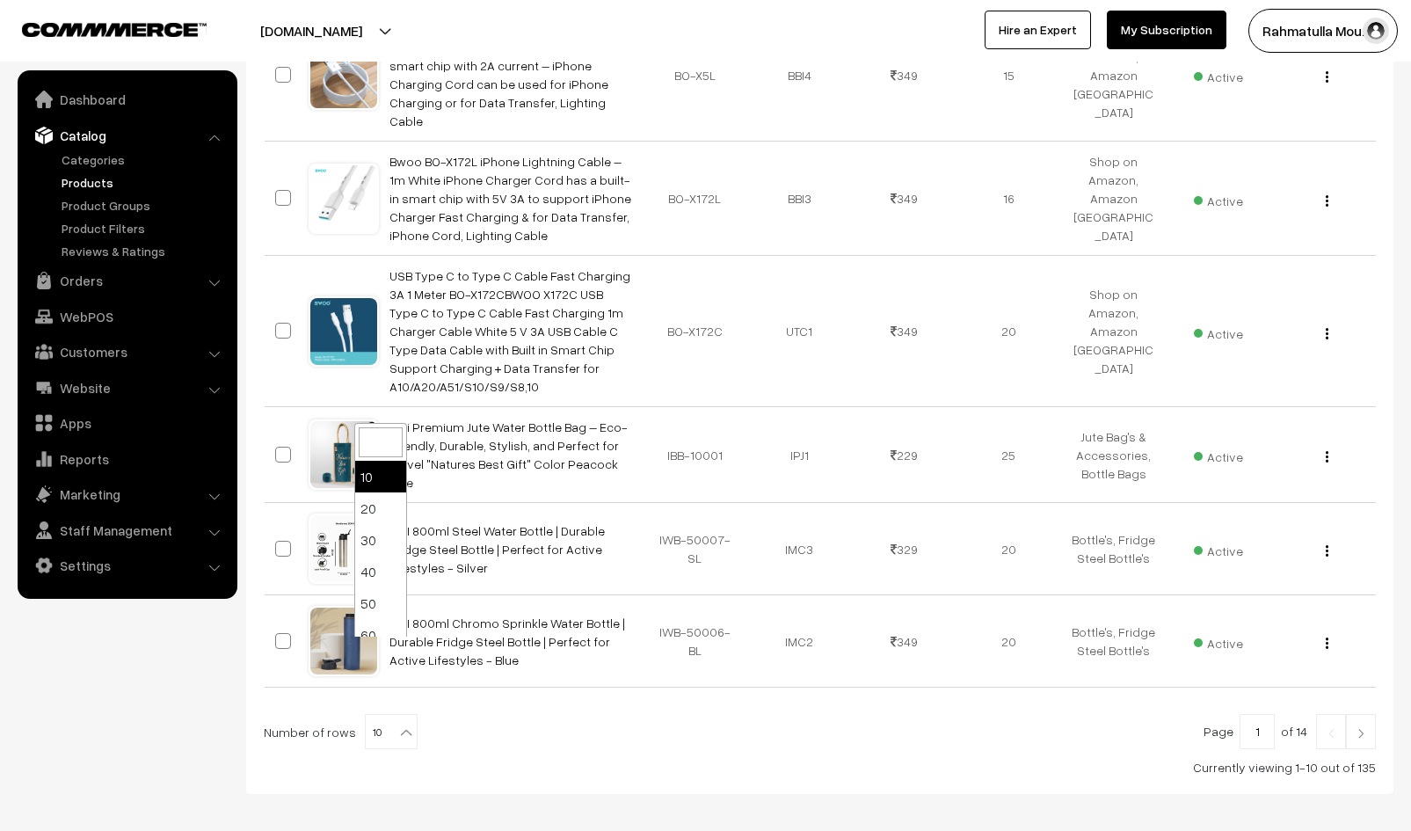
click at [397, 723] on b at bounding box center [406, 732] width 18 height 18
select select "60"
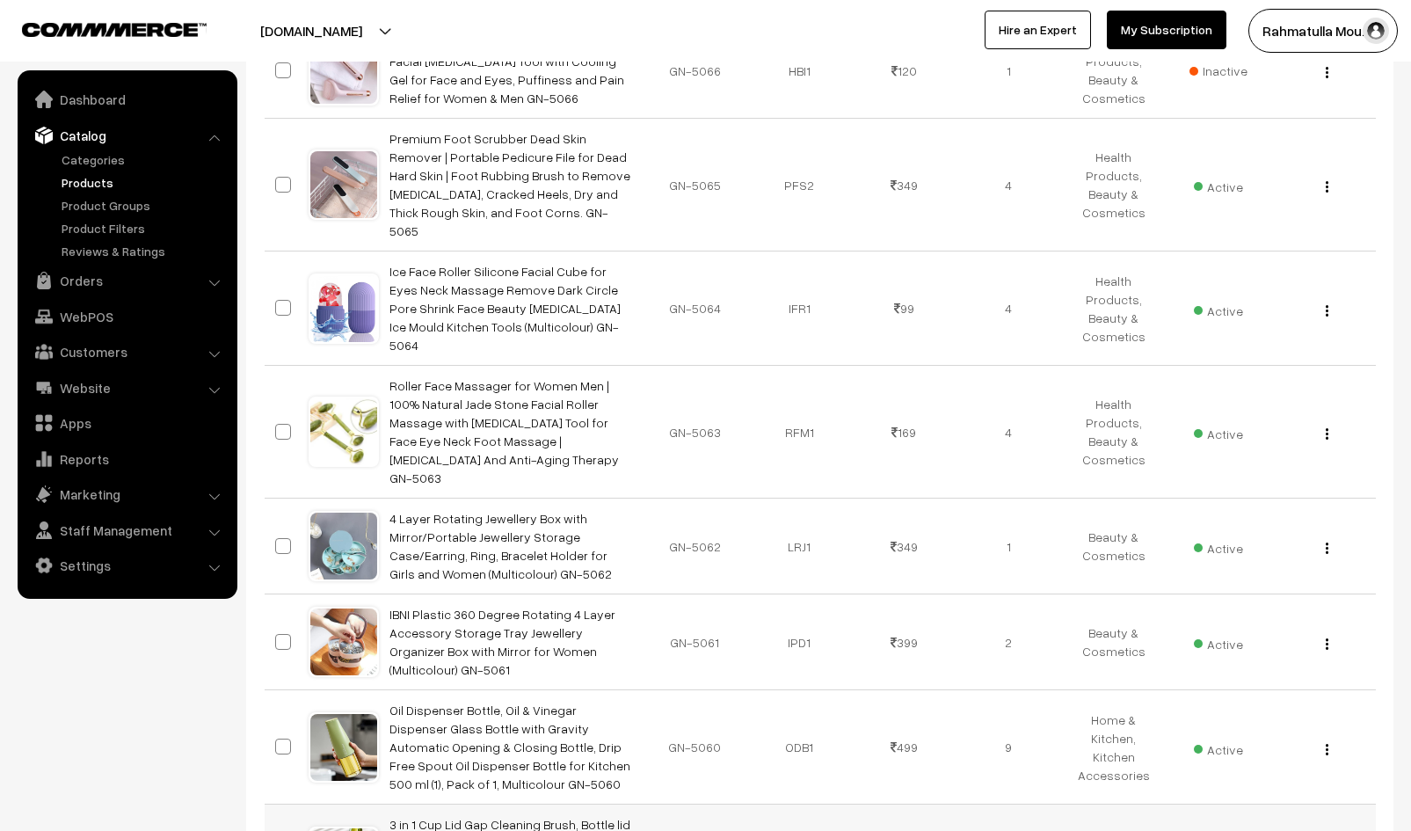
scroll to position [6255, 0]
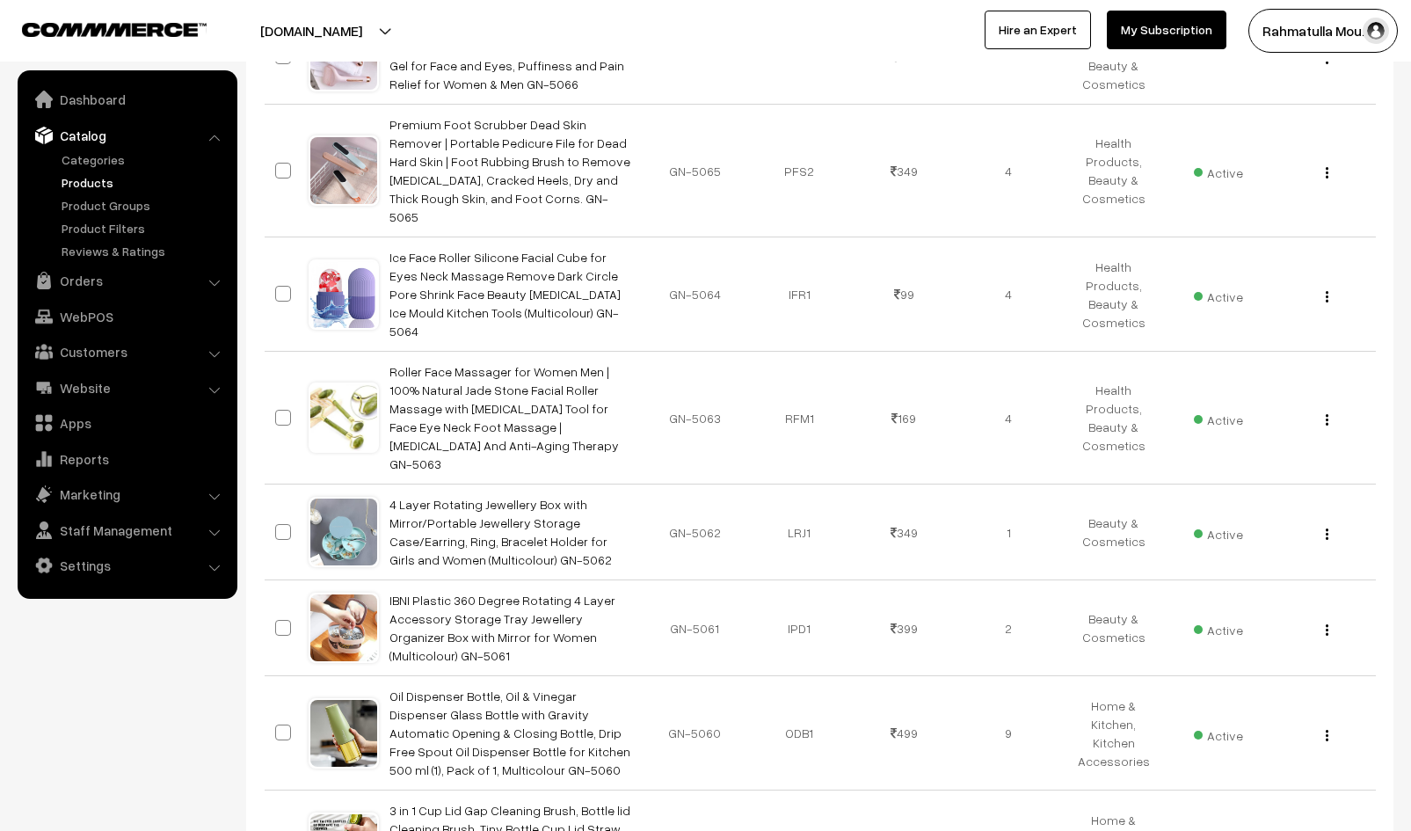
select select "100"
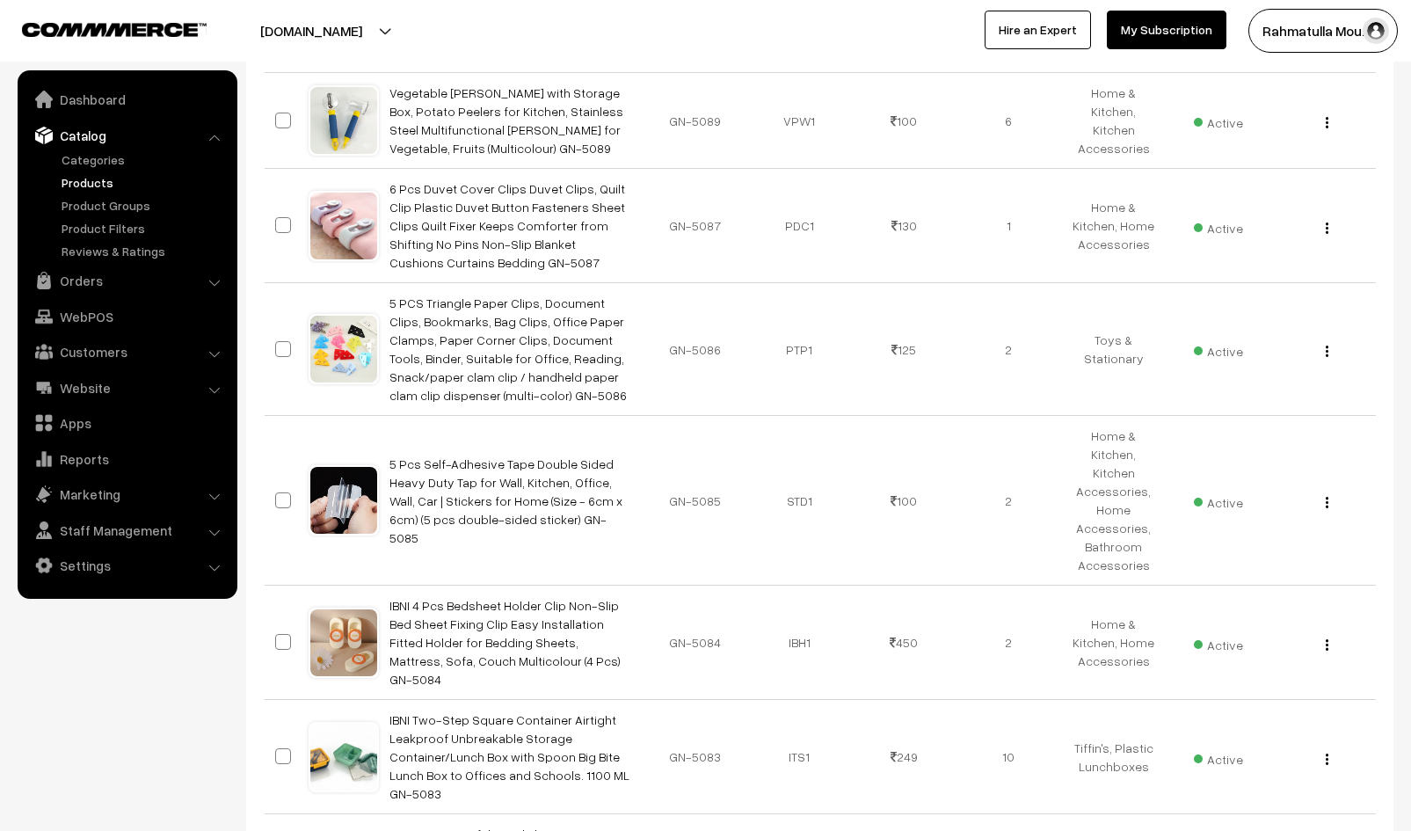
scroll to position [3692, 0]
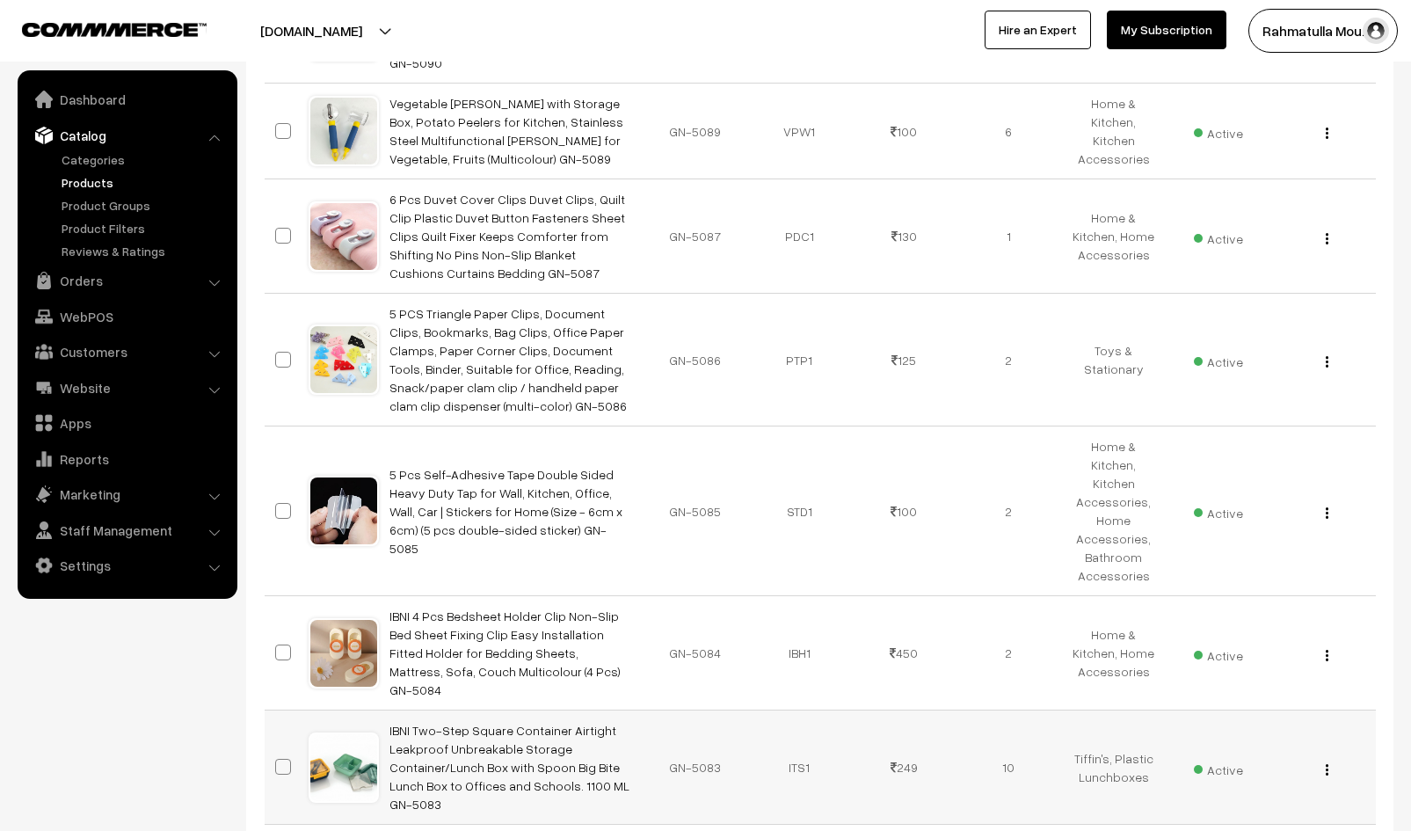
click at [498, 710] on td "IBNI Two-Step Square Container Airtight Leakproof Unbreakable Storage Container…" at bounding box center [511, 767] width 264 height 114
click at [525, 722] on link "IBNI Two-Step Square Container Airtight Leakproof Unbreakable Storage Container…" at bounding box center [509, 766] width 240 height 89
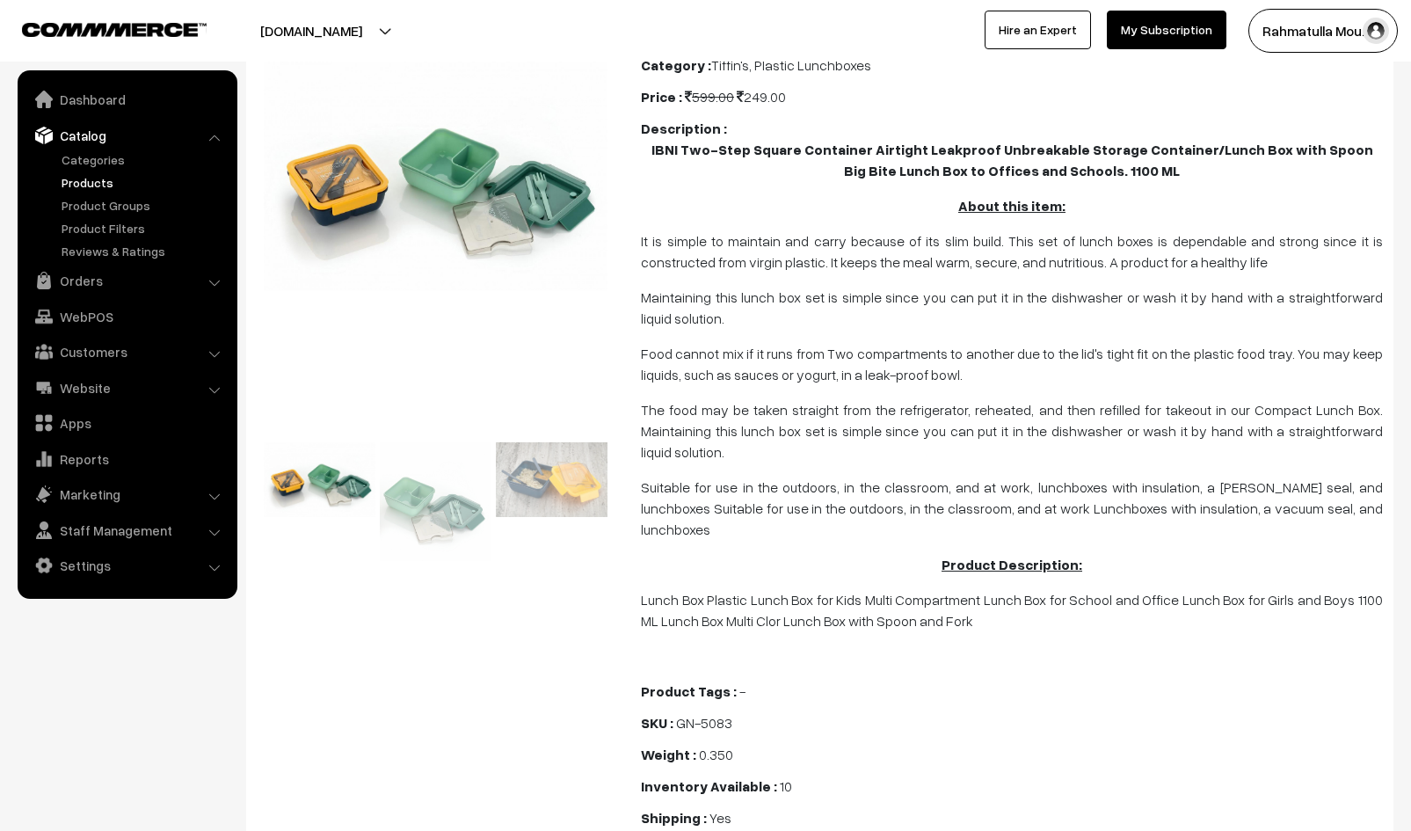
scroll to position [88, 0]
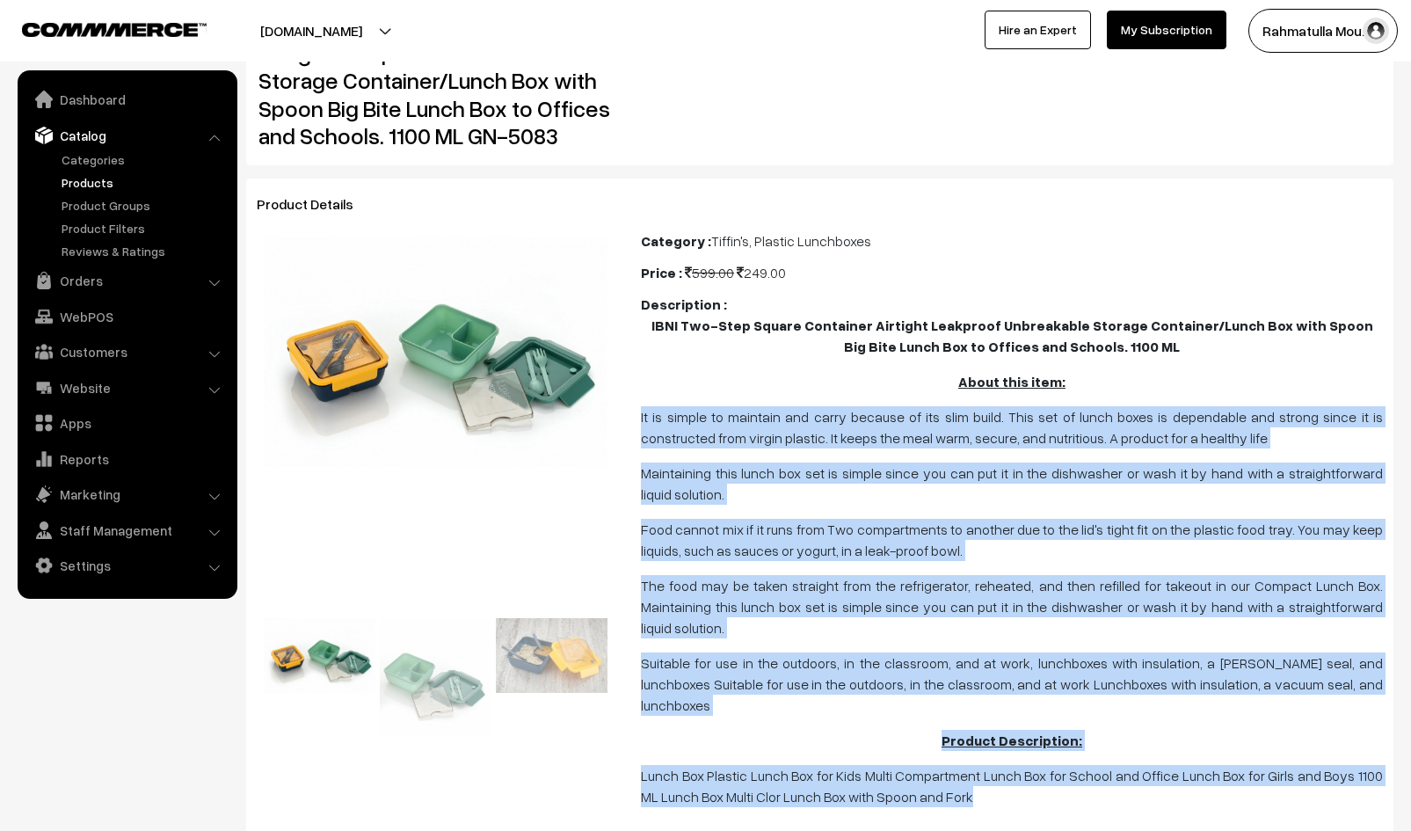
drag, startPoint x: 642, startPoint y: 414, endPoint x: 1148, endPoint y: 790, distance: 630.7
click at [1148, 790] on span "IBNI Two-Step Square Container Airtight Leakproof Unbreakable Storage Container…" at bounding box center [1012, 578] width 742 height 527
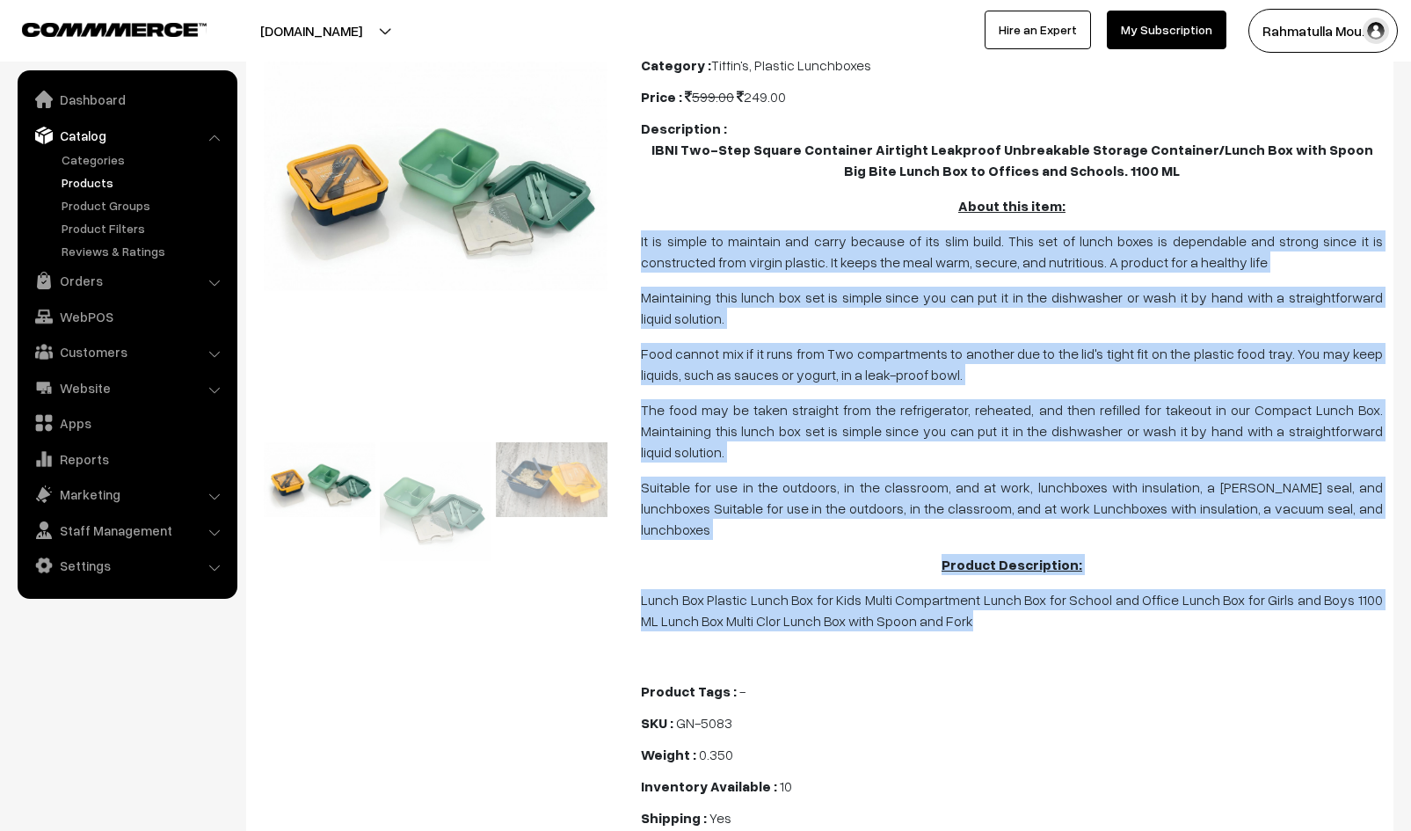
copy span "It is simple to maintain and carry because of its slim build. This set of lunch…"
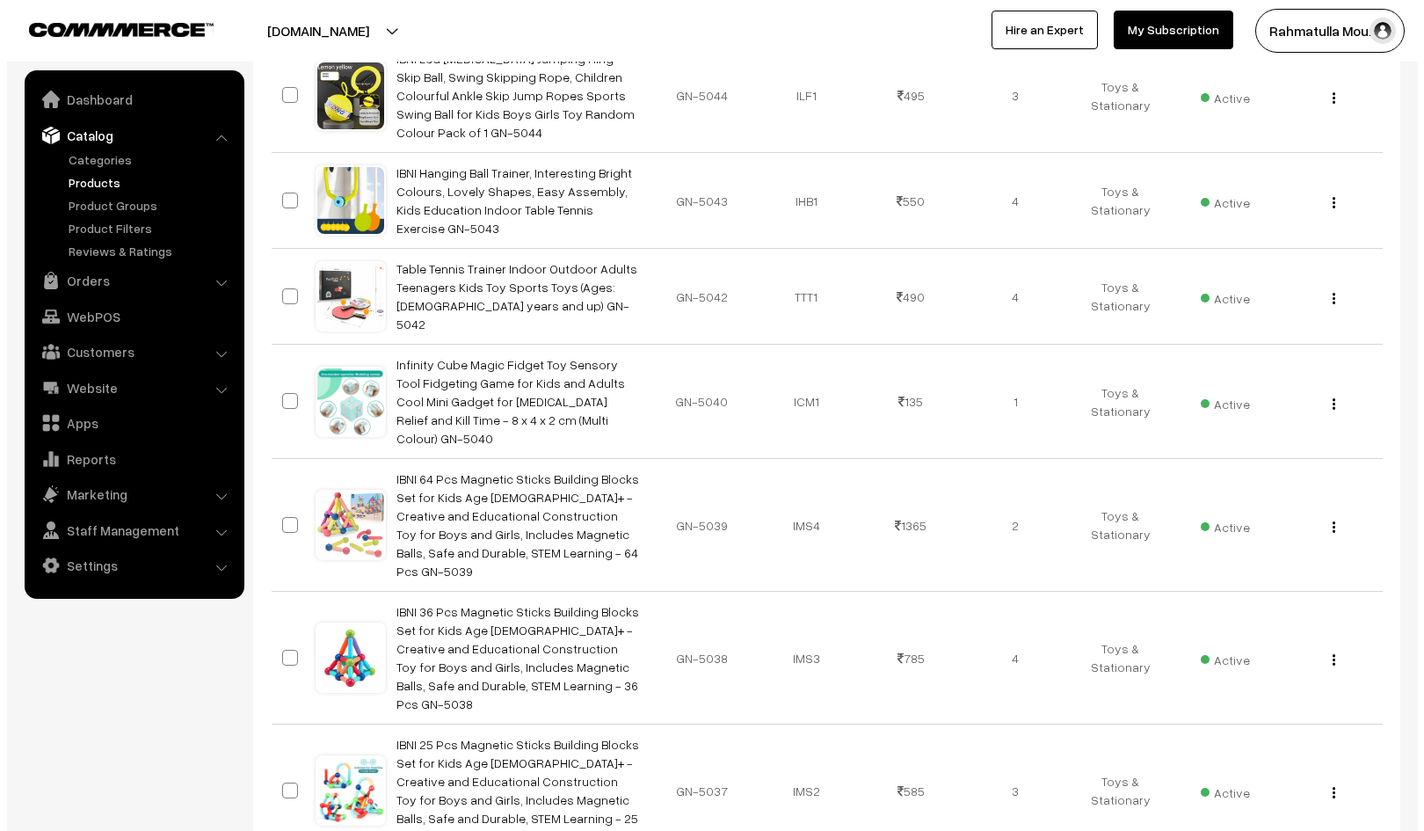
scroll to position [8363, 0]
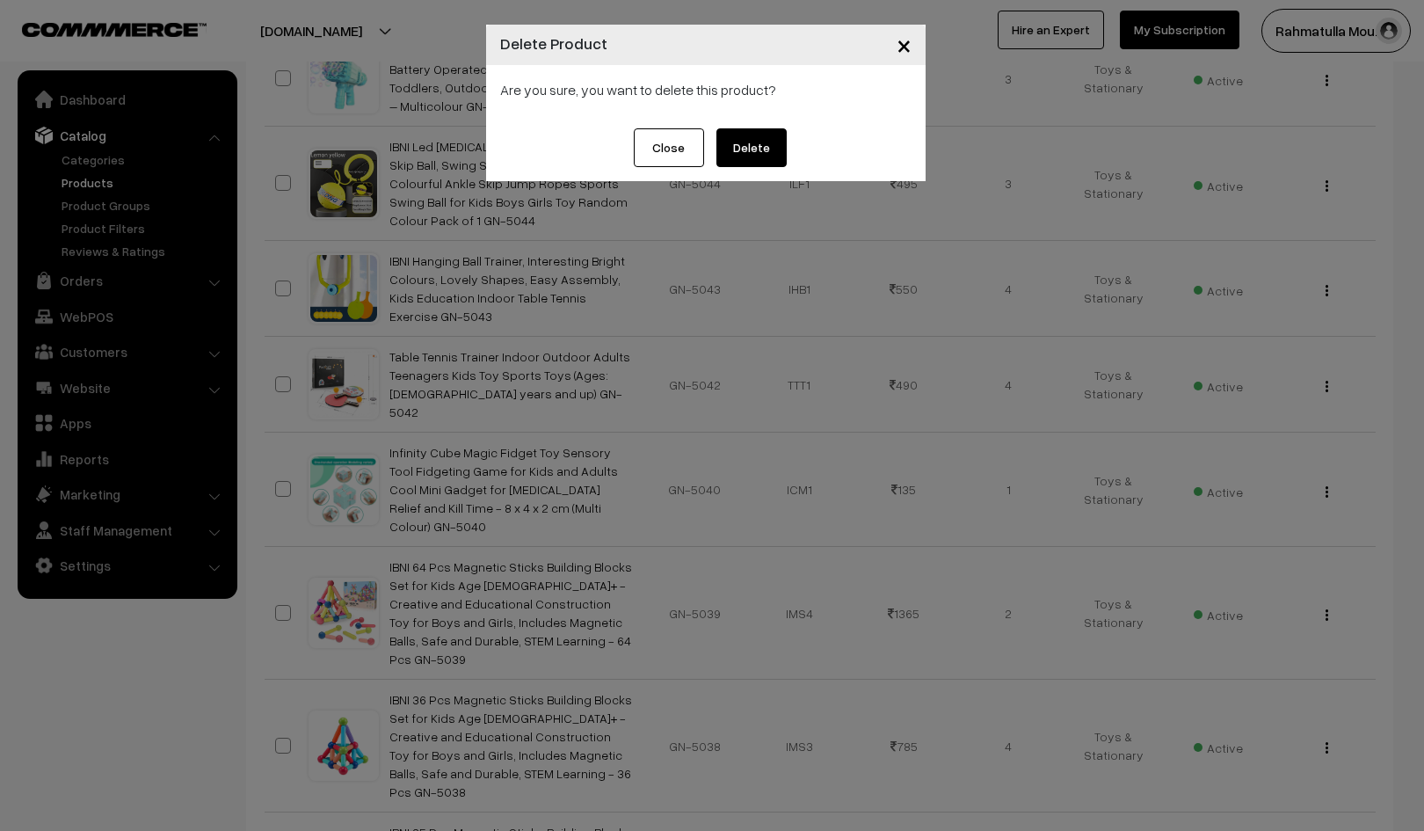
click at [766, 149] on button "Delete" at bounding box center [751, 147] width 70 height 39
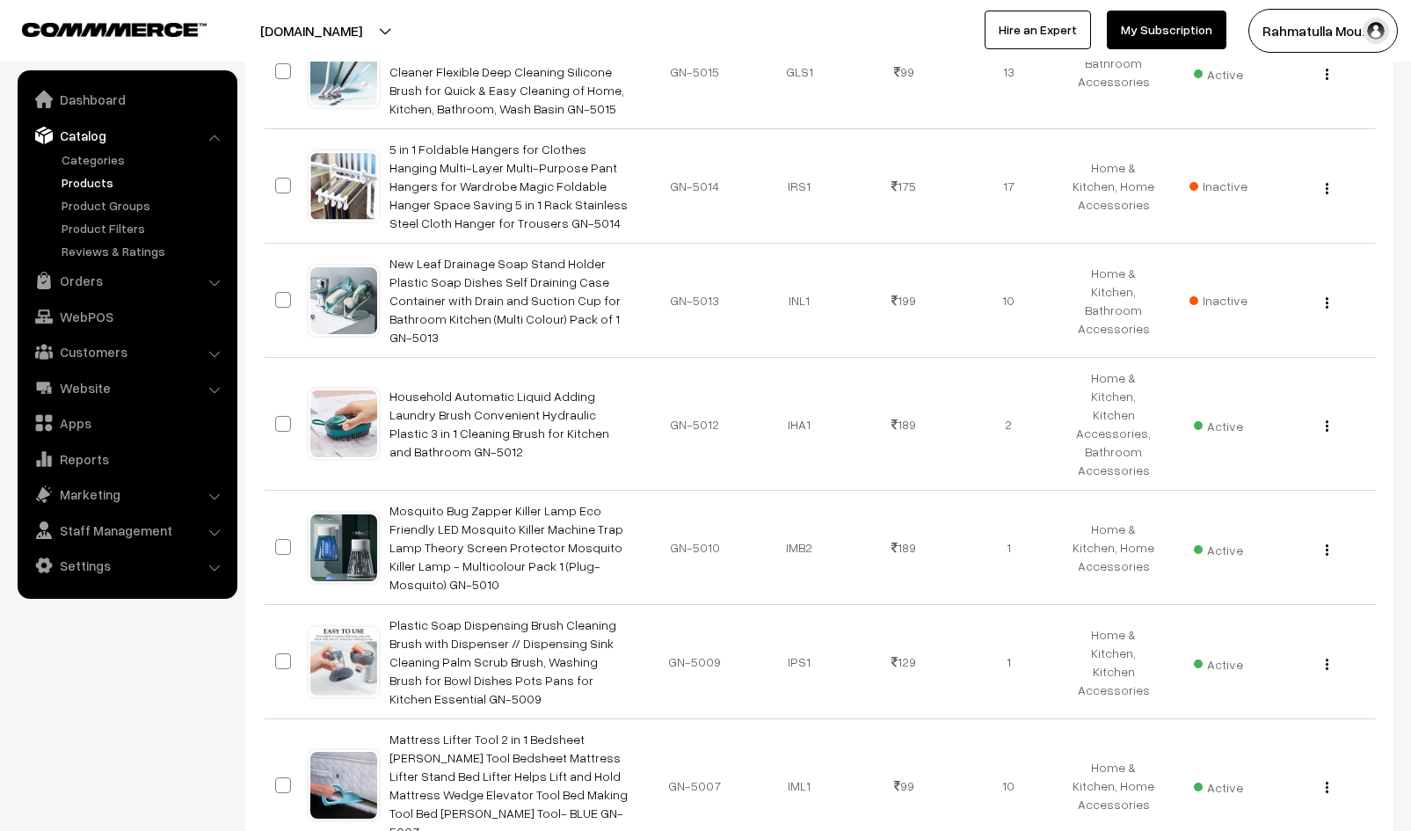
scroll to position [10667, 0]
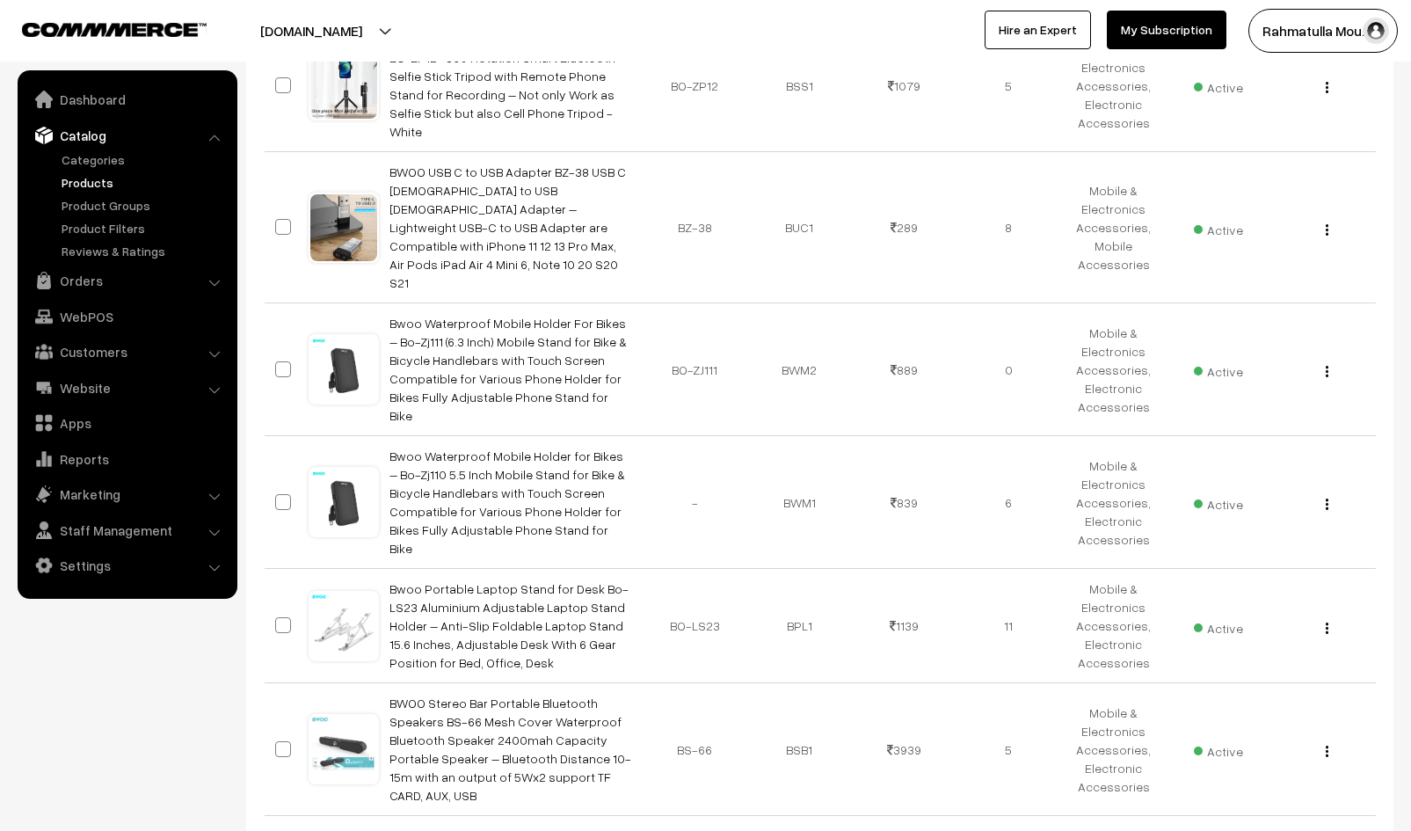
scroll to position [3854, 0]
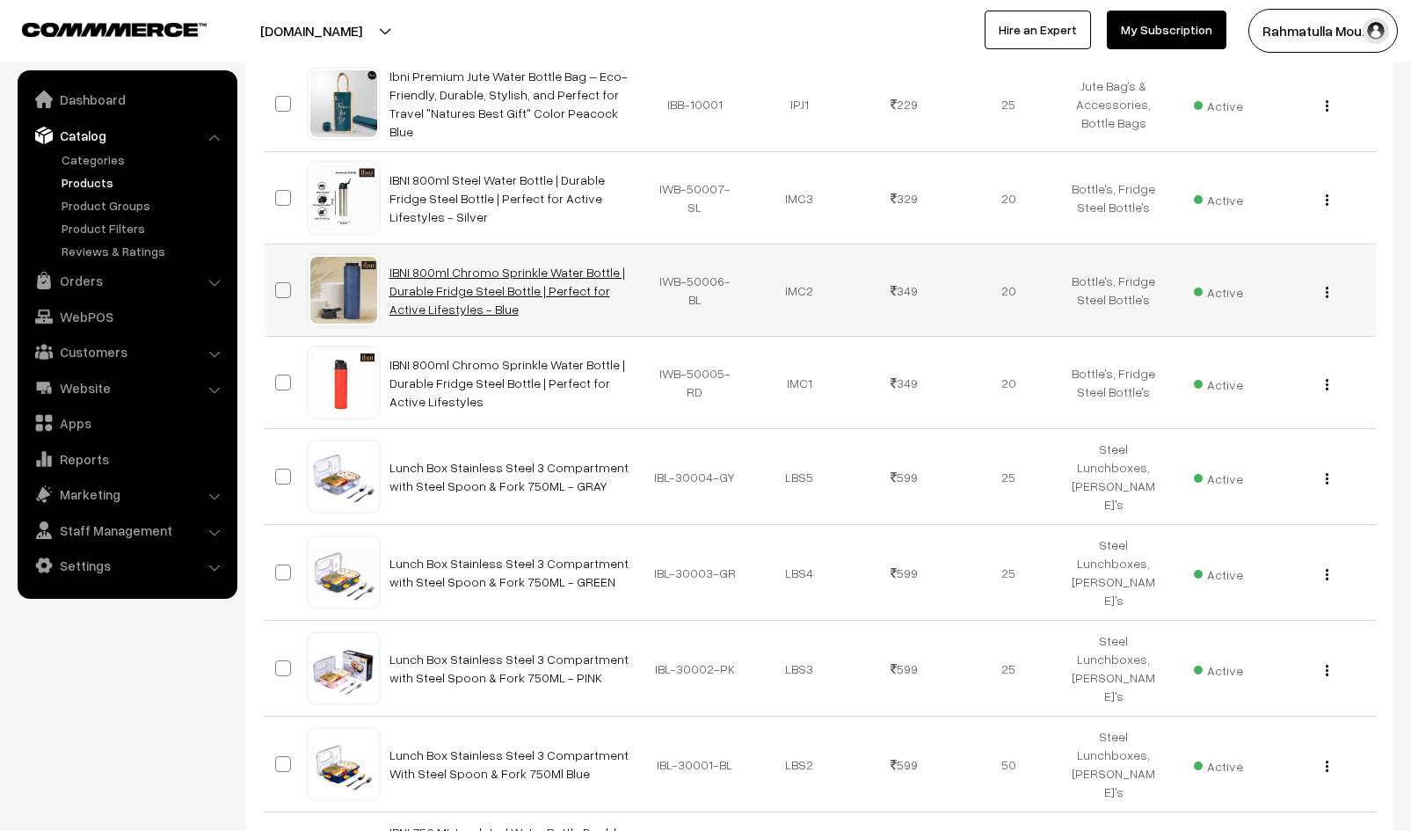
scroll to position [1406, 0]
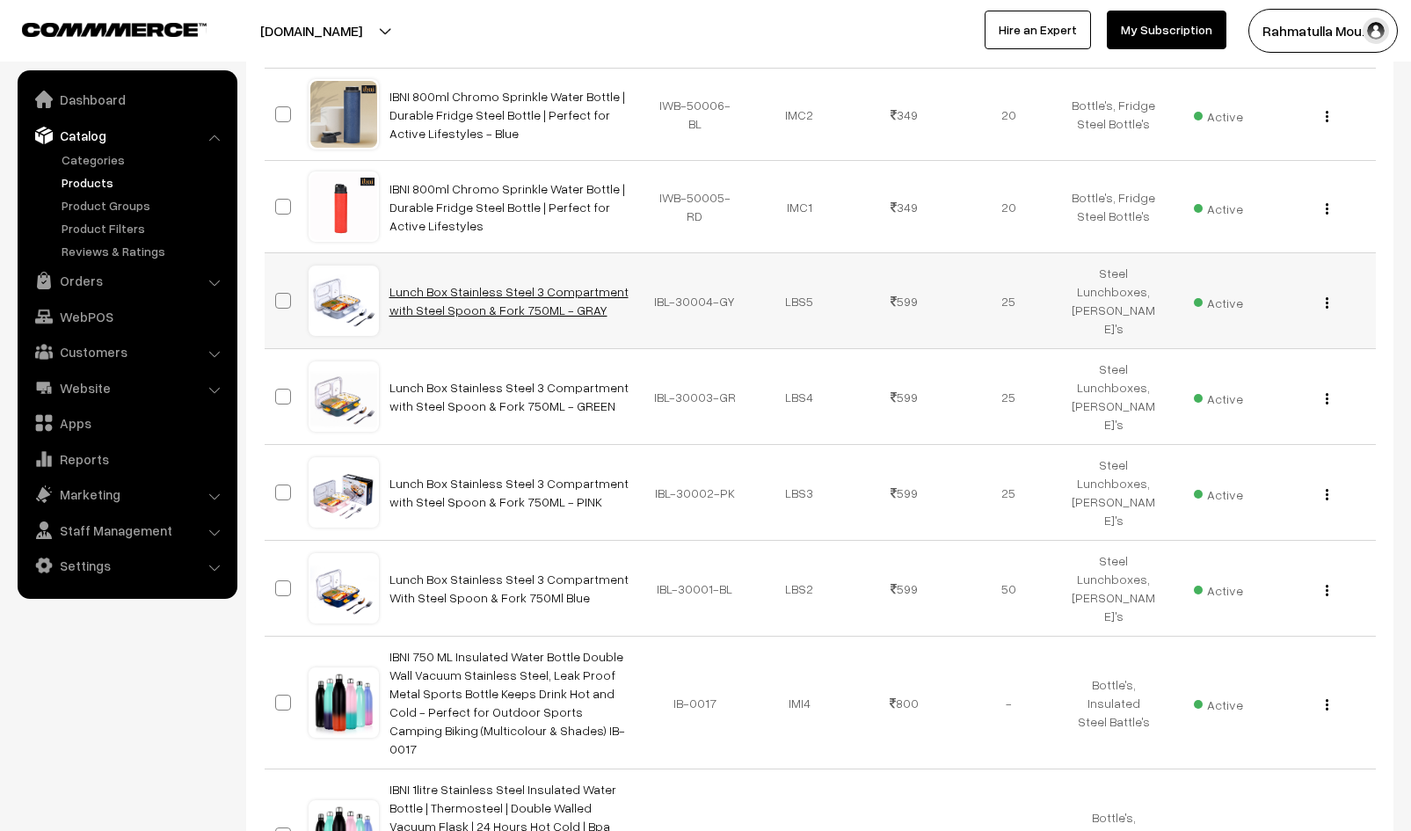
click at [446, 284] on link "Lunch Box Stainless Steel 3 Compartment with Steel Spoon & Fork 750ML - GRAY" at bounding box center [508, 300] width 239 height 33
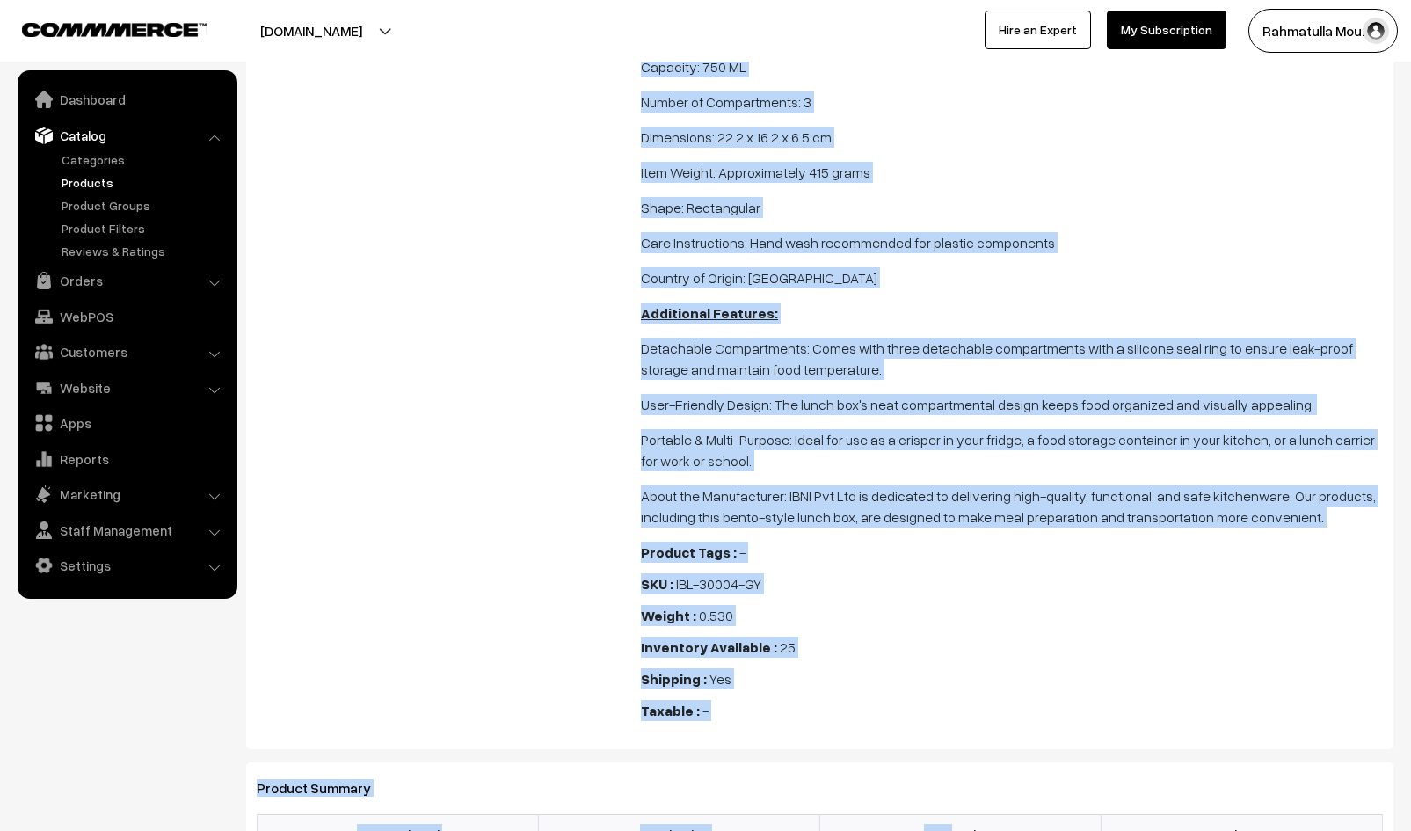
scroll to position [883, 0]
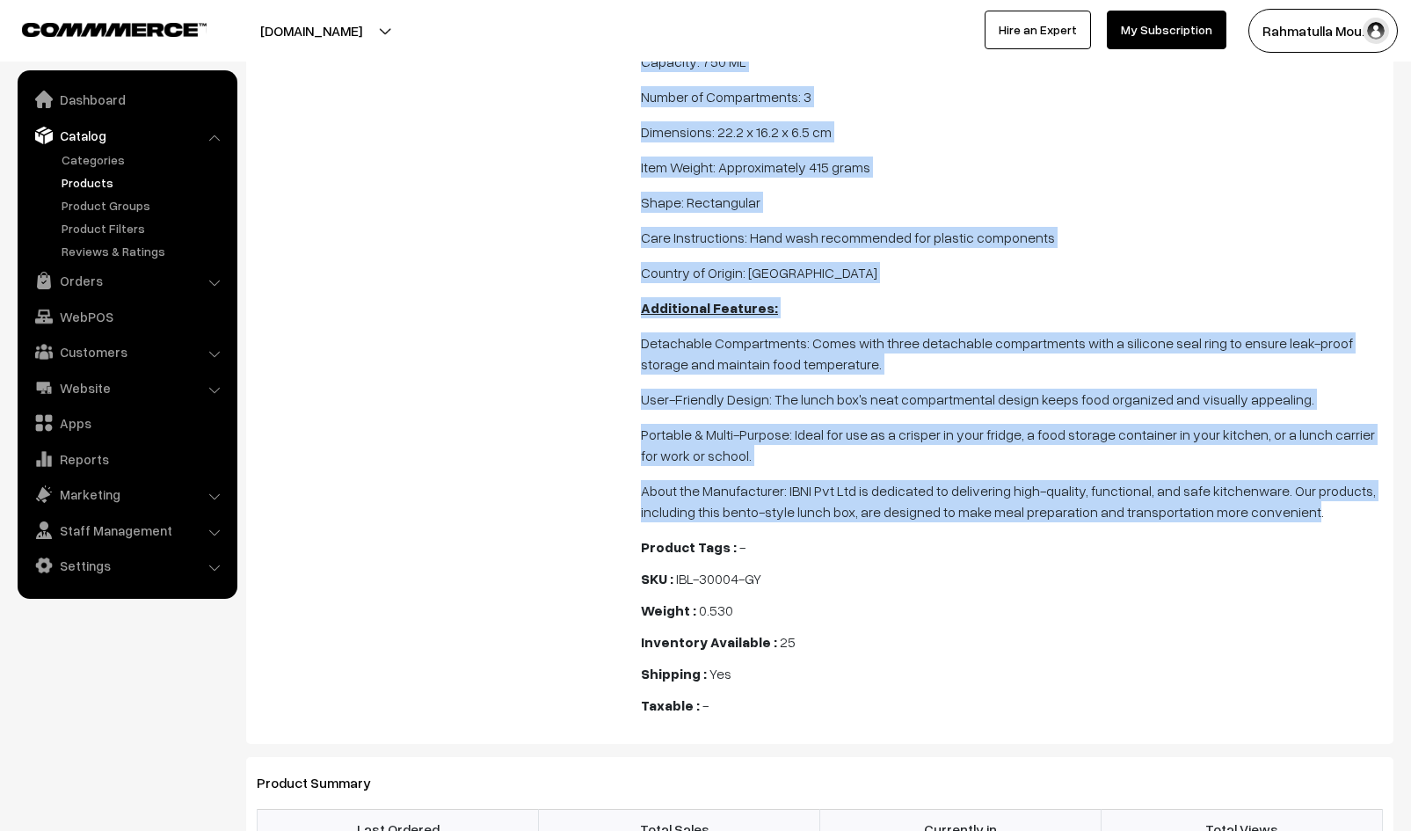
drag, startPoint x: 643, startPoint y: 154, endPoint x: 1296, endPoint y: 505, distance: 742.5
copy span "Loremip Dolorsitam: Con Adipisc Elitseddo: Eiusmod temp 717 incididun utlab etd…"
